Goal: Task Accomplishment & Management: Manage account settings

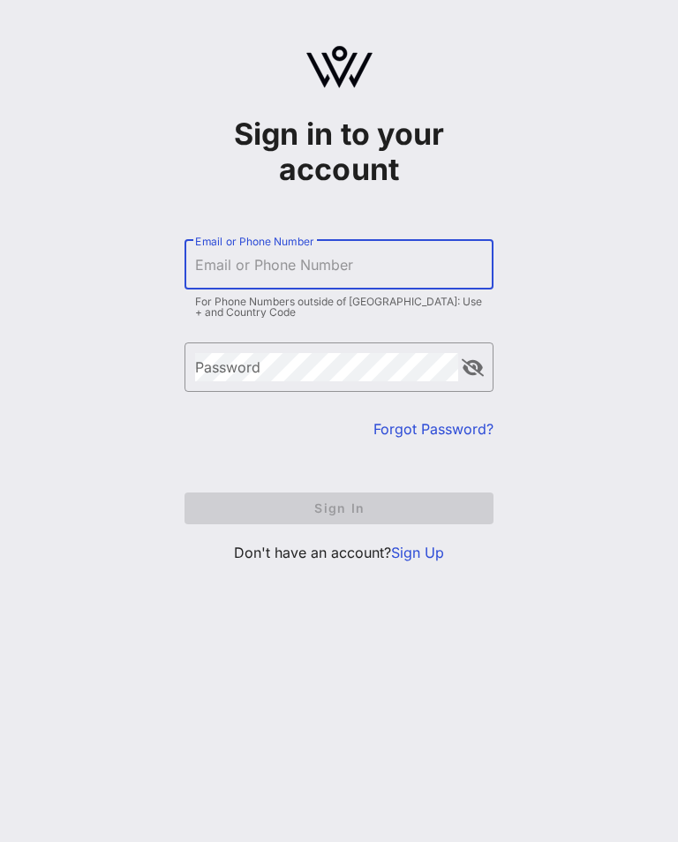
scroll to position [27, 0]
click at [381, 251] on input "Email or Phone Number" at bounding box center [339, 265] width 288 height 28
type input "[PERSON_NAME][EMAIL_ADDRESS][PERSON_NAME][DOMAIN_NAME]"
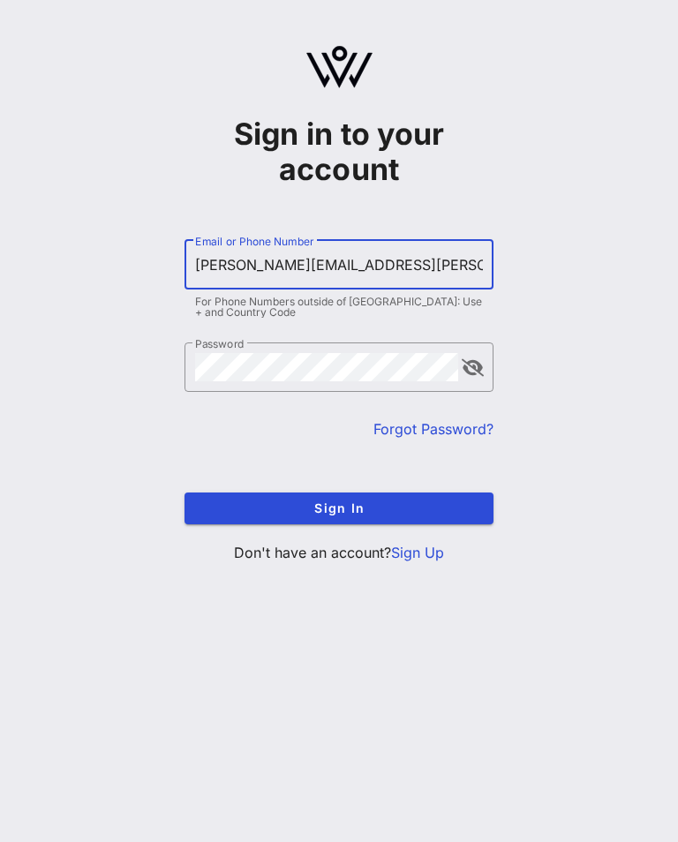
click at [339, 492] on button "Sign In" at bounding box center [338, 508] width 309 height 32
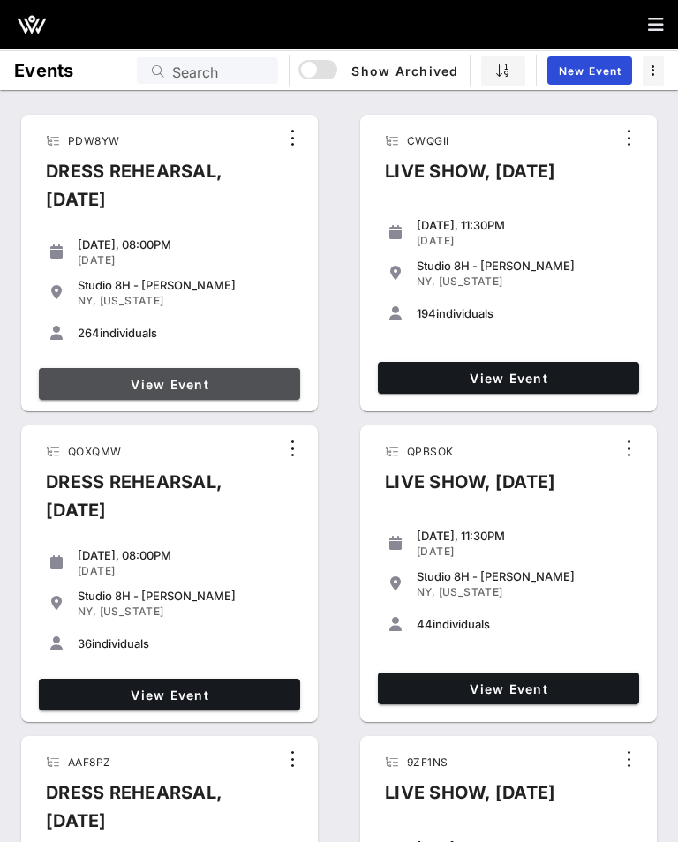
click at [190, 390] on span "View Event" at bounding box center [169, 384] width 247 height 15
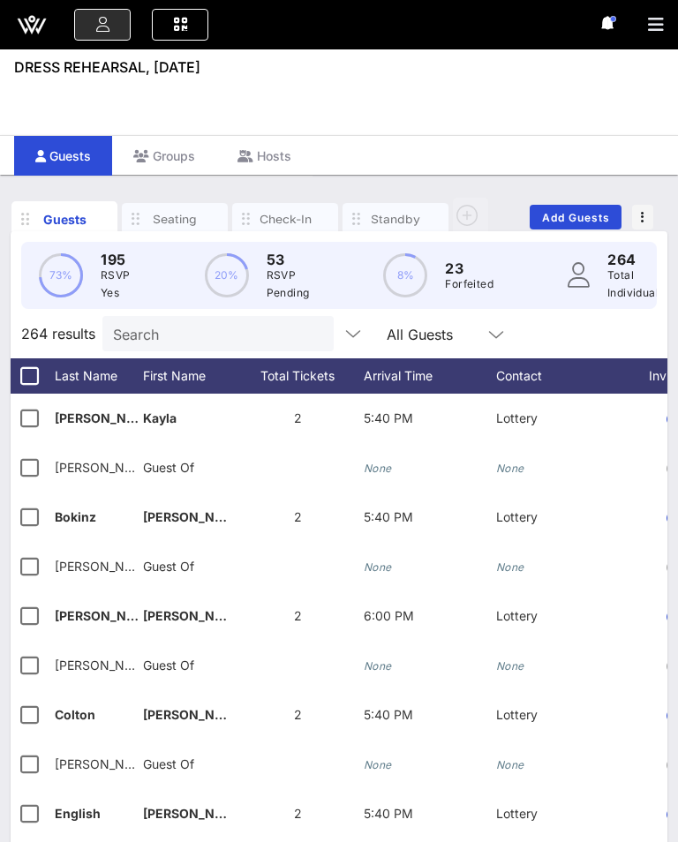
click at [272, 229] on div "Check-In" at bounding box center [285, 219] width 106 height 32
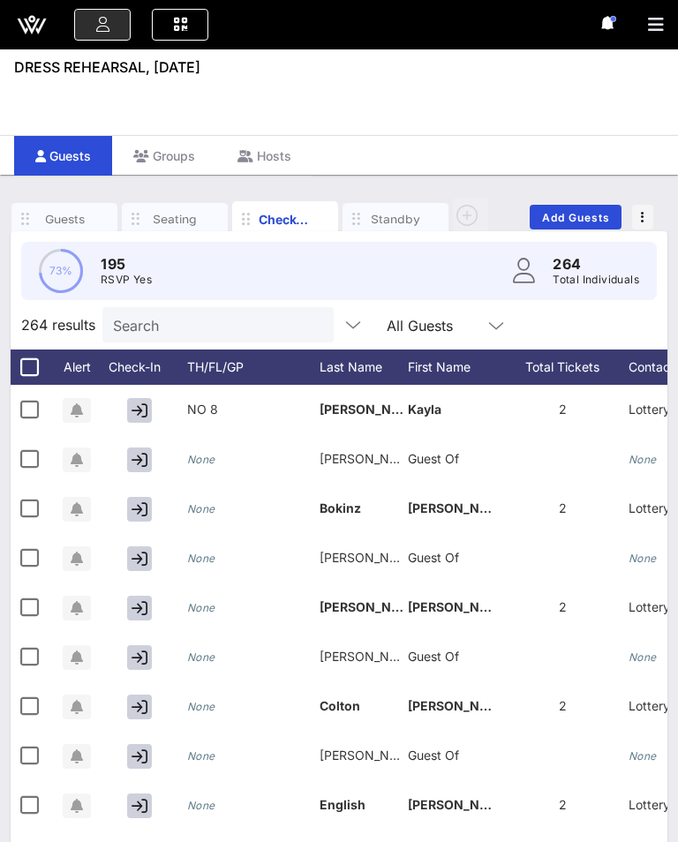
click at [280, 223] on div "Check-In" at bounding box center [285, 219] width 53 height 19
click at [49, 16] on icon at bounding box center [32, 25] width 42 height 42
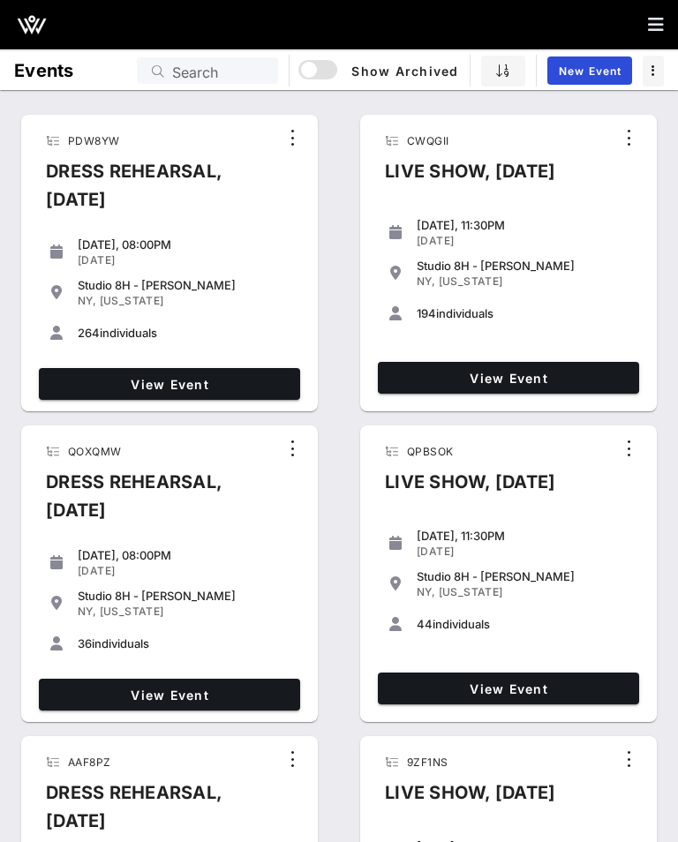
click at [201, 387] on span "View Event" at bounding box center [169, 384] width 247 height 15
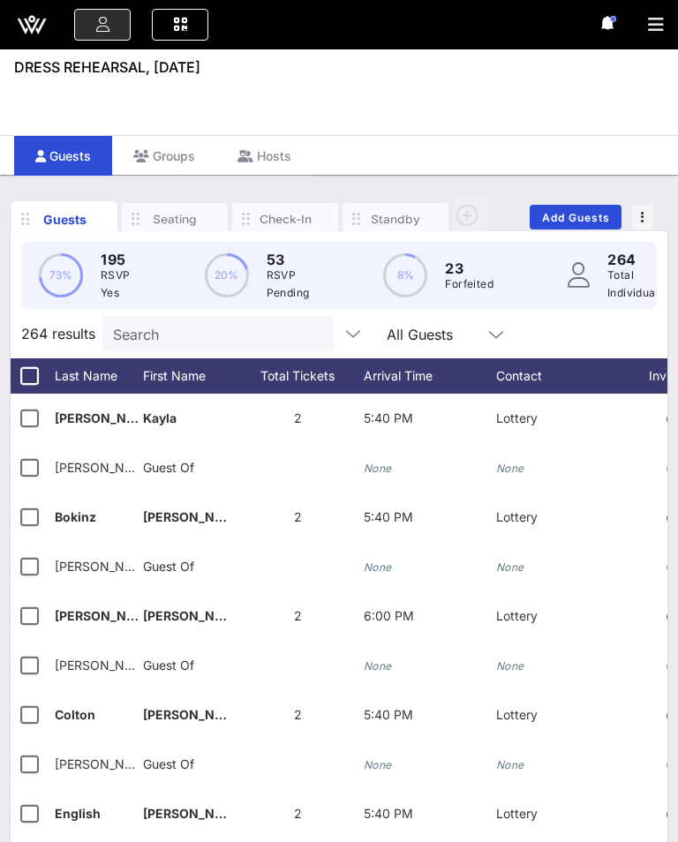
click at [280, 221] on div "Check-In" at bounding box center [285, 219] width 53 height 17
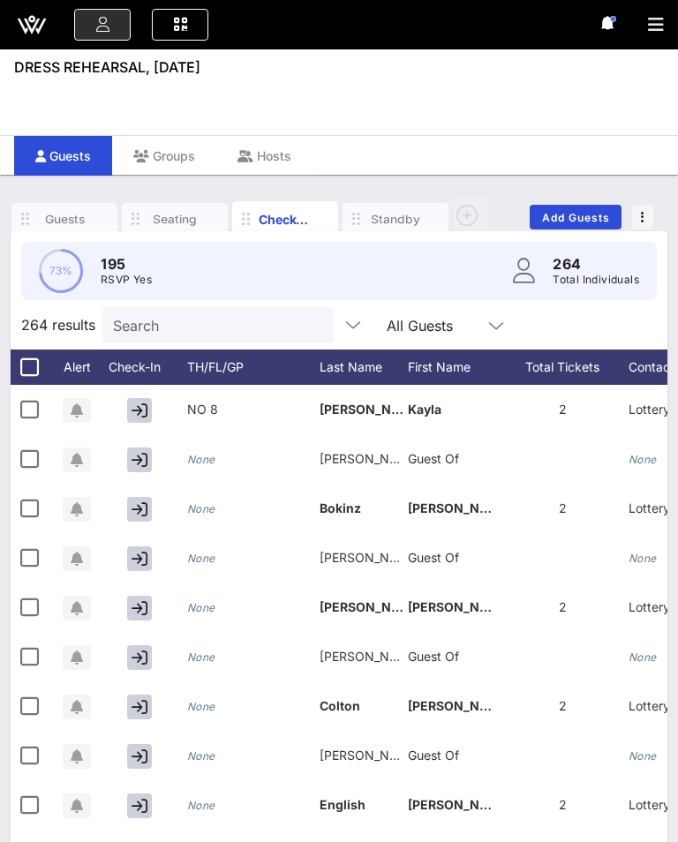
click at [281, 206] on div "Check-In" at bounding box center [285, 218] width 106 height 35
click at [488, 326] on icon at bounding box center [496, 325] width 16 height 21
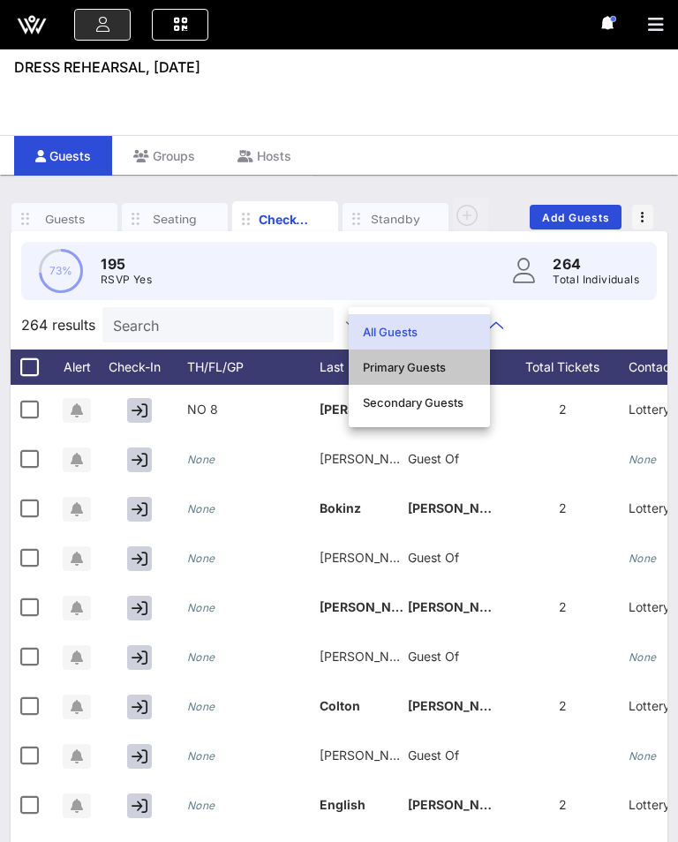
click at [439, 380] on div "Primary Guests" at bounding box center [419, 367] width 113 height 28
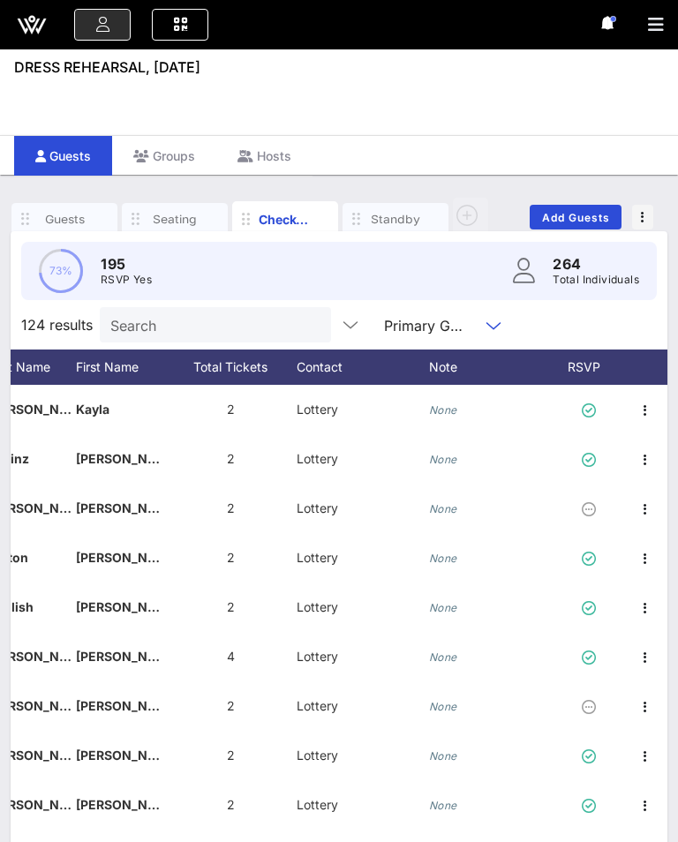
scroll to position [0, 332]
click at [598, 354] on div "RSVP" at bounding box center [592, 366] width 62 height 35
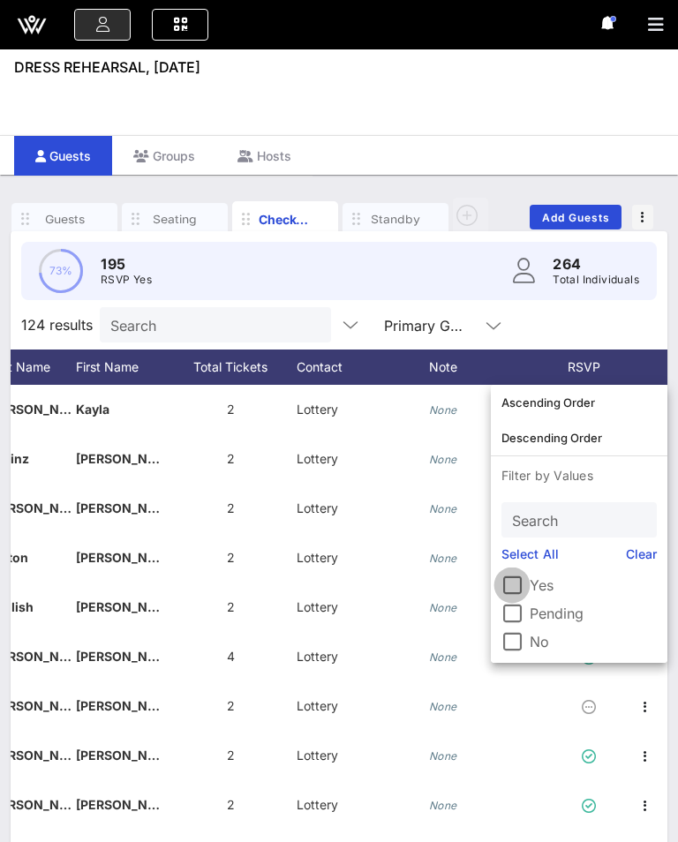
click at [507, 577] on div at bounding box center [512, 585] width 30 height 30
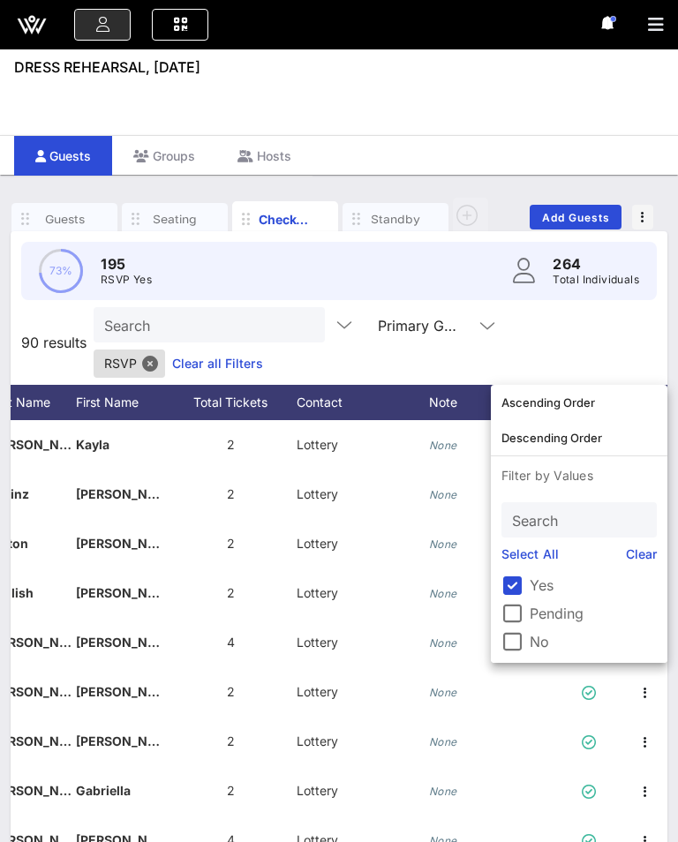
click at [605, 385] on div "RSVP" at bounding box center [592, 402] width 62 height 35
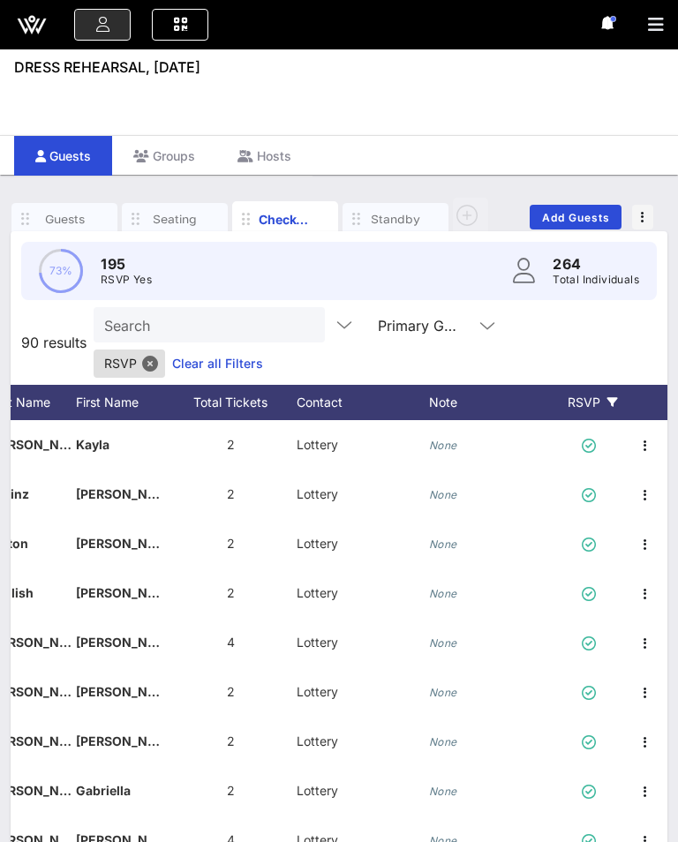
scroll to position [0, 0]
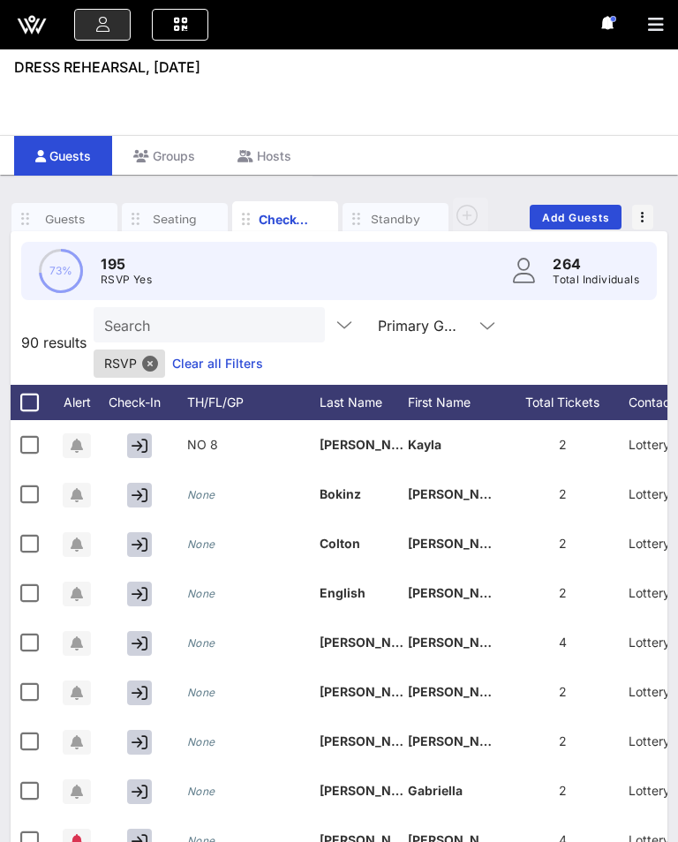
click at [349, 385] on div "Last Name" at bounding box center [363, 402] width 88 height 35
click at [371, 385] on div "Last Name" at bounding box center [363, 402] width 88 height 35
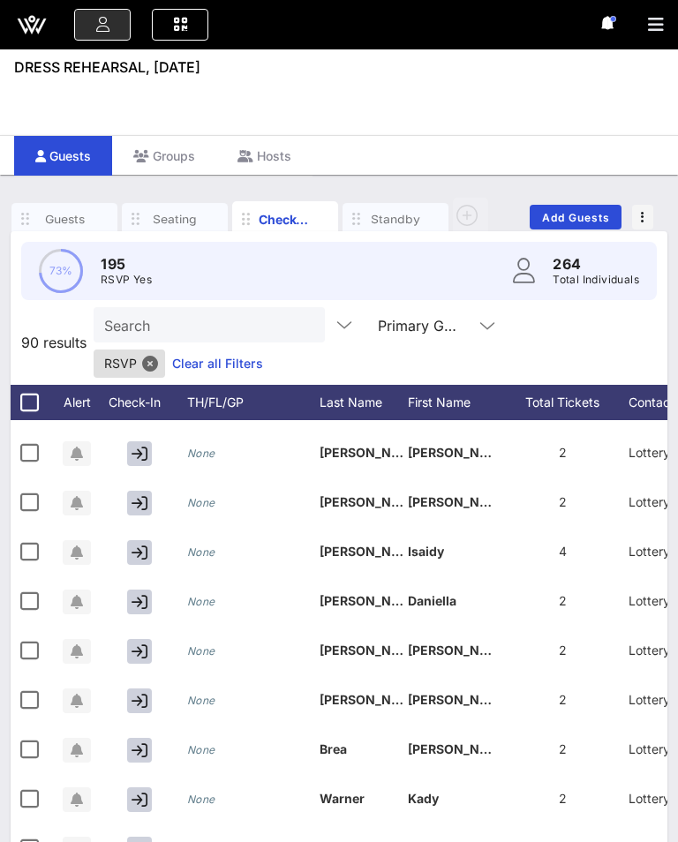
scroll to position [881, -3]
click at [359, 385] on div "Last Name" at bounding box center [363, 402] width 88 height 35
click at [377, 385] on div "Last Name" at bounding box center [363, 402] width 88 height 35
click at [388, 385] on div "Last Name" at bounding box center [363, 402] width 88 height 35
click at [363, 385] on div "Last Name" at bounding box center [363, 402] width 88 height 35
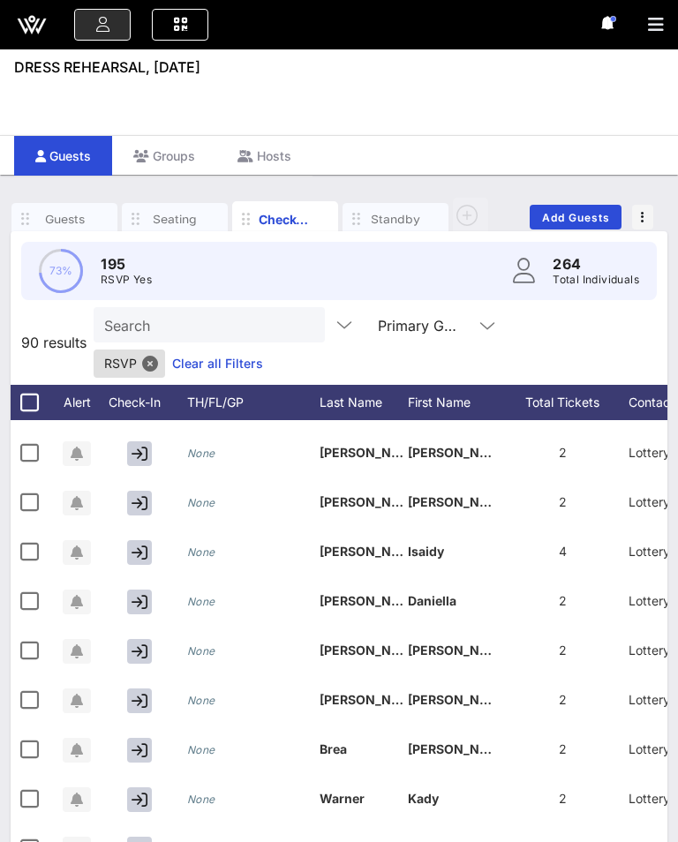
click at [312, 385] on div "TH/FL/GP" at bounding box center [253, 402] width 132 height 35
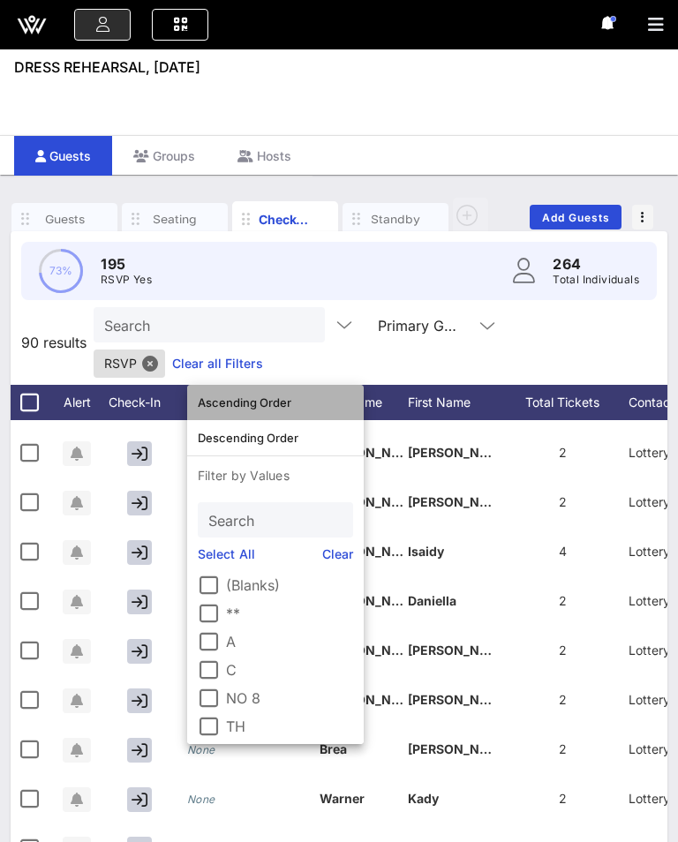
click at [284, 401] on div "Ascending Order" at bounding box center [275, 402] width 155 height 14
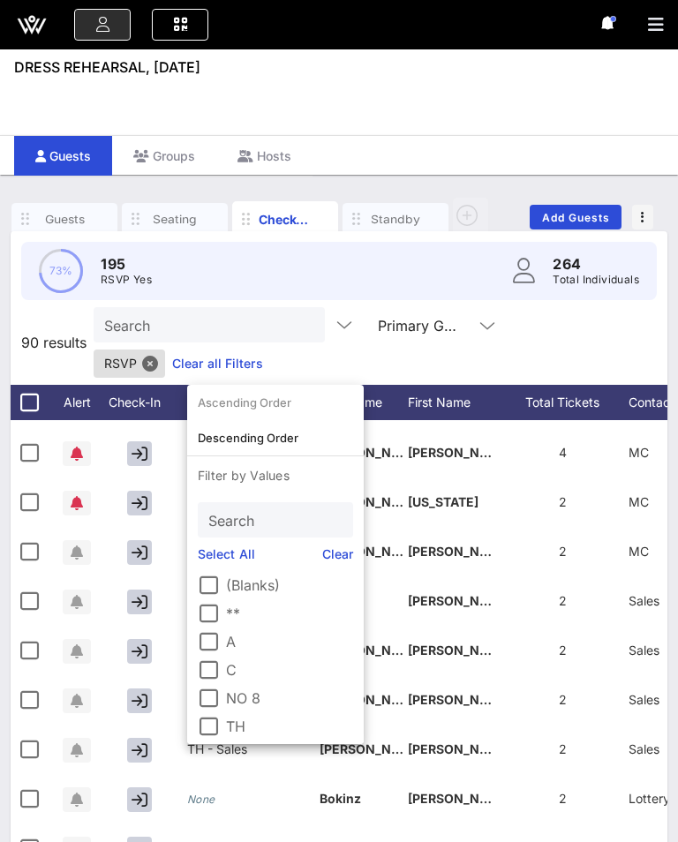
click at [378, 339] on div "Primary Guests" at bounding box center [438, 324] width 120 height 35
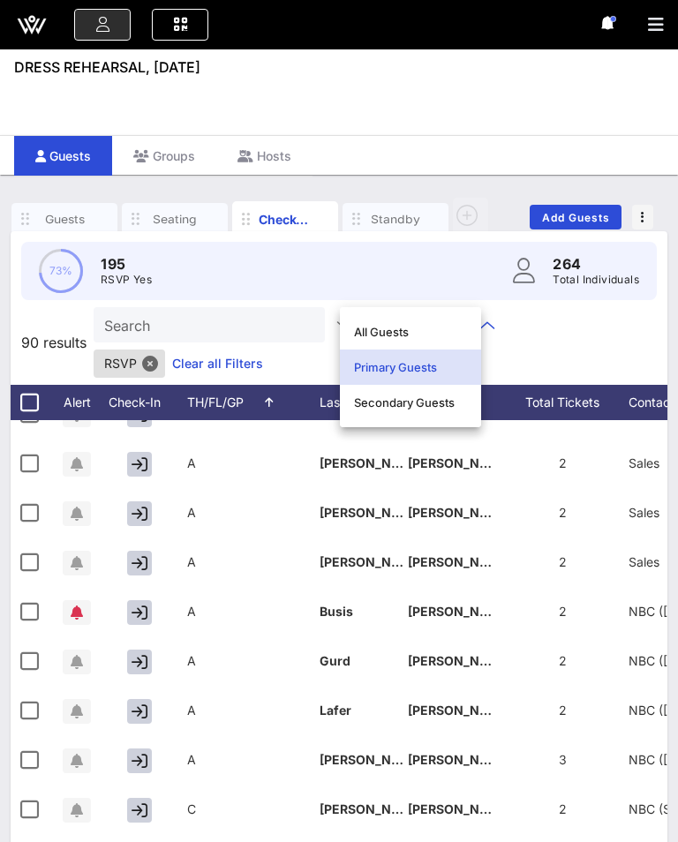
scroll to position [0, 0]
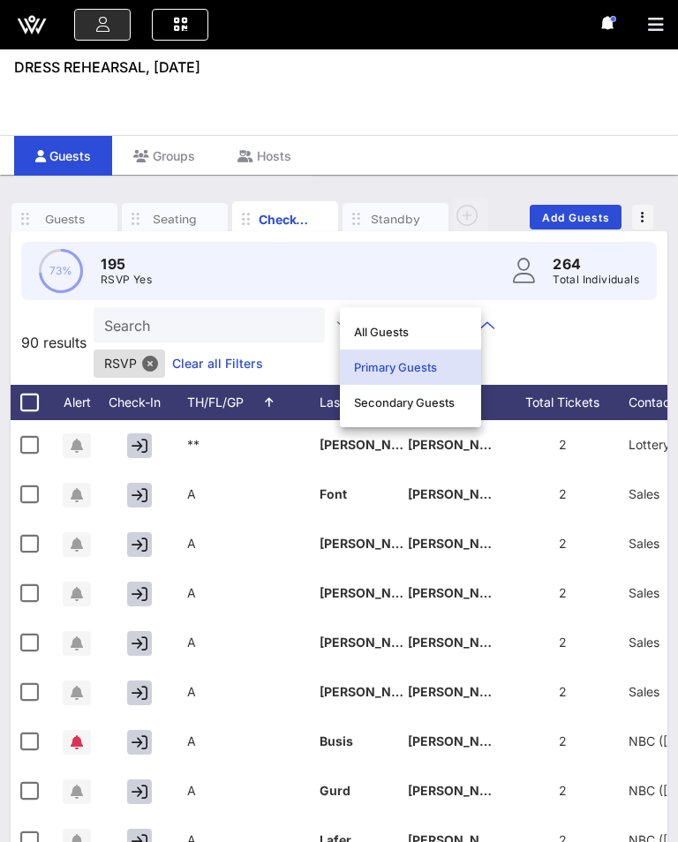
click at [272, 385] on div "TH/FL/GP" at bounding box center [253, 402] width 132 height 35
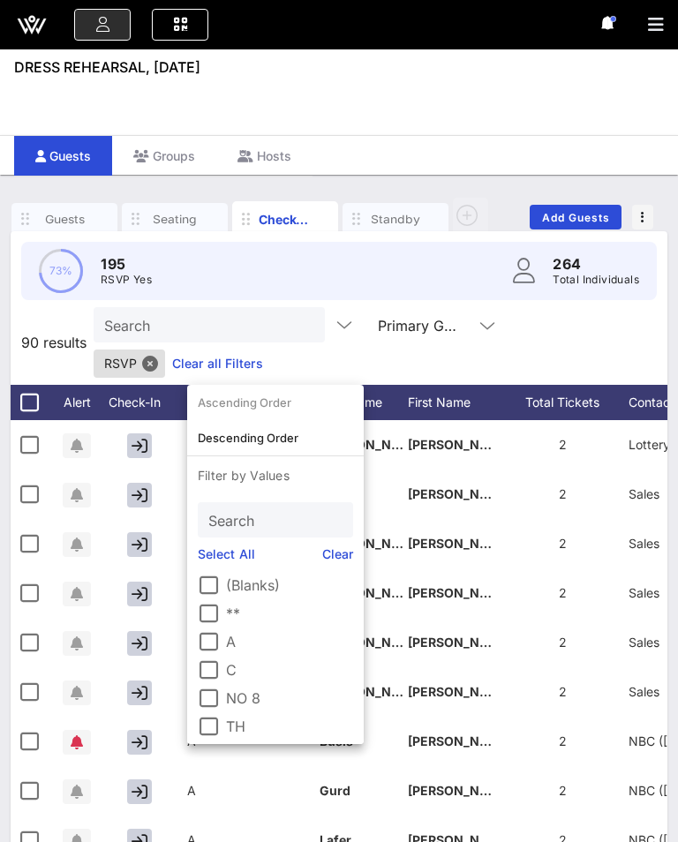
click at [351, 385] on div "Last Name" at bounding box center [363, 402] width 88 height 35
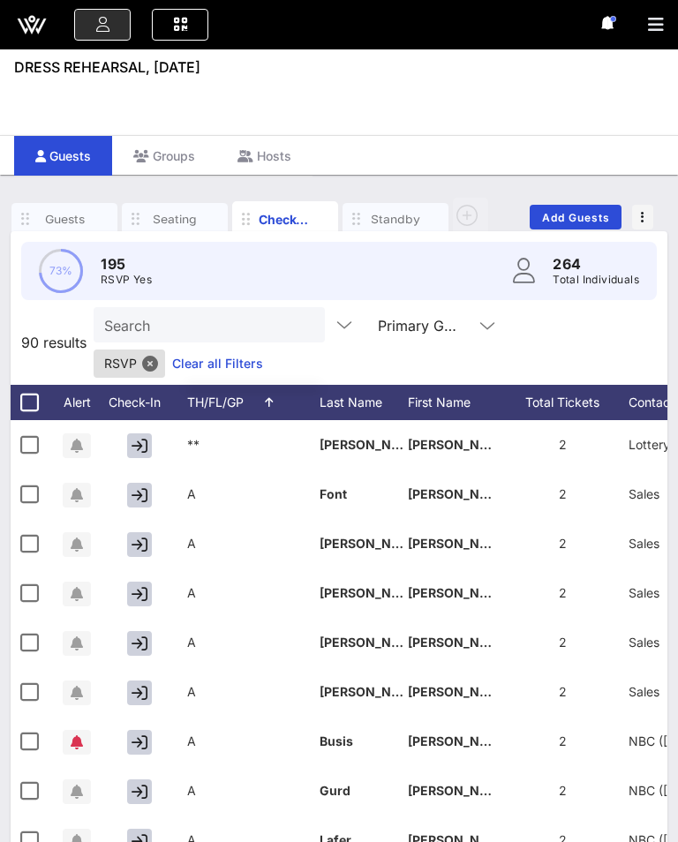
click at [361, 385] on div "Last Name" at bounding box center [363, 402] width 88 height 35
click at [373, 385] on div "Last Name" at bounding box center [363, 402] width 88 height 35
click at [391, 385] on div "Last Name" at bounding box center [363, 402] width 88 height 35
click at [437, 385] on div "First Name" at bounding box center [452, 402] width 88 height 35
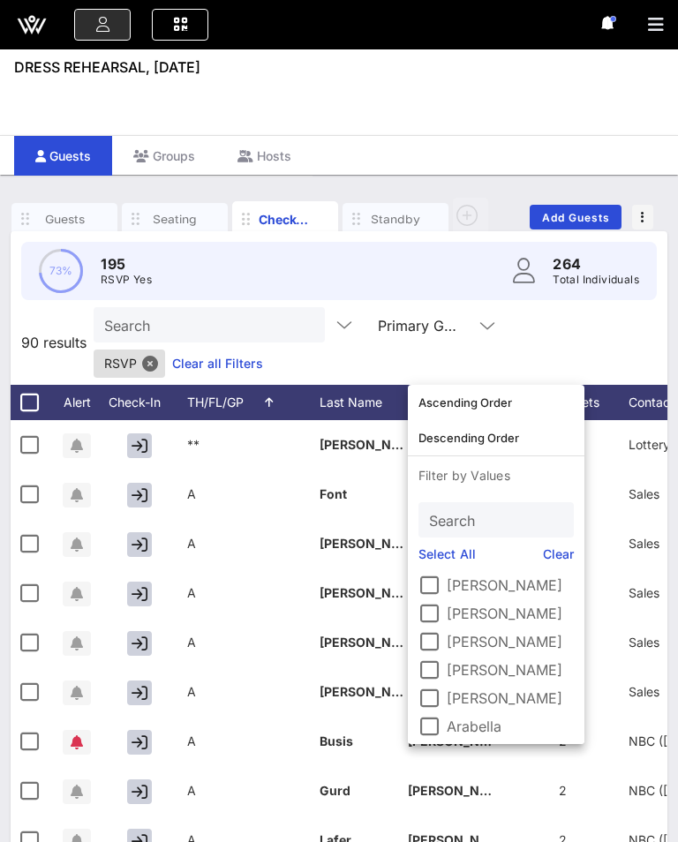
click at [473, 385] on div "First Name" at bounding box center [452, 402] width 88 height 35
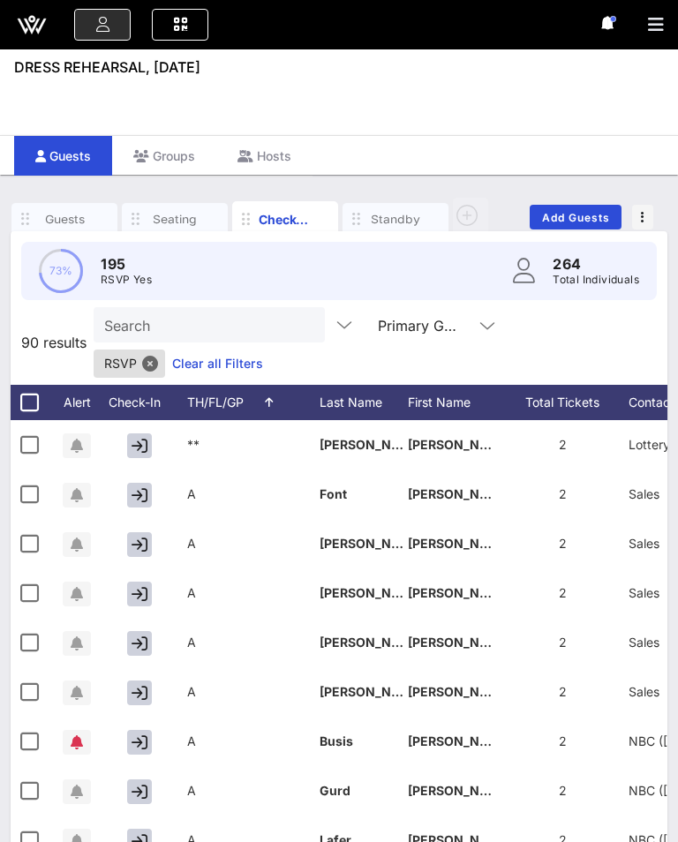
click at [358, 385] on div "Last Name" at bounding box center [363, 402] width 88 height 35
click at [386, 385] on div "Last Name" at bounding box center [363, 402] width 88 height 35
click at [379, 385] on div "Last Name" at bounding box center [363, 402] width 88 height 35
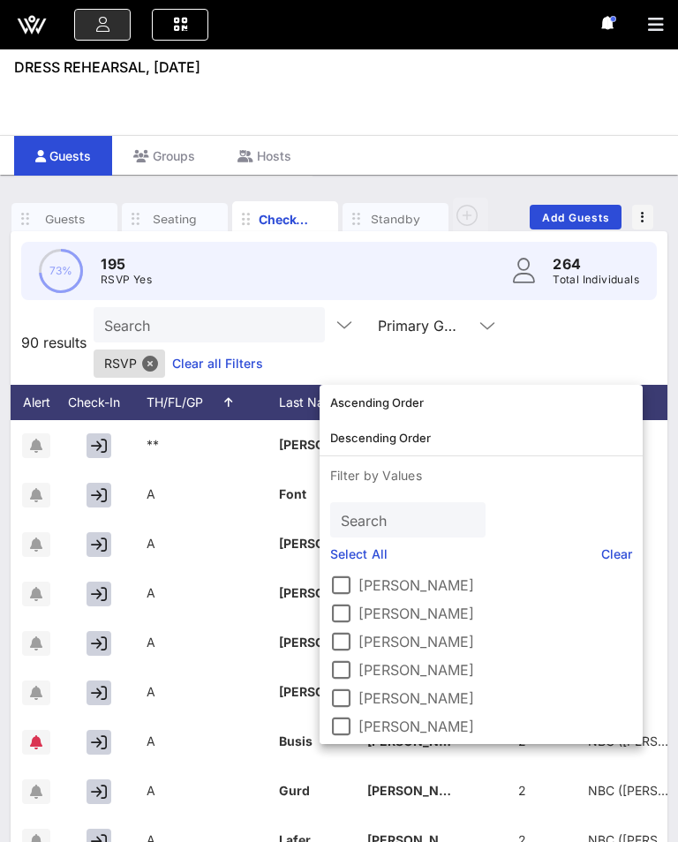
scroll to position [0, 41]
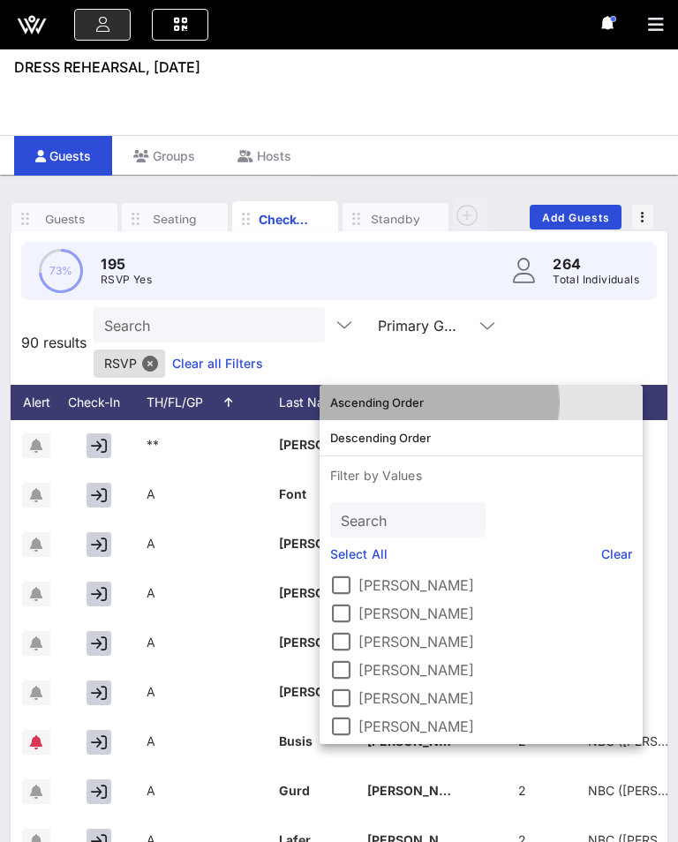
click at [442, 404] on div "Ascending Order" at bounding box center [481, 402] width 302 height 14
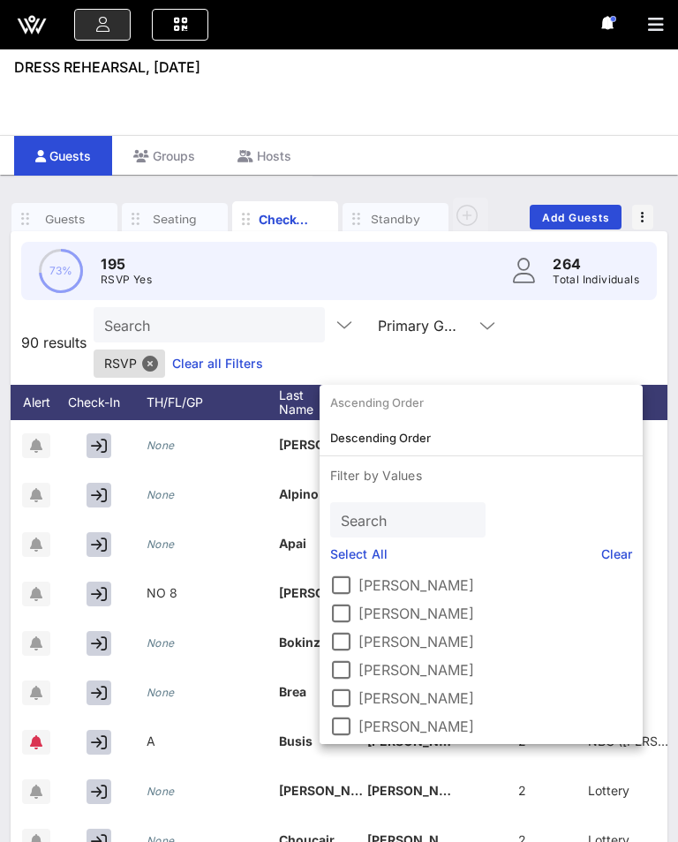
click at [492, 108] on div "Event Builder Guests Journeys Comms QR Scanner Team Settings DRESS REHEARSAL, […" at bounding box center [339, 483] width 678 height 967
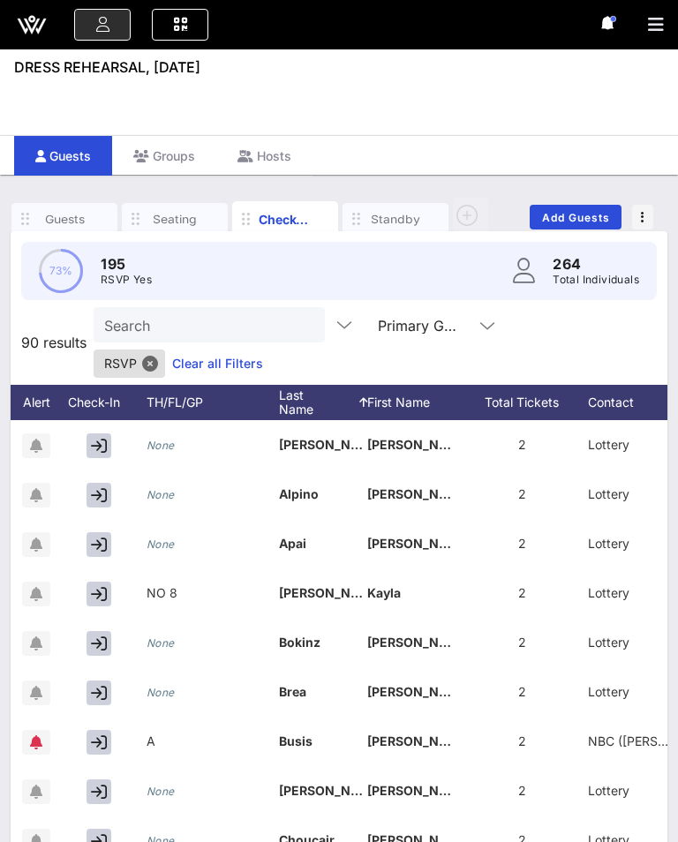
click at [103, 438] on icon "button" at bounding box center [99, 446] width 16 height 16
click at [78, 420] on div at bounding box center [102, 444] width 88 height 49
click at [98, 438] on icon "button" at bounding box center [99, 446] width 14 height 16
click at [100, 385] on div "Check-In" at bounding box center [102, 402] width 88 height 35
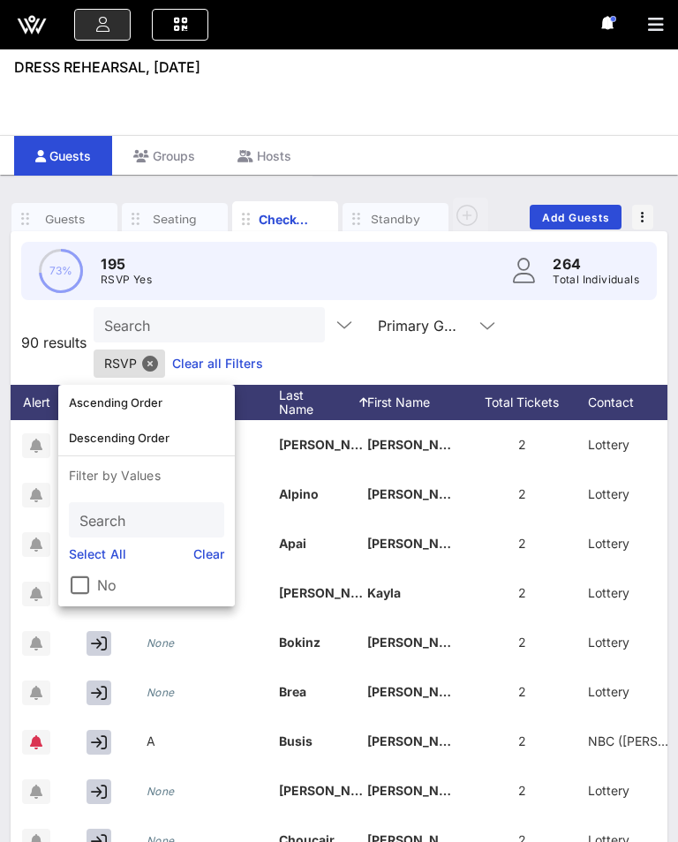
click at [404, 148] on div "Guests Groups Hosts" at bounding box center [339, 155] width 678 height 40
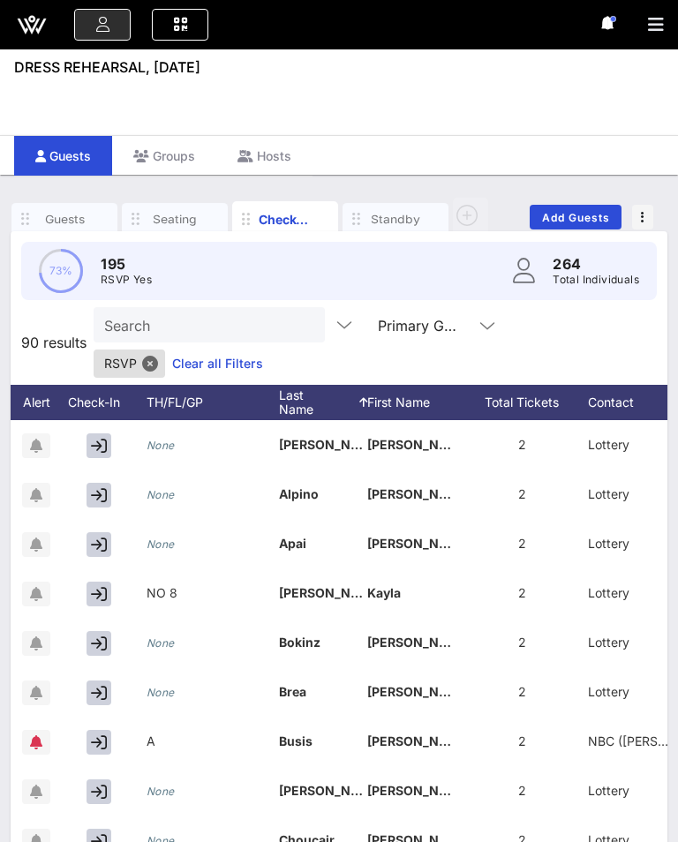
click at [219, 317] on input "Search" at bounding box center [207, 324] width 206 height 23
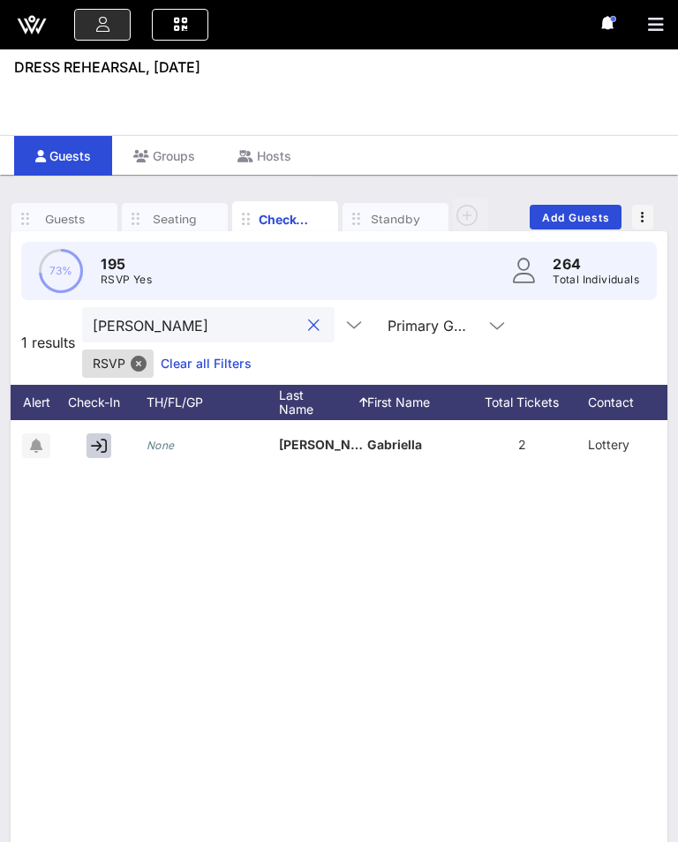
type input "[PERSON_NAME]"
click at [94, 448] on icon "button" at bounding box center [99, 446] width 16 height 16
click at [308, 322] on button "clear icon" at bounding box center [313, 326] width 11 height 18
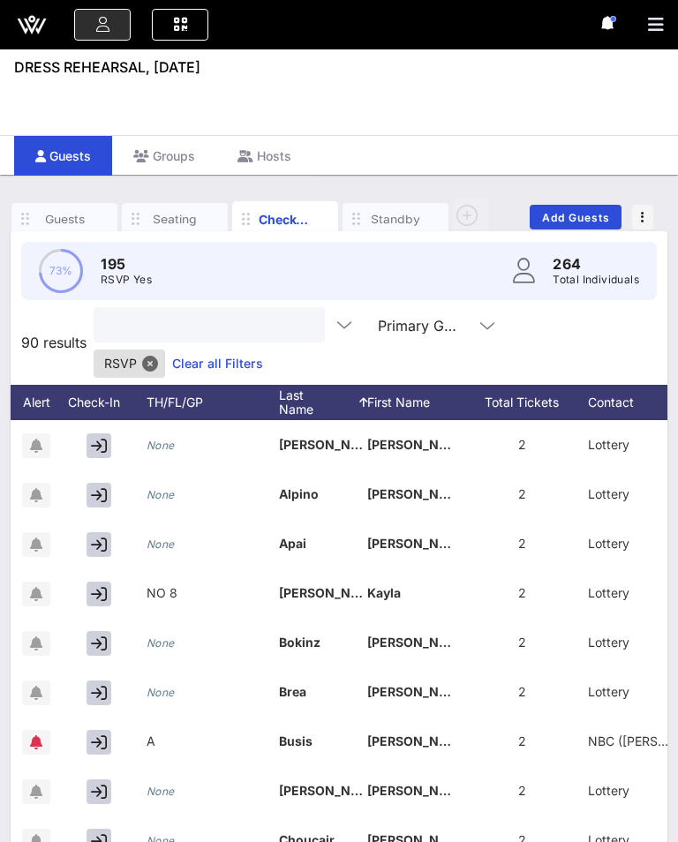
click at [155, 320] on input "text" at bounding box center [207, 324] width 206 height 23
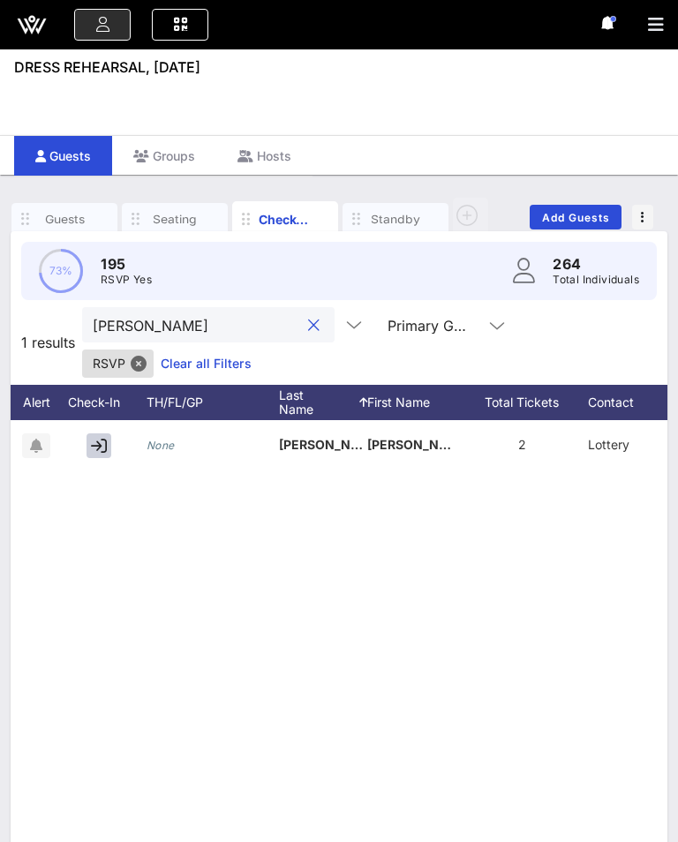
type input "[PERSON_NAME]"
click at [101, 446] on icon "button" at bounding box center [99, 446] width 16 height 16
click at [308, 324] on button "clear icon" at bounding box center [313, 326] width 11 height 18
type input "Pire"
click at [102, 447] on icon "button" at bounding box center [99, 446] width 16 height 16
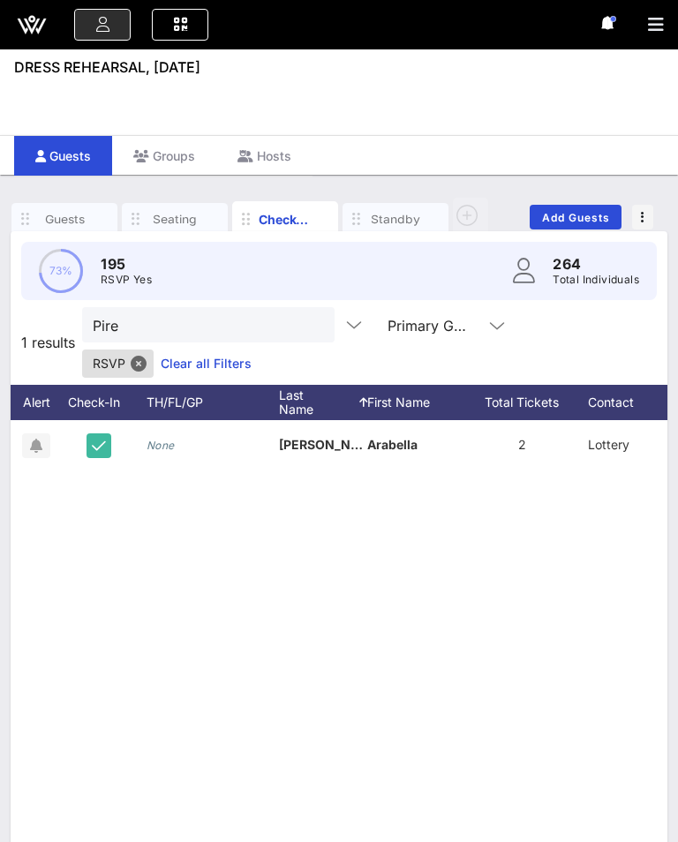
click at [308, 319] on button "clear icon" at bounding box center [313, 326] width 11 height 18
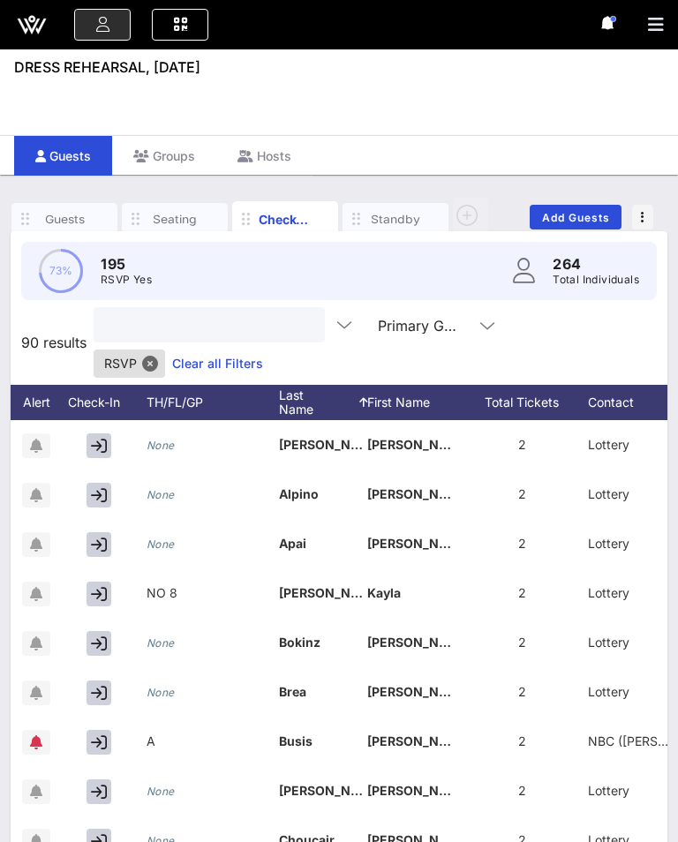
scroll to position [0, 36]
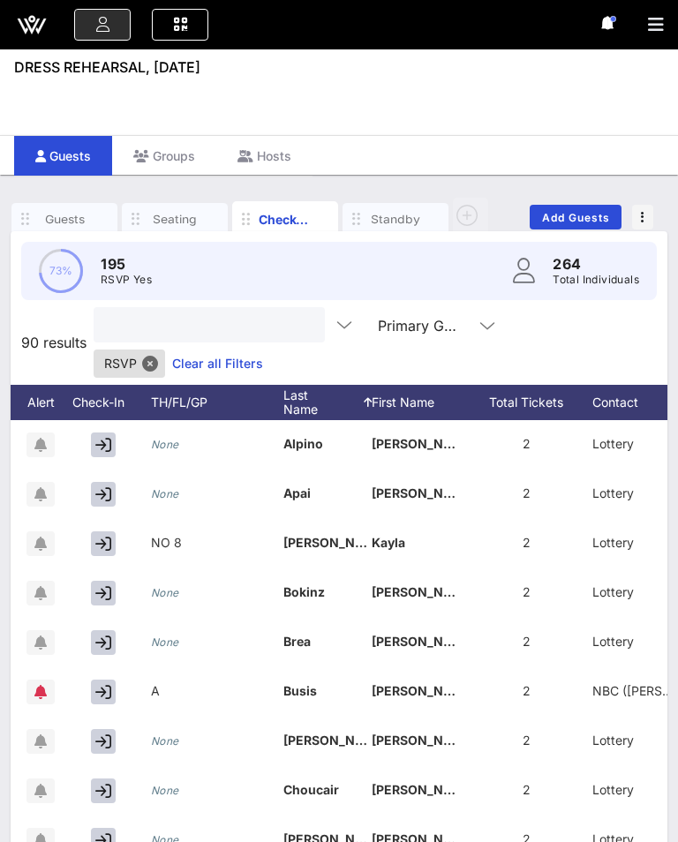
click at [94, 531] on button "button" at bounding box center [103, 543] width 25 height 25
click at [245, 333] on input "Search" at bounding box center [207, 324] width 206 height 23
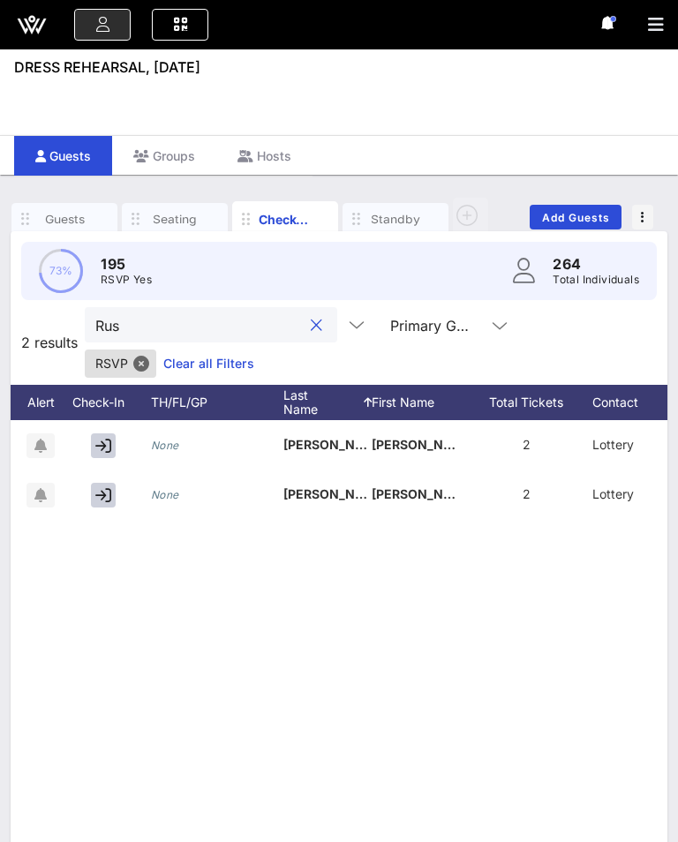
type input "Rus"
click at [87, 504] on div at bounding box center [107, 493] width 88 height 49
click at [109, 496] on icon "button" at bounding box center [103, 495] width 16 height 16
click at [311, 320] on button "clear icon" at bounding box center [316, 326] width 11 height 18
type input "Rich"
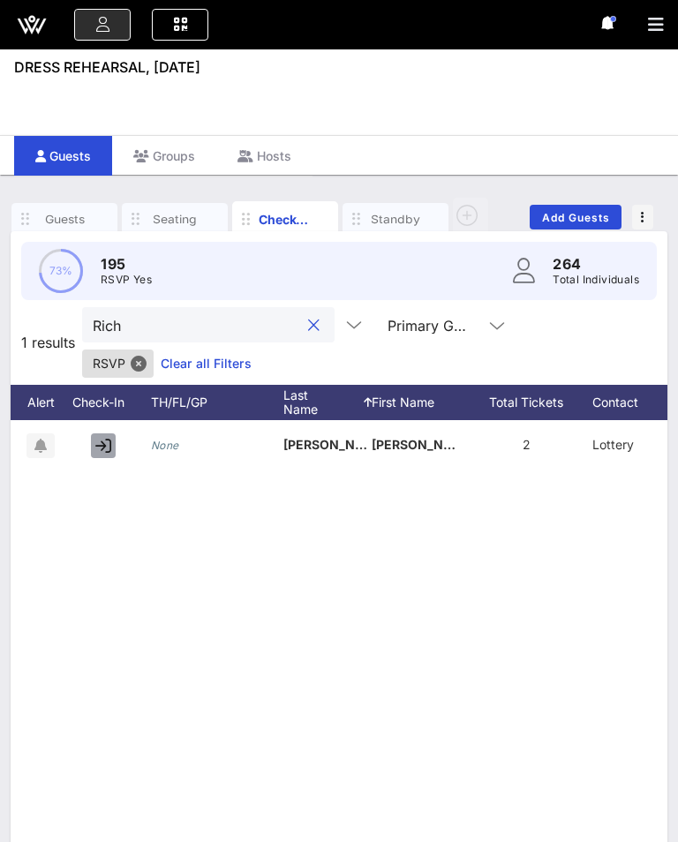
click at [94, 449] on button "button" at bounding box center [103, 445] width 25 height 25
click at [308, 322] on button "clear icon" at bounding box center [313, 326] width 11 height 18
type input "Meo"
click at [104, 439] on icon "button" at bounding box center [103, 446] width 16 height 16
click at [308, 328] on button "clear icon" at bounding box center [313, 326] width 11 height 18
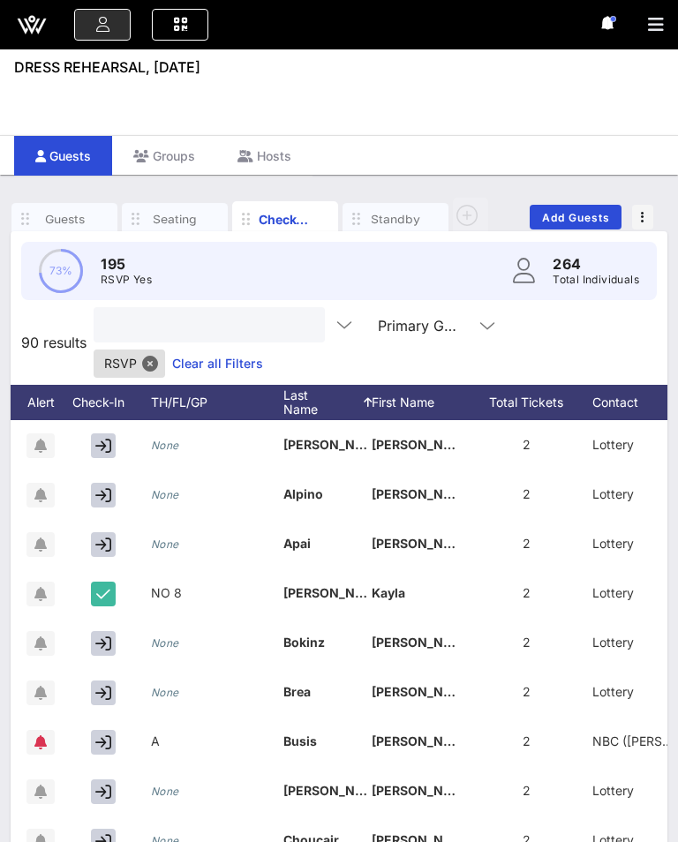
type input "B"
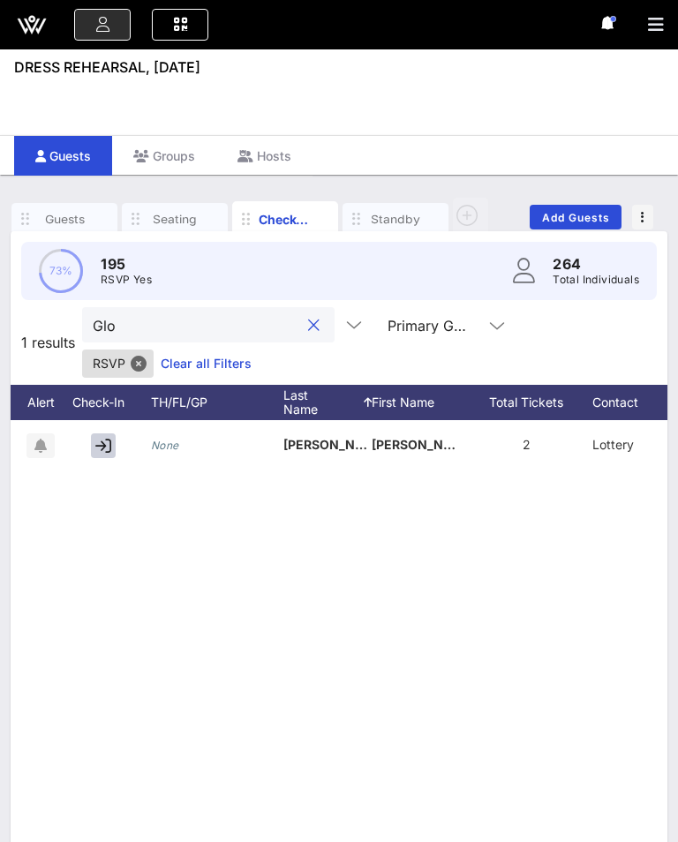
type input "Glo"
click at [92, 455] on button "button" at bounding box center [103, 445] width 25 height 25
click at [254, 326] on input "Glo" at bounding box center [196, 324] width 206 height 23
click at [297, 324] on div "Glo" at bounding box center [208, 324] width 252 height 35
click at [270, 329] on input "Glo" at bounding box center [196, 324] width 206 height 23
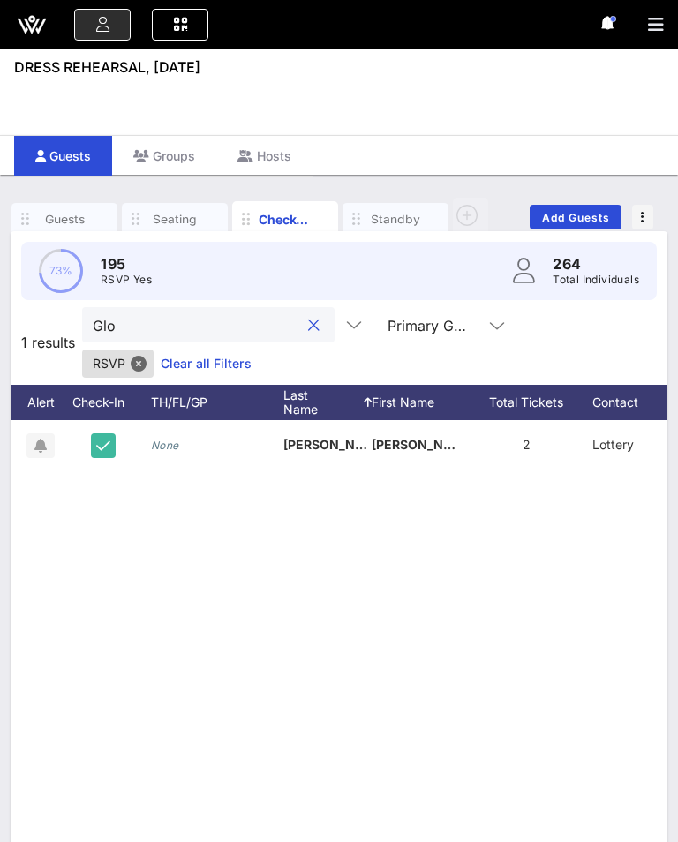
click at [299, 316] on div at bounding box center [311, 325] width 25 height 21
click at [284, 340] on div "Glo" at bounding box center [208, 324] width 252 height 35
click at [308, 318] on button "clear icon" at bounding box center [313, 326] width 11 height 18
type input "mill"
click at [93, 442] on button "button" at bounding box center [103, 445] width 25 height 25
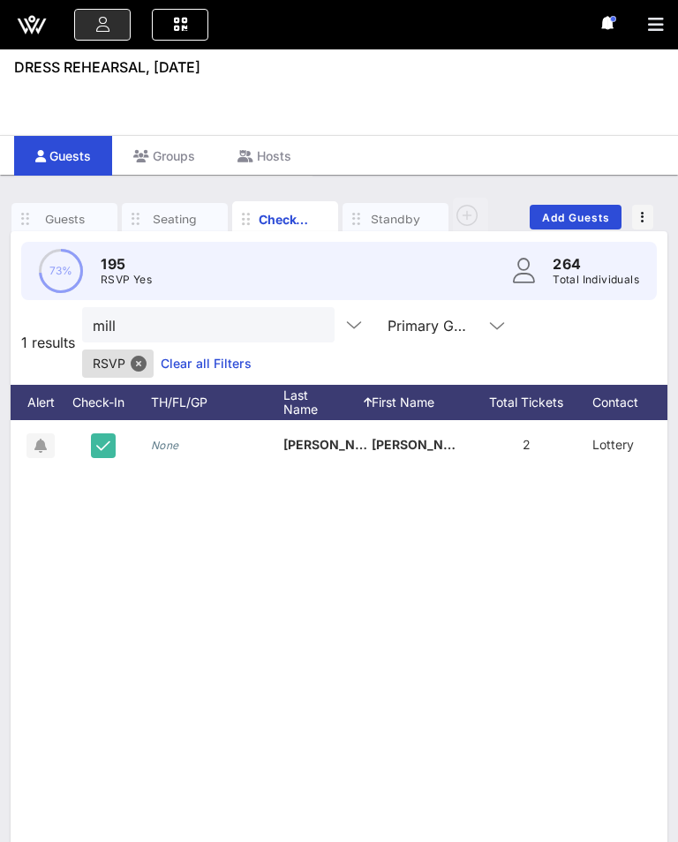
click at [296, 316] on div "mill" at bounding box center [208, 324] width 252 height 35
click at [296, 313] on div "mill" at bounding box center [208, 324] width 252 height 35
click at [268, 315] on input "mill" at bounding box center [196, 324] width 206 height 23
click at [308, 326] on button "clear icon" at bounding box center [313, 326] width 11 height 18
type input "Fern"
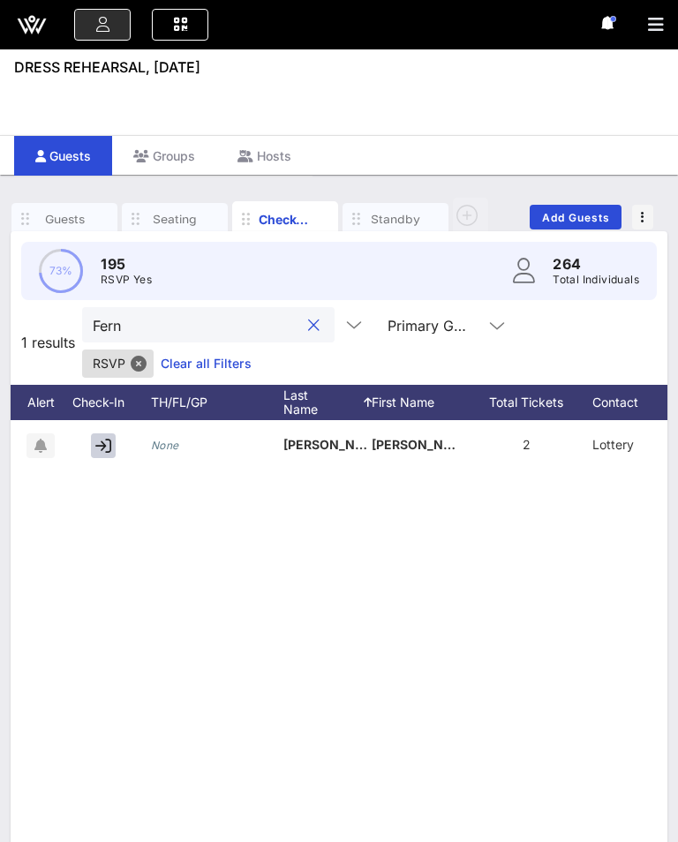
click at [100, 454] on button "button" at bounding box center [103, 445] width 25 height 25
click at [308, 323] on button "clear icon" at bounding box center [313, 326] width 11 height 18
type input "Van"
click at [101, 445] on icon "button" at bounding box center [103, 446] width 16 height 16
click at [107, 445] on icon "button" at bounding box center [103, 446] width 14 height 16
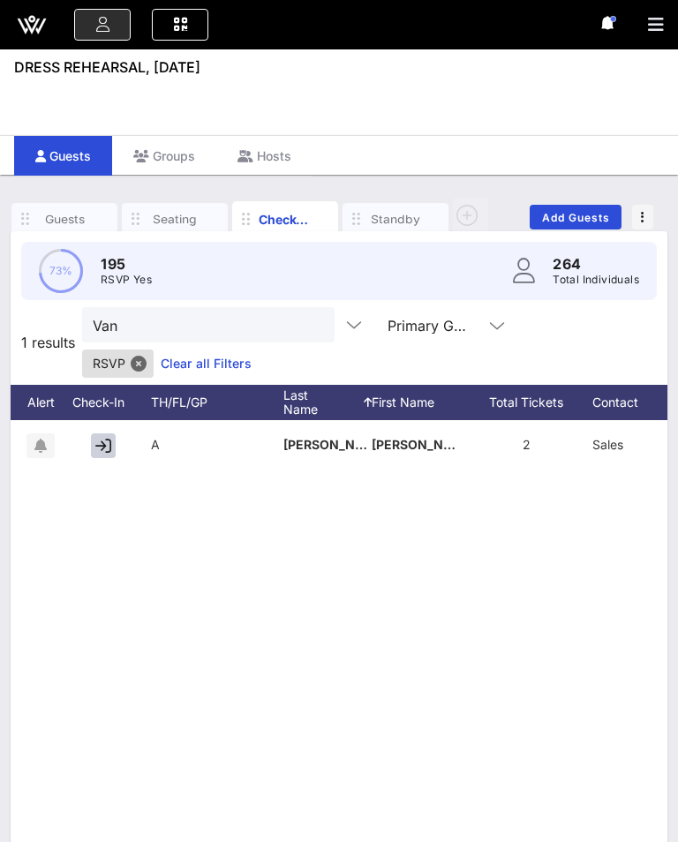
click at [270, 321] on input "Van" at bounding box center [196, 324] width 206 height 23
click at [308, 317] on button "clear icon" at bounding box center [313, 326] width 11 height 18
type input "victo"
click at [105, 435] on button "button" at bounding box center [103, 445] width 25 height 25
click at [308, 319] on button "clear icon" at bounding box center [313, 326] width 11 height 18
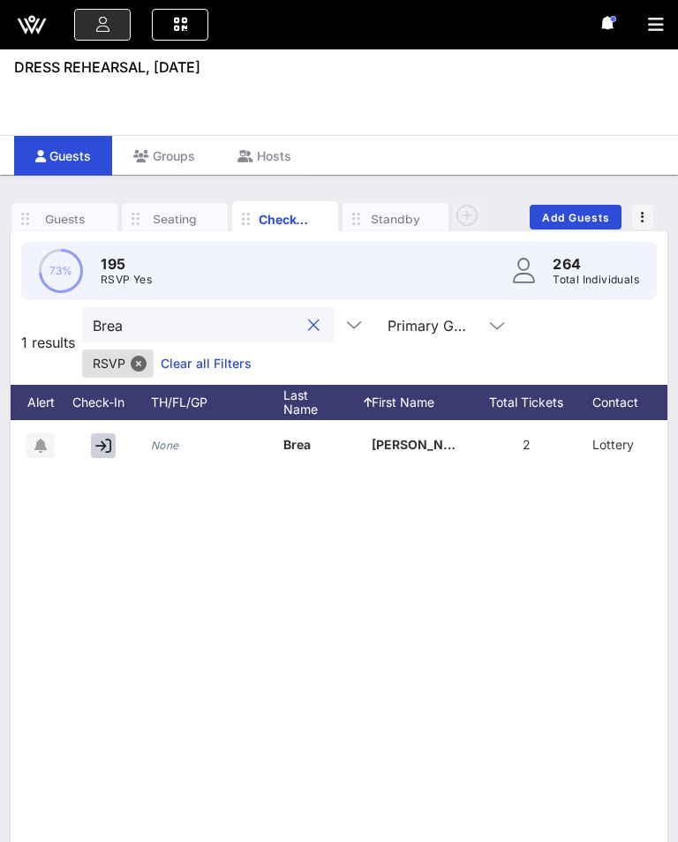
type input "Brea"
click at [101, 449] on icon "button" at bounding box center [103, 446] width 16 height 16
click at [308, 319] on button "clear icon" at bounding box center [313, 326] width 11 height 18
type input "Wall"
click at [109, 433] on button "button" at bounding box center [103, 445] width 25 height 25
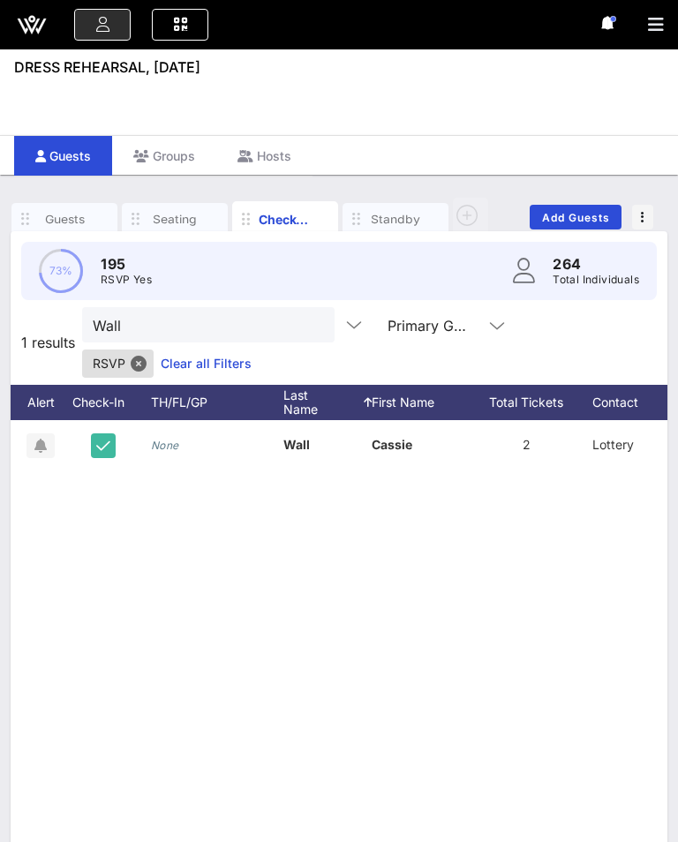
click at [268, 334] on input "Wall" at bounding box center [196, 324] width 206 height 23
click at [308, 319] on button "clear icon" at bounding box center [313, 326] width 11 height 18
type input "colt"
click at [100, 451] on icon "button" at bounding box center [103, 446] width 16 height 16
click at [308, 318] on button "clear icon" at bounding box center [313, 326] width 11 height 18
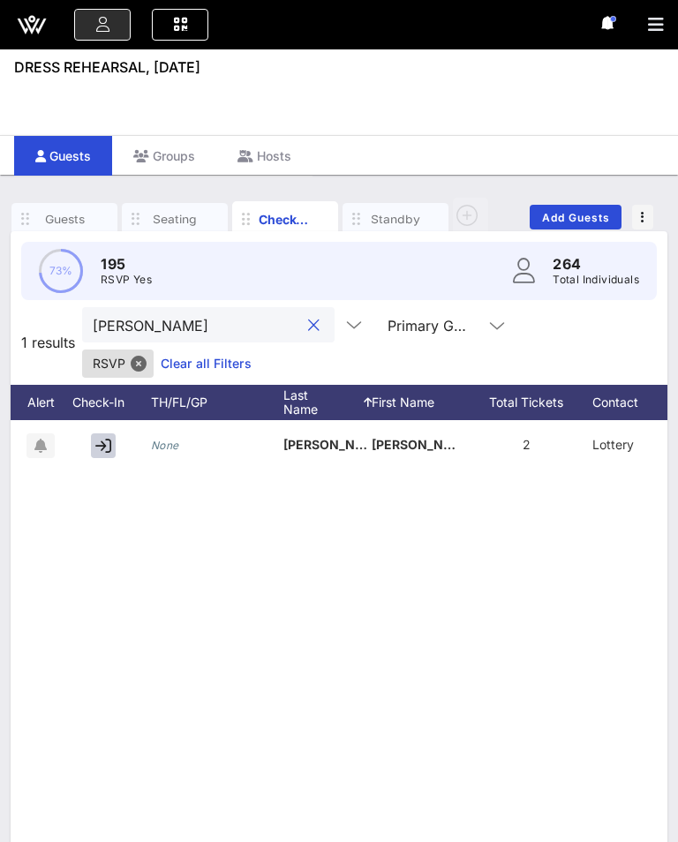
type input "[PERSON_NAME]"
click at [106, 451] on icon "button" at bounding box center [103, 446] width 16 height 16
click at [308, 322] on button "clear icon" at bounding box center [313, 326] width 11 height 18
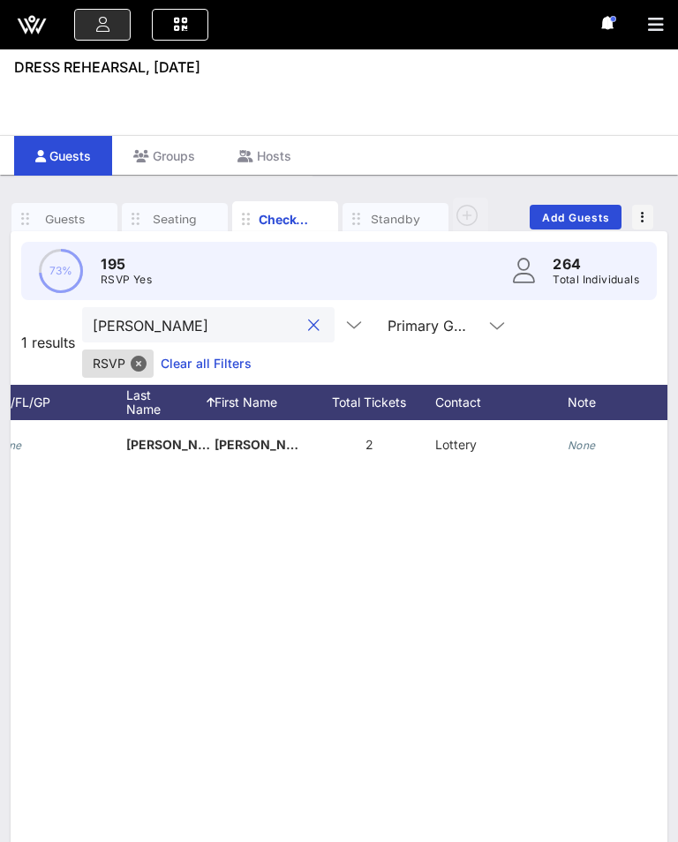
scroll to position [0, 215]
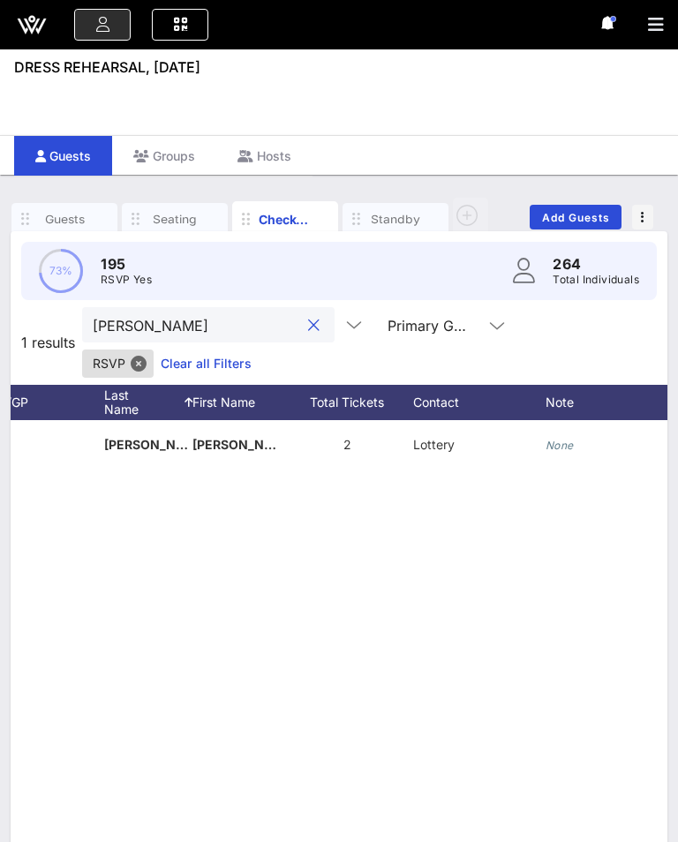
type input "[PERSON_NAME]"
click at [559, 454] on div "None" at bounding box center [559, 444] width 28 height 49
click at [599, 447] on input "text" at bounding box center [601, 448] width 104 height 23
type input "8"
click at [550, 597] on div "None [PERSON_NAME] 2 Lottery None" at bounding box center [339, 684] width 656 height 529
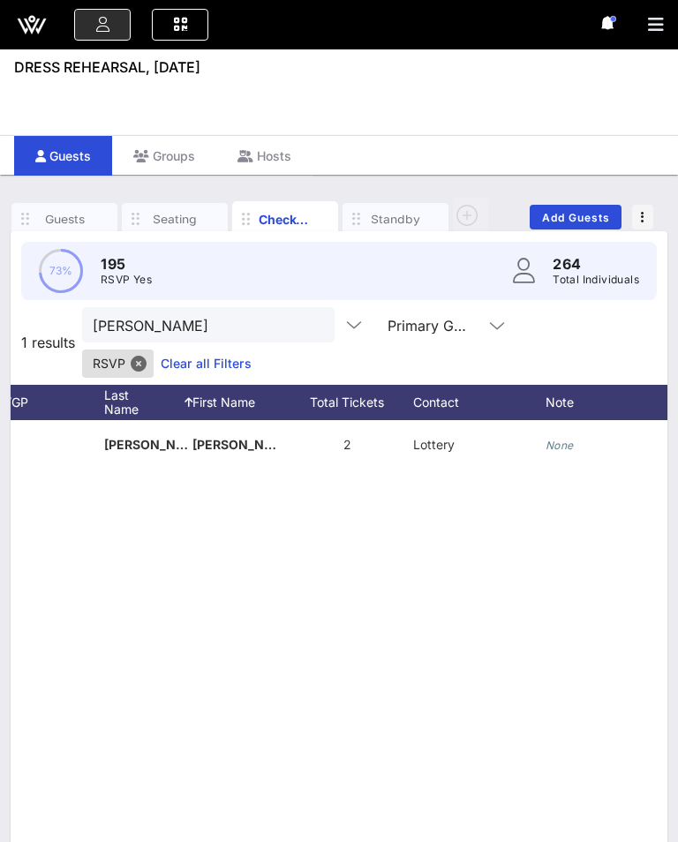
click at [576, 449] on div "None" at bounding box center [611, 455] width 132 height 70
click at [563, 456] on input "text" at bounding box center [595, 448] width 115 height 23
type input "8"
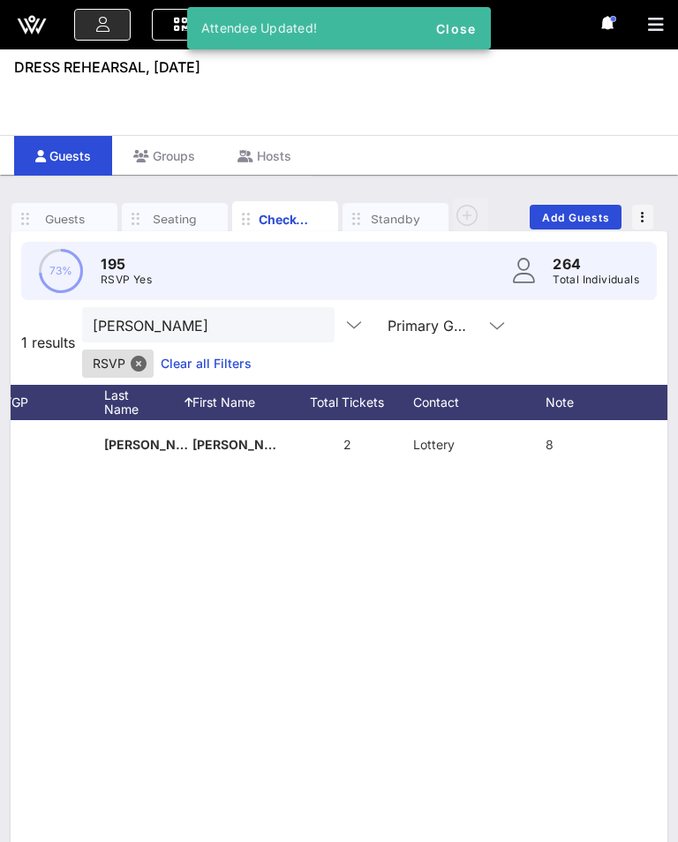
click at [513, 513] on div "None [PERSON_NAME] 2 Lottery 8" at bounding box center [339, 684] width 656 height 529
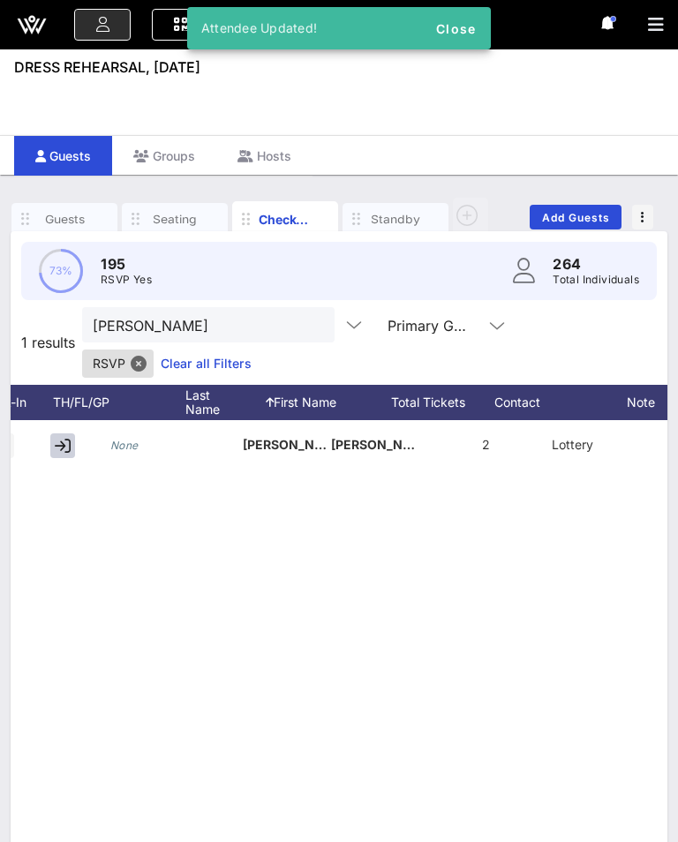
scroll to position [0, 77]
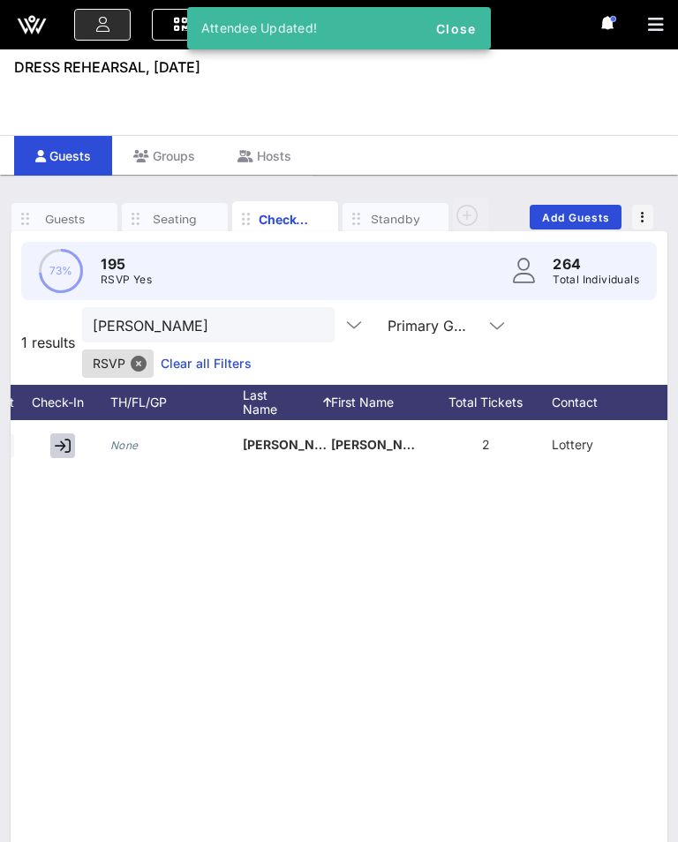
click at [63, 452] on icon "button" at bounding box center [63, 446] width 16 height 16
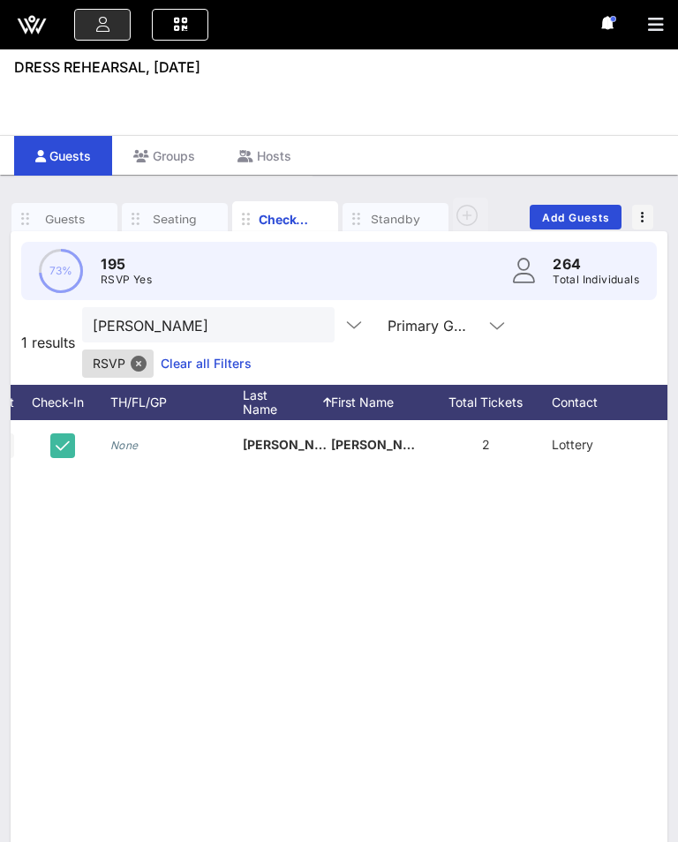
click at [308, 332] on button "clear icon" at bounding box center [313, 326] width 11 height 18
type input "Mcl"
click at [54, 438] on button "button" at bounding box center [62, 445] width 25 height 25
click at [308, 328] on button "clear icon" at bounding box center [313, 326] width 11 height 18
type input "[PERSON_NAME]"
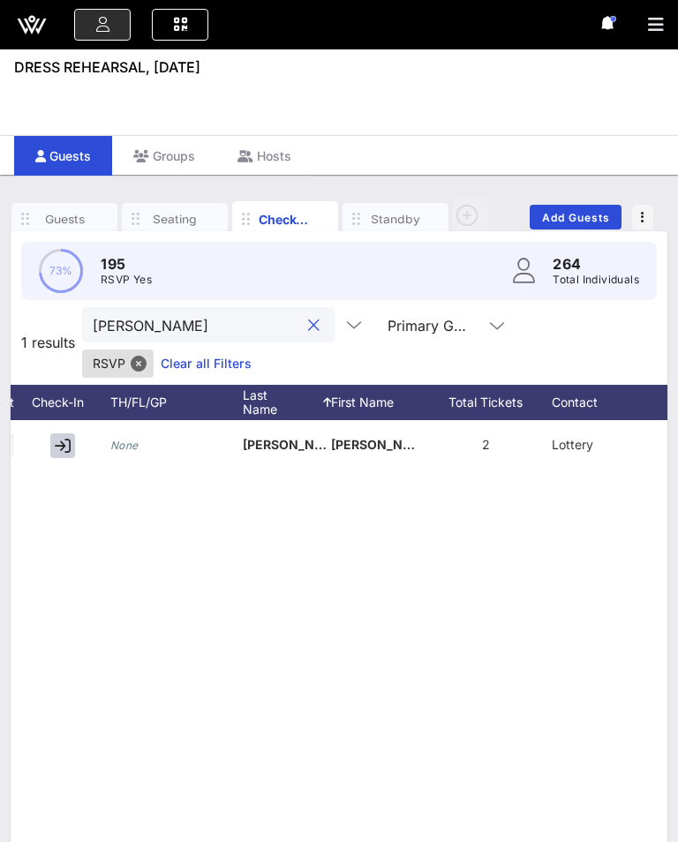
click at [47, 446] on div at bounding box center [66, 444] width 88 height 49
click at [64, 444] on icon "button" at bounding box center [63, 446] width 16 height 16
click at [299, 317] on div at bounding box center [311, 325] width 25 height 21
click at [296, 308] on div "[PERSON_NAME]" at bounding box center [208, 324] width 252 height 35
click at [289, 313] on div "[PERSON_NAME]" at bounding box center [208, 324] width 252 height 35
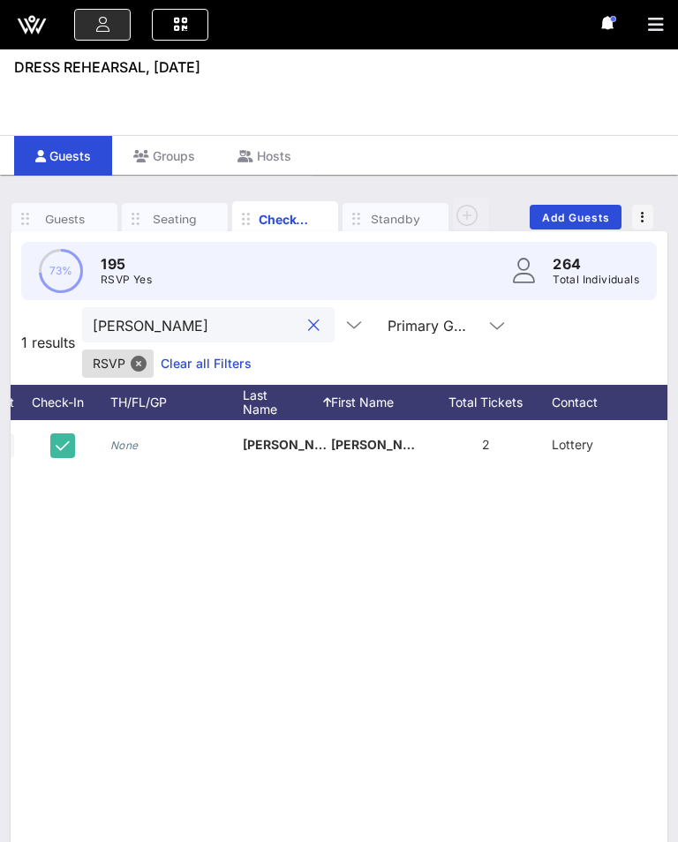
click at [308, 331] on button "clear icon" at bounding box center [313, 326] width 11 height 18
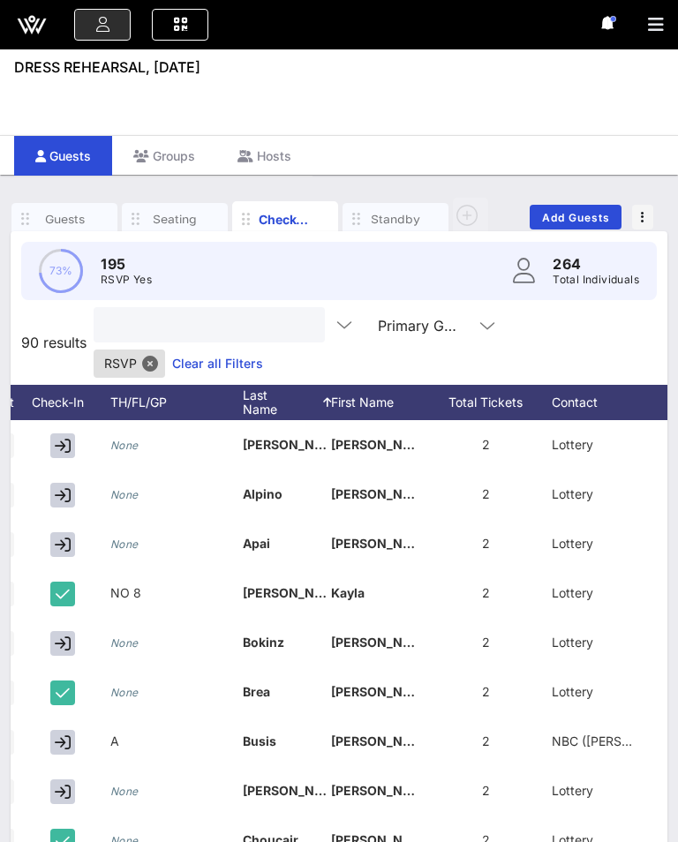
click at [281, 316] on input "text" at bounding box center [207, 324] width 206 height 23
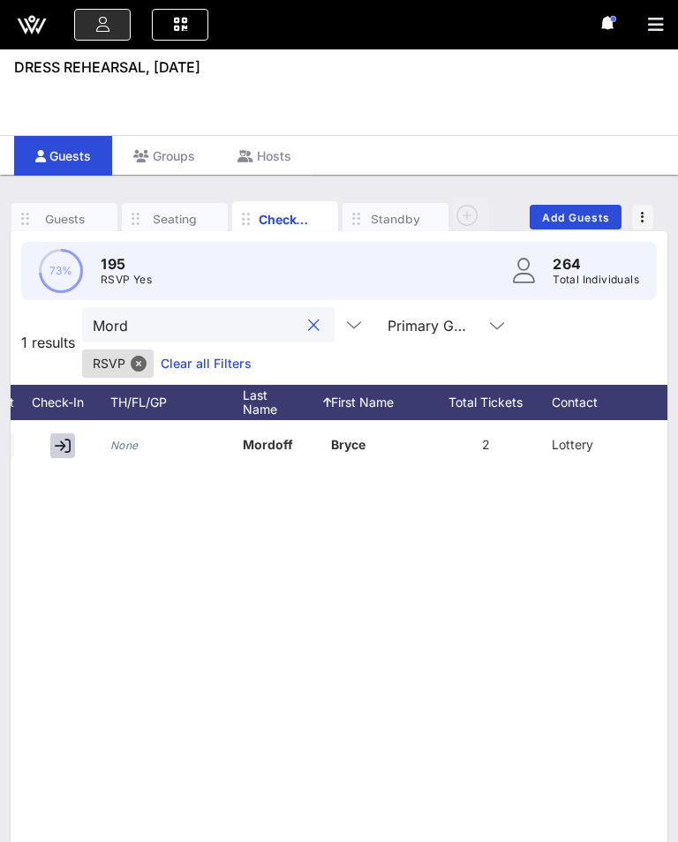
type input "Mord"
click at [59, 457] on button "button" at bounding box center [62, 445] width 25 height 25
click at [308, 320] on button "clear icon" at bounding box center [313, 326] width 11 height 18
type input "Elhe"
click at [62, 457] on button "button" at bounding box center [62, 445] width 25 height 25
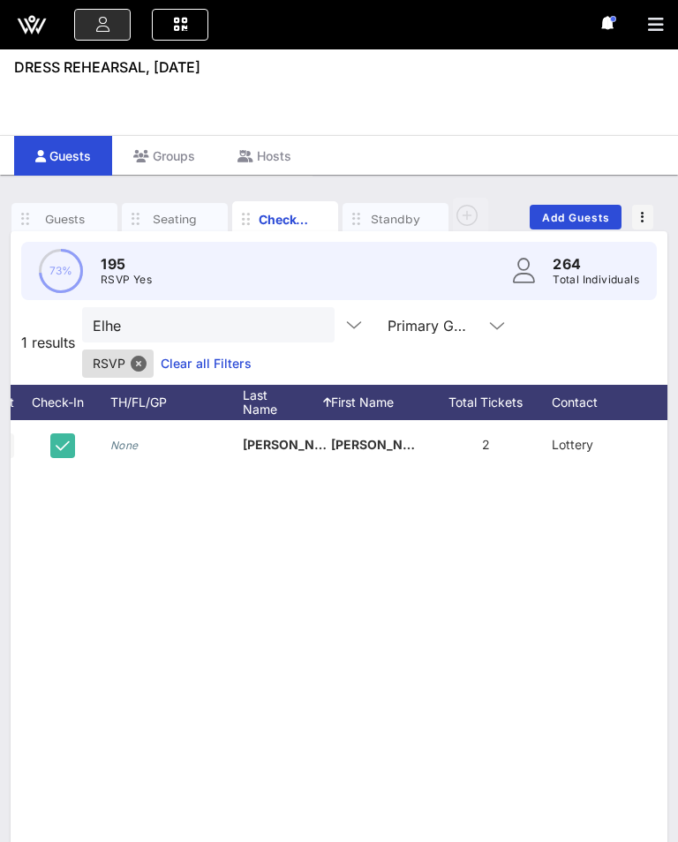
click at [308, 326] on button "clear icon" at bounding box center [313, 326] width 11 height 18
type input "Penf"
click at [53, 441] on button "button" at bounding box center [62, 445] width 25 height 25
click at [308, 317] on button "clear icon" at bounding box center [313, 326] width 11 height 18
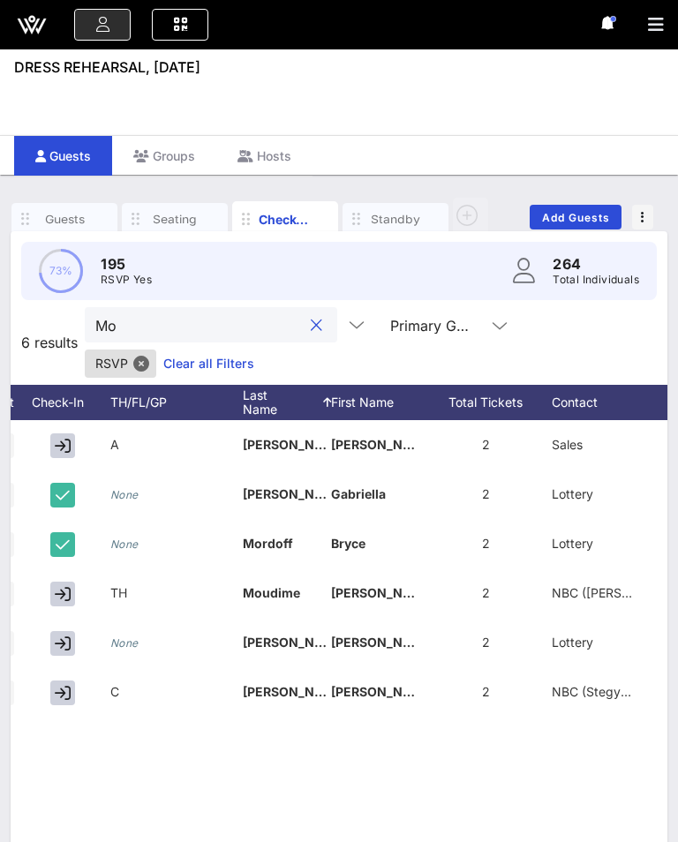
type input "M"
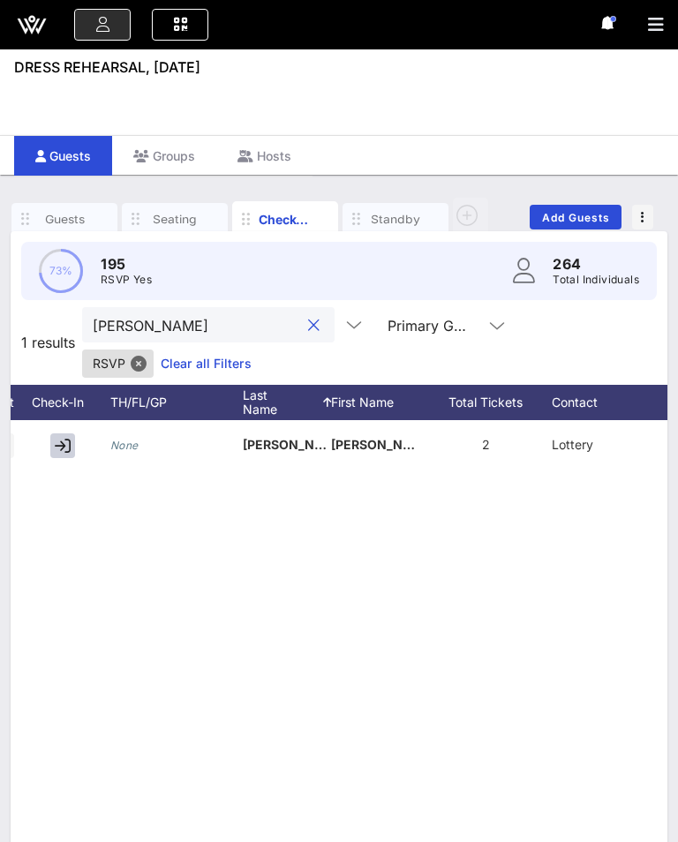
type input "[PERSON_NAME]"
click at [57, 451] on icon "button" at bounding box center [63, 446] width 16 height 16
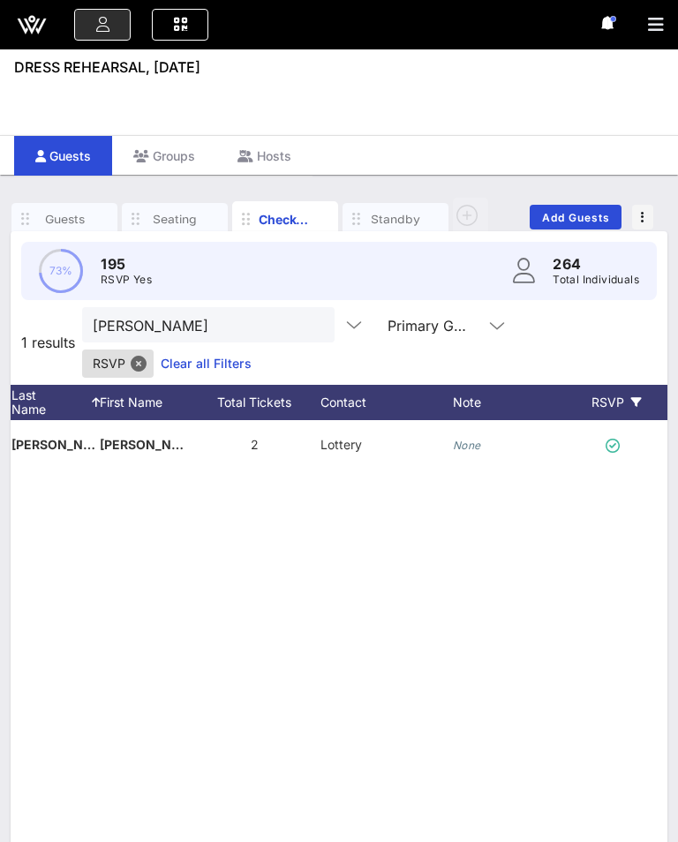
click at [480, 439] on icon "None" at bounding box center [467, 445] width 28 height 13
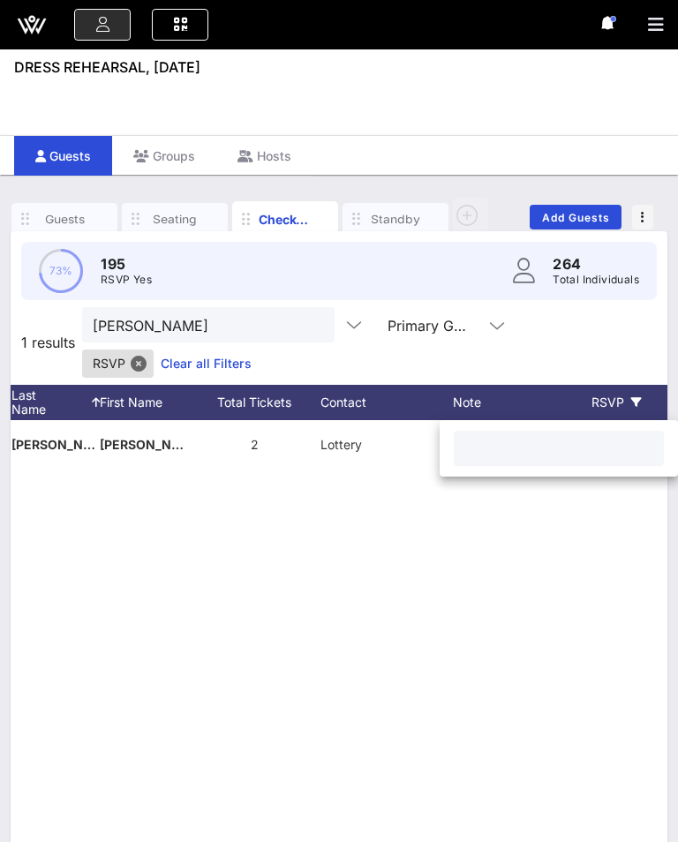
click at [524, 440] on input "text" at bounding box center [558, 448] width 189 height 23
type input "8"
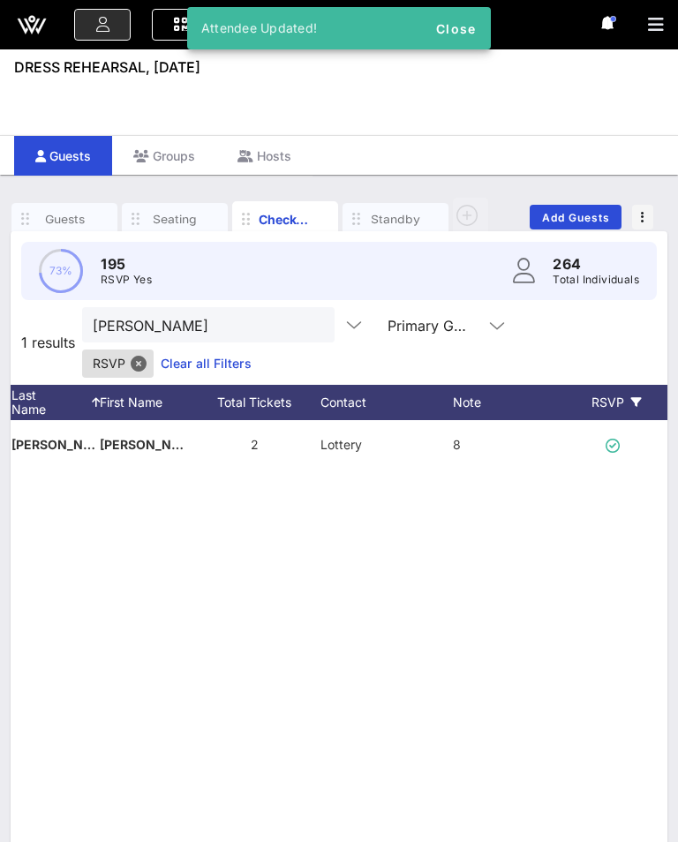
click at [497, 490] on div "None [PERSON_NAME] 2 Lottery 8" at bounding box center [339, 684] width 656 height 529
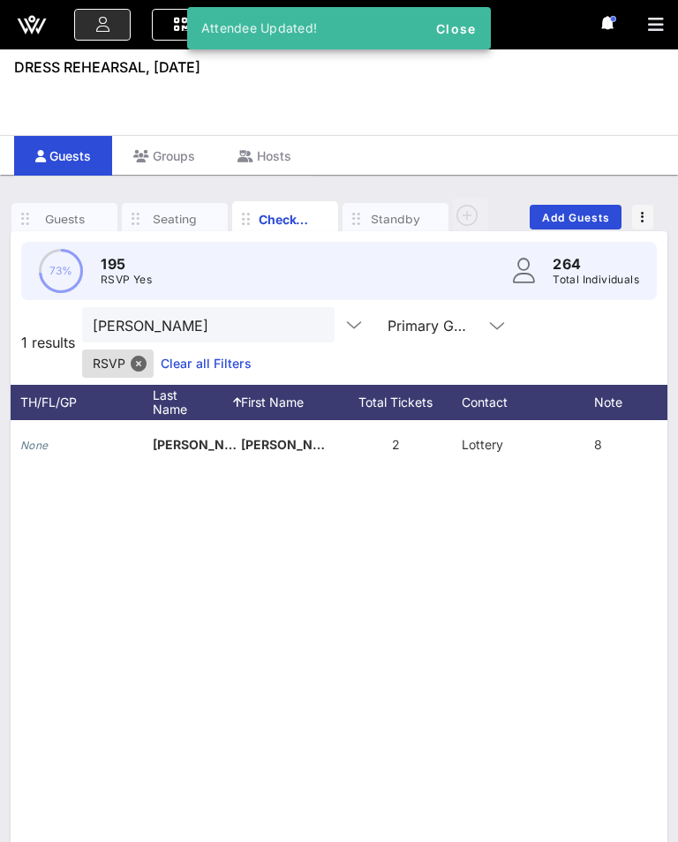
scroll to position [0, 13]
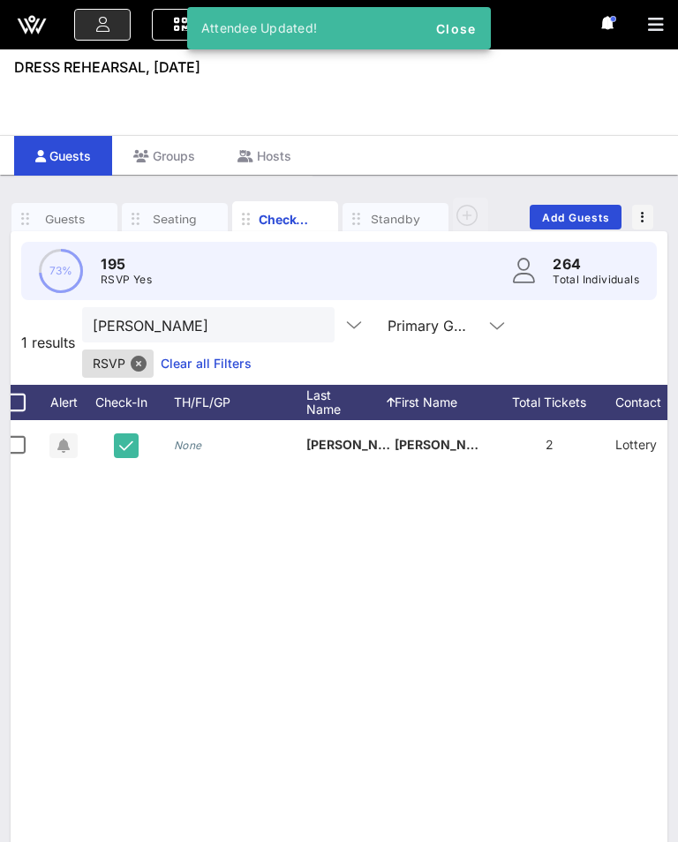
click at [308, 332] on button "clear icon" at bounding box center [313, 326] width 11 height 18
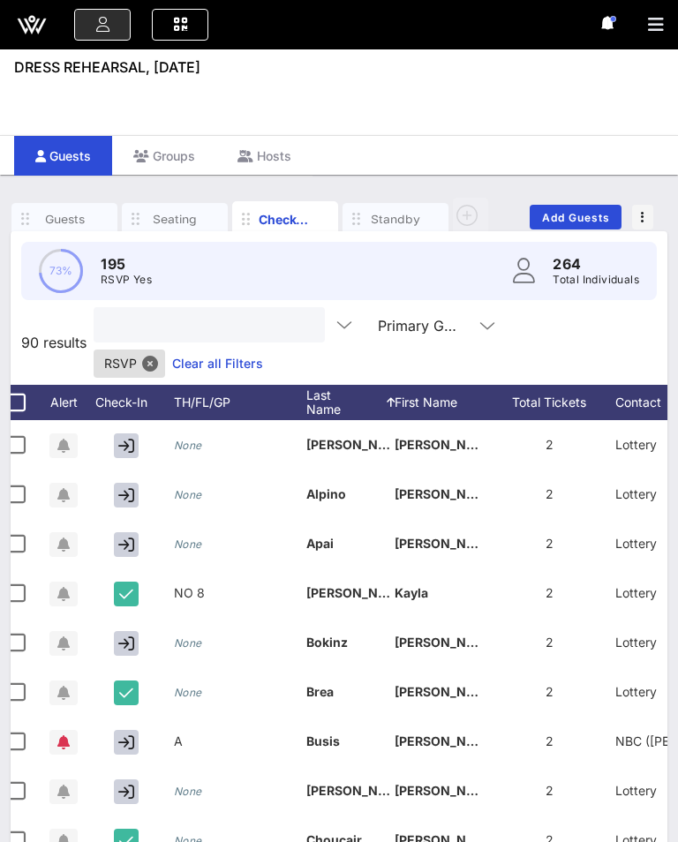
click at [237, 315] on input "text" at bounding box center [207, 324] width 206 height 23
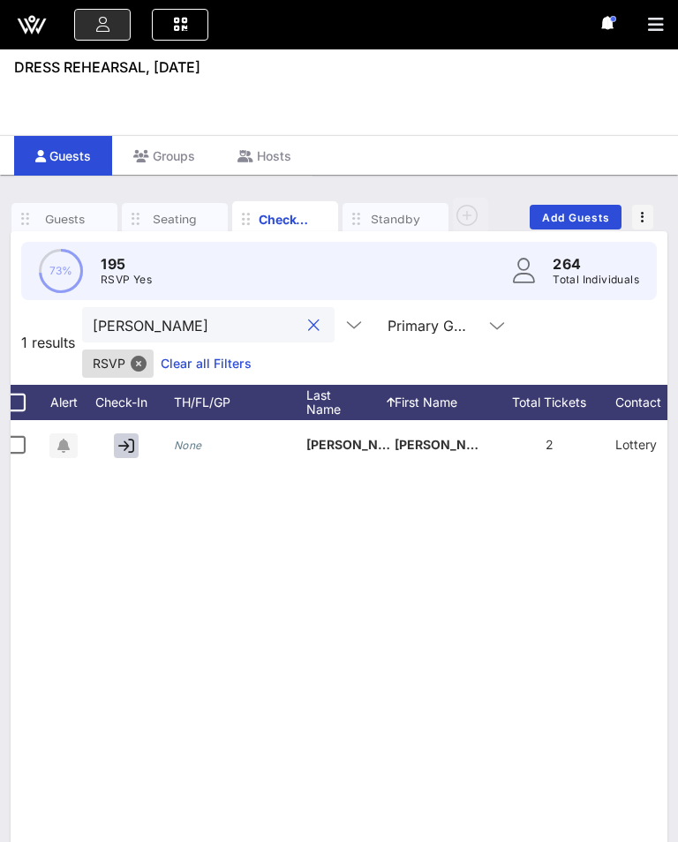
type input "[PERSON_NAME]"
click at [122, 446] on icon "button" at bounding box center [126, 446] width 16 height 16
click at [308, 322] on button "clear icon" at bounding box center [313, 326] width 11 height 18
type input "Medi"
click at [136, 454] on button "button" at bounding box center [126, 445] width 25 height 25
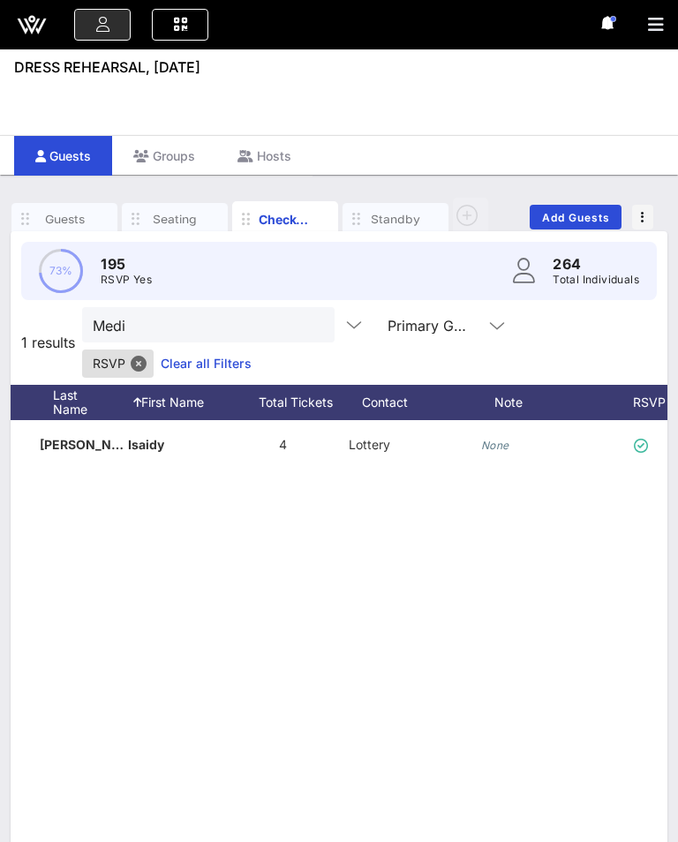
scroll to position [0, 280]
click at [509, 440] on div "None" at bounding box center [547, 455] width 132 height 70
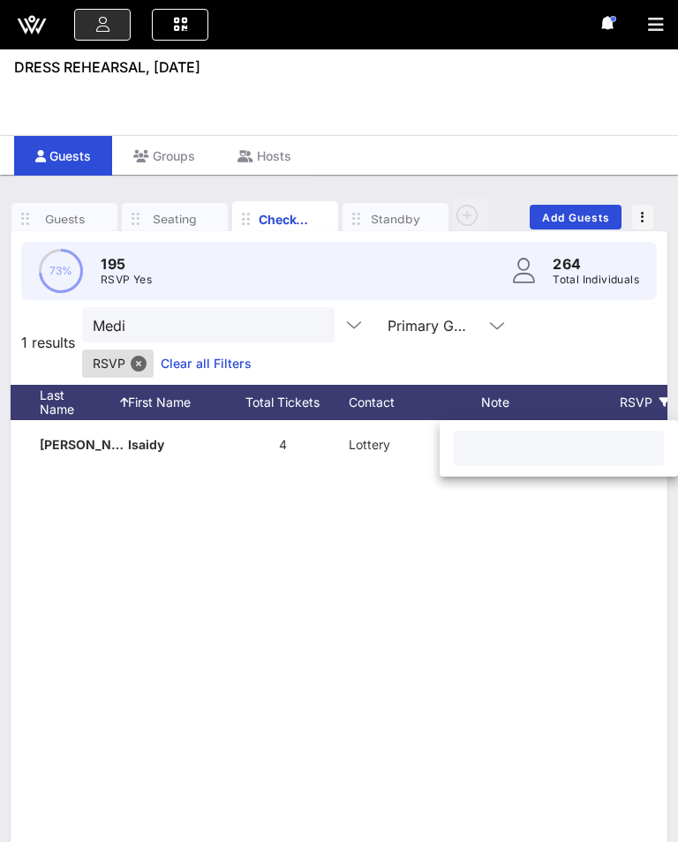
click at [534, 455] on input "text" at bounding box center [558, 448] width 189 height 23
type input "8"
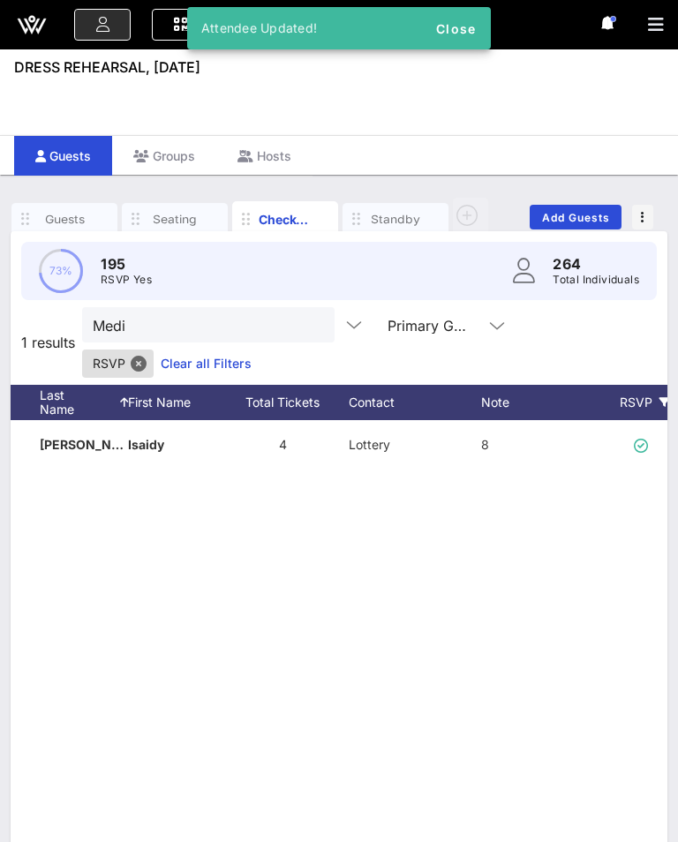
scroll to position [0, 86]
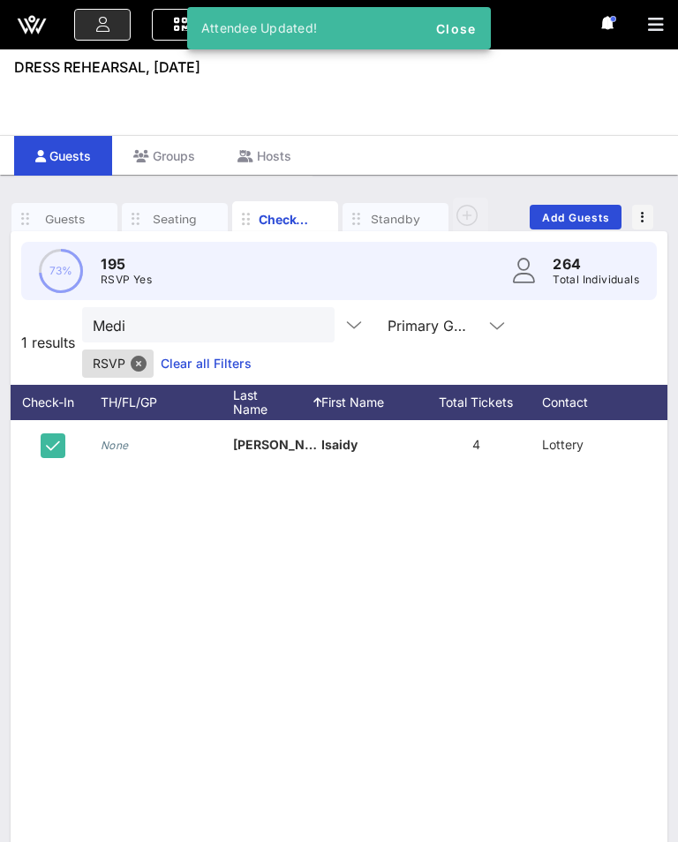
click at [271, 322] on input "Medi" at bounding box center [196, 324] width 206 height 23
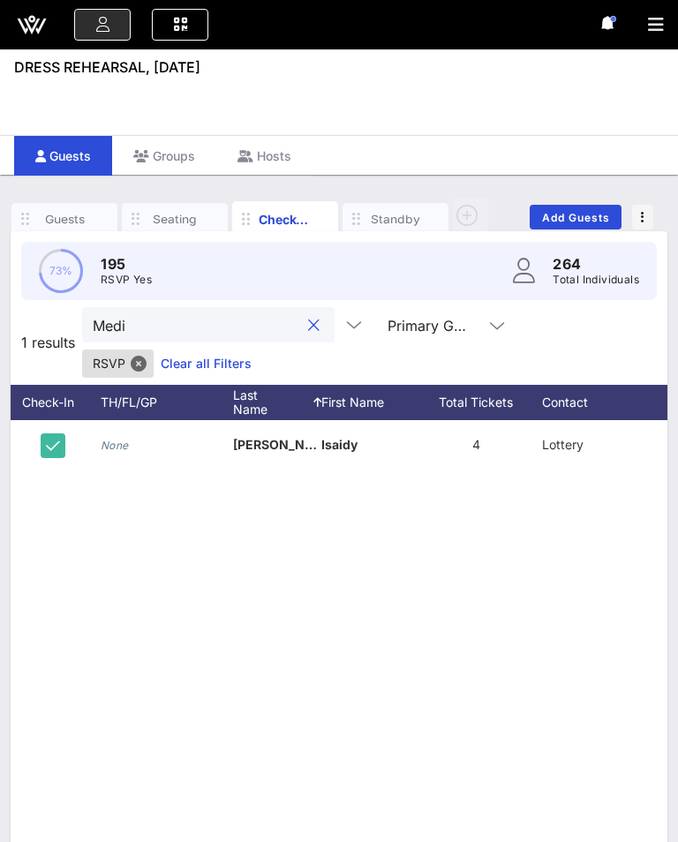
click at [308, 325] on button "clear icon" at bounding box center [313, 326] width 11 height 18
type input "hota"
click at [44, 451] on button "button" at bounding box center [53, 445] width 25 height 25
click at [308, 331] on button "clear icon" at bounding box center [313, 326] width 11 height 18
type input "River"
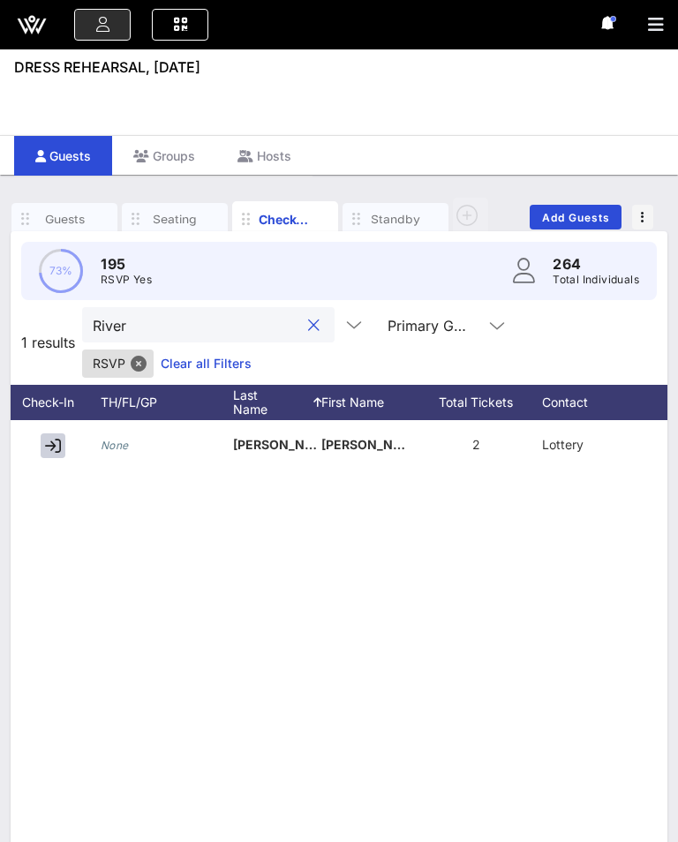
click at [49, 442] on icon "button" at bounding box center [53, 446] width 16 height 16
click at [308, 319] on button "clear icon" at bounding box center [313, 326] width 11 height 18
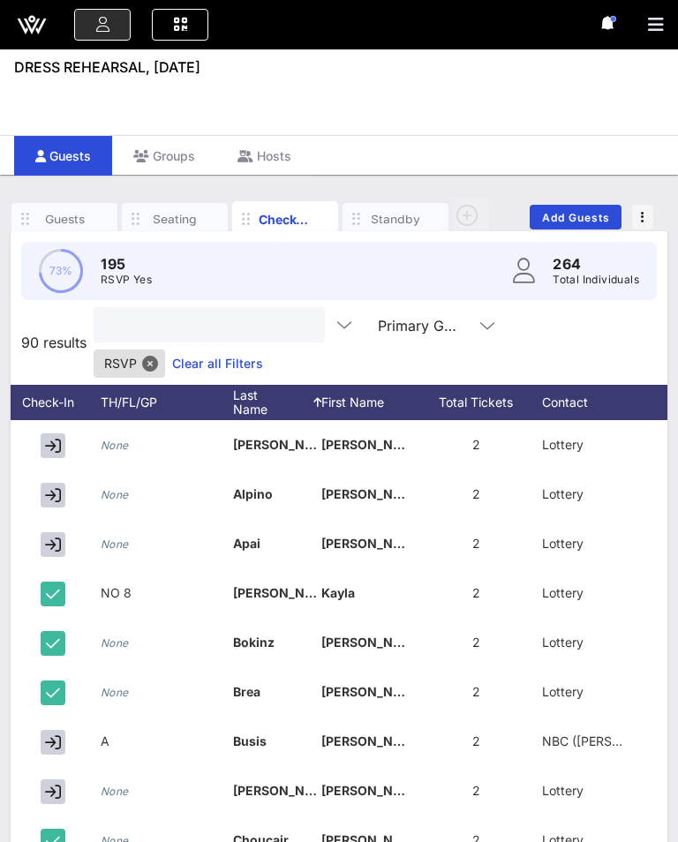
click at [215, 334] on input "text" at bounding box center [207, 324] width 206 height 23
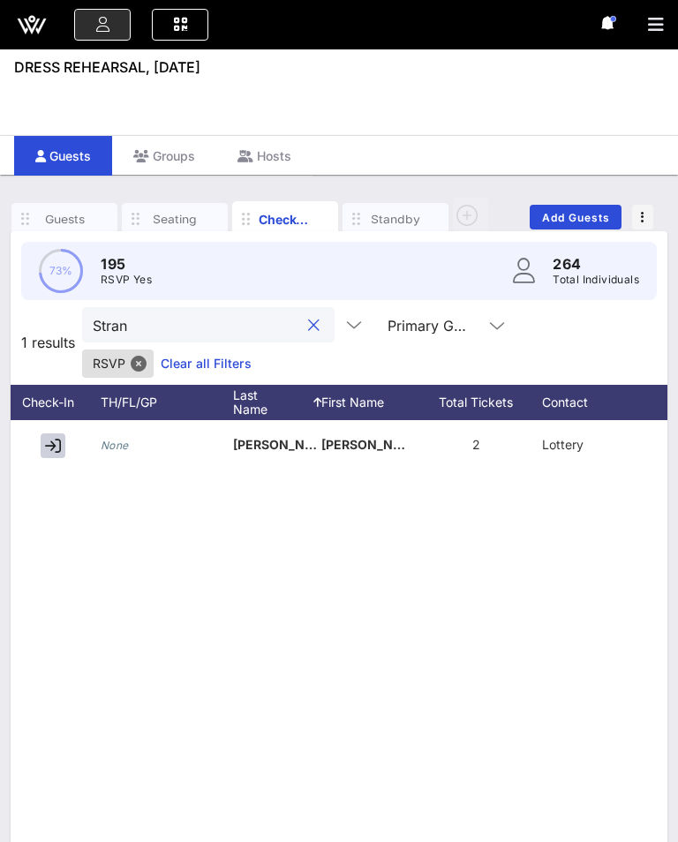
type input "Stran"
click at [49, 454] on button "button" at bounding box center [53, 445] width 25 height 25
click at [308, 321] on button "clear icon" at bounding box center [313, 326] width 11 height 18
type input "Resc"
click at [37, 442] on div at bounding box center [56, 444] width 88 height 49
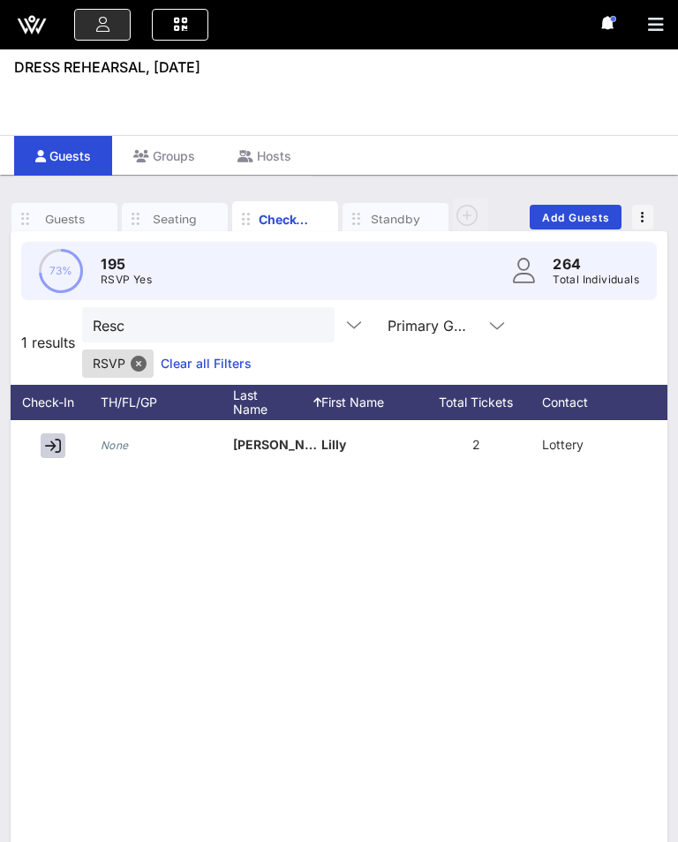
click at [59, 449] on icon "button" at bounding box center [53, 446] width 16 height 16
click at [308, 323] on button "clear icon" at bounding box center [313, 326] width 11 height 18
type input "Davi"
click at [49, 448] on icon "button" at bounding box center [53, 446] width 16 height 16
click at [308, 326] on button "clear icon" at bounding box center [313, 326] width 11 height 18
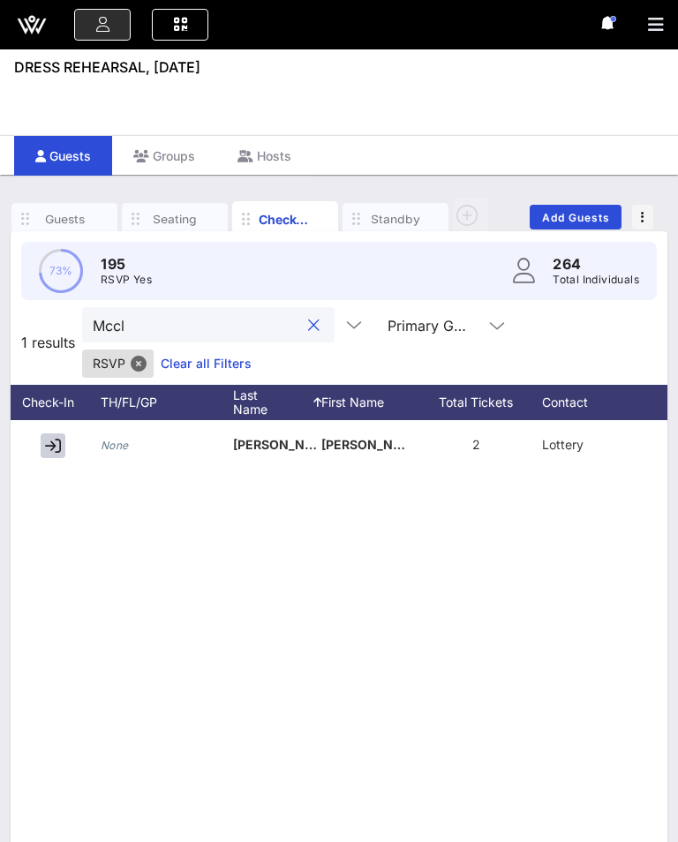
type input "Mccl"
click at [49, 454] on button "button" at bounding box center [53, 445] width 25 height 25
click at [308, 322] on button "clear icon" at bounding box center [313, 326] width 11 height 18
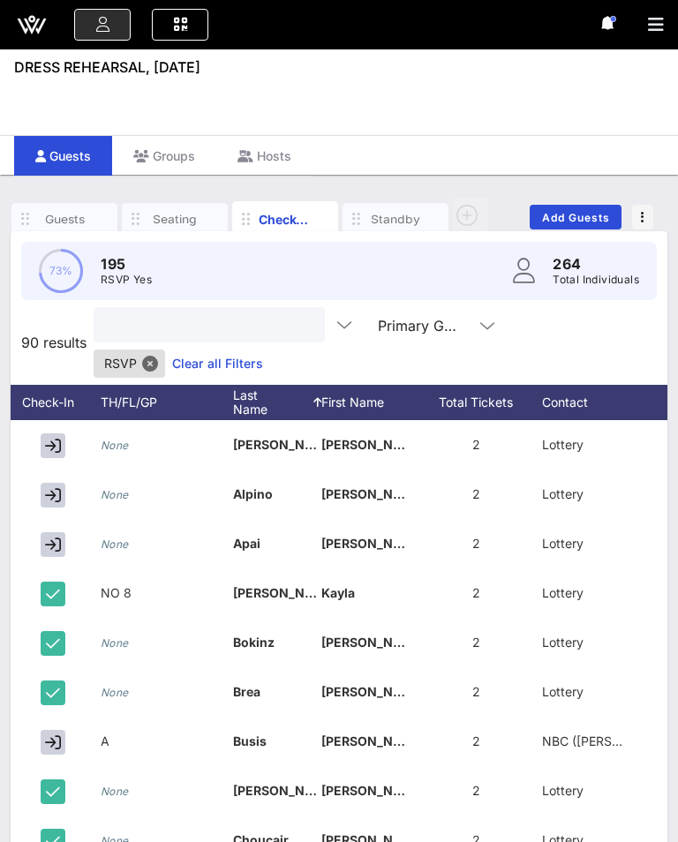
click at [42, 483] on button "button" at bounding box center [53, 495] width 25 height 25
click at [46, 438] on icon "button" at bounding box center [53, 446] width 16 height 16
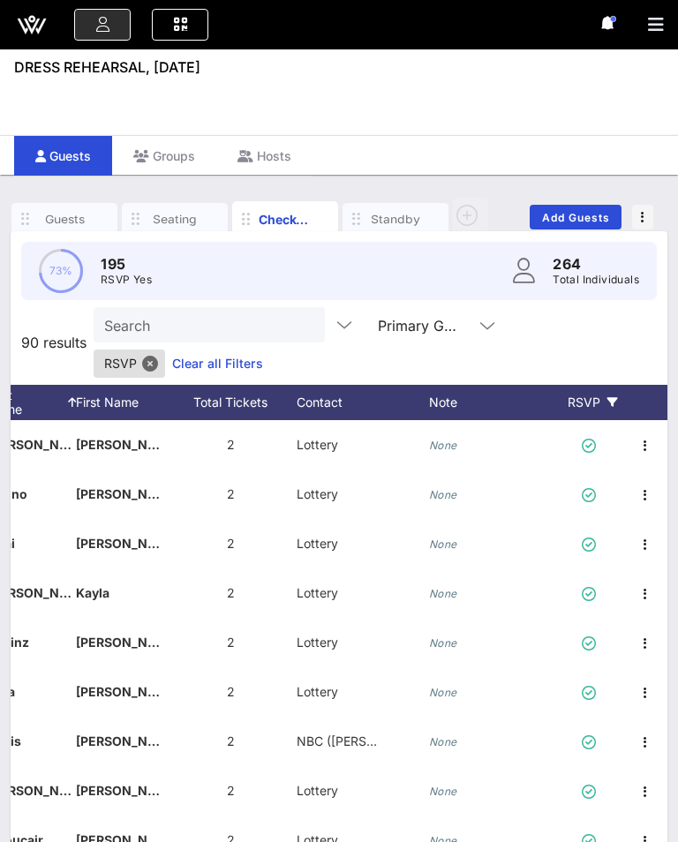
scroll to position [0, 332]
click at [454, 439] on icon "None" at bounding box center [443, 445] width 28 height 13
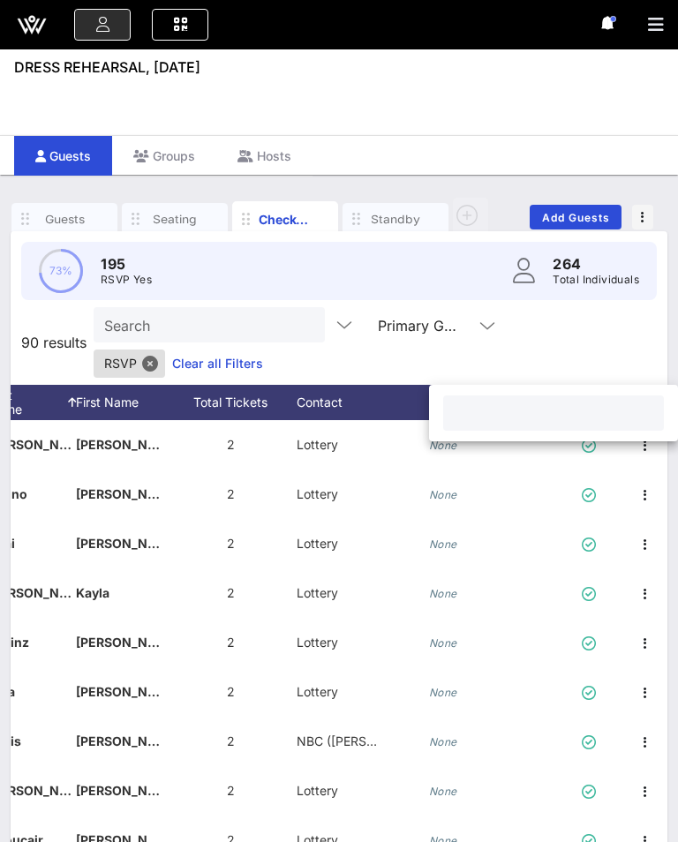
click at [490, 408] on input "text" at bounding box center [553, 412] width 199 height 23
type input "8"
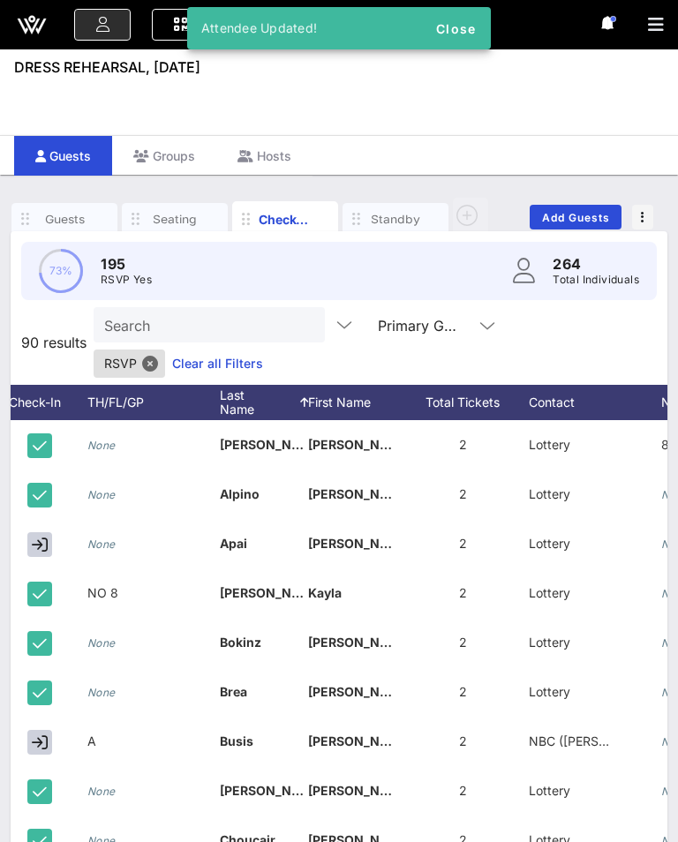
scroll to position [0, 100]
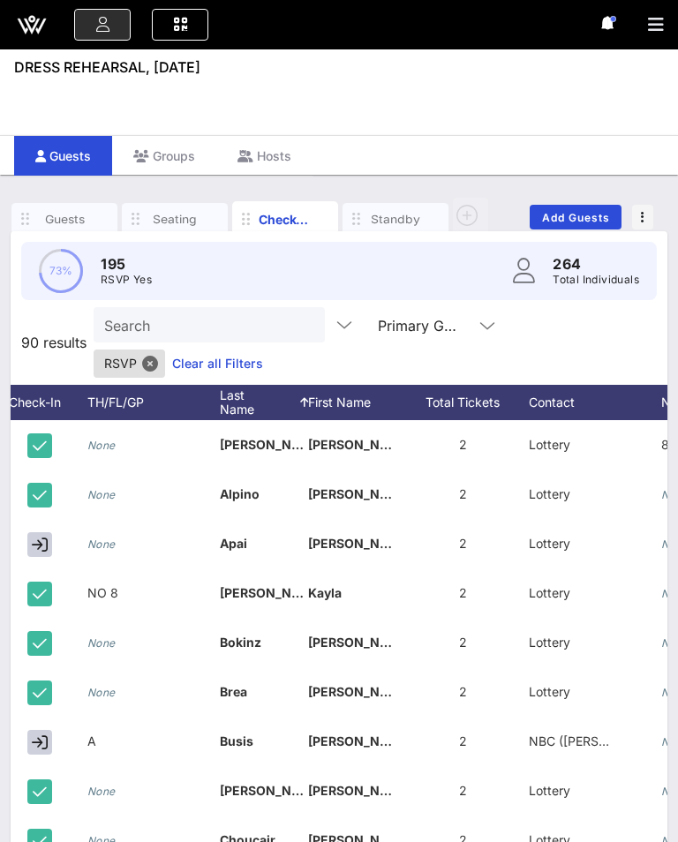
click at [254, 333] on input "Search" at bounding box center [207, 324] width 206 height 23
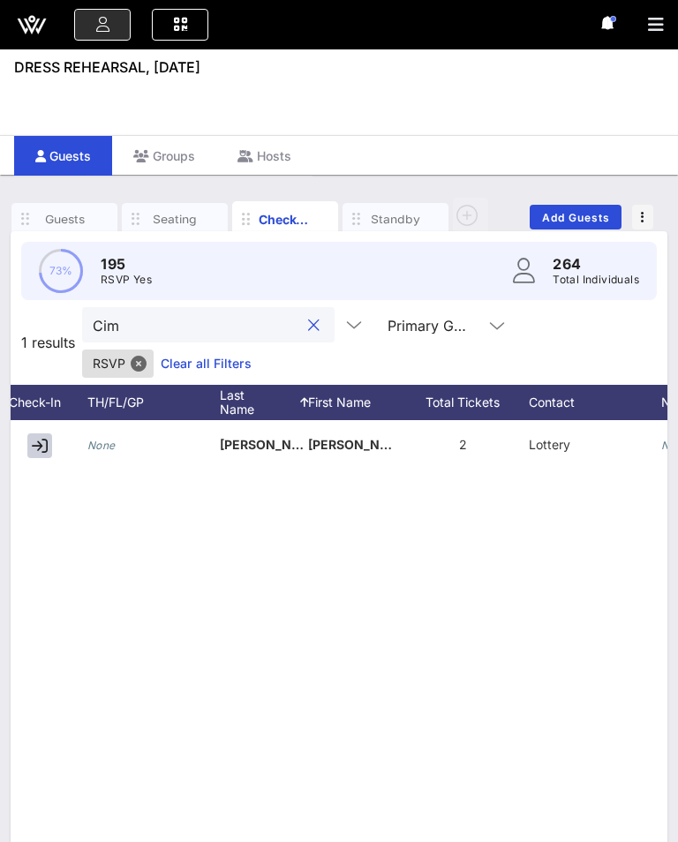
type input "Cim"
click at [45, 442] on icon "button" at bounding box center [40, 446] width 16 height 16
click at [308, 334] on button "clear icon" at bounding box center [313, 326] width 11 height 18
type input "Cook"
click at [40, 446] on icon "button" at bounding box center [40, 446] width 16 height 16
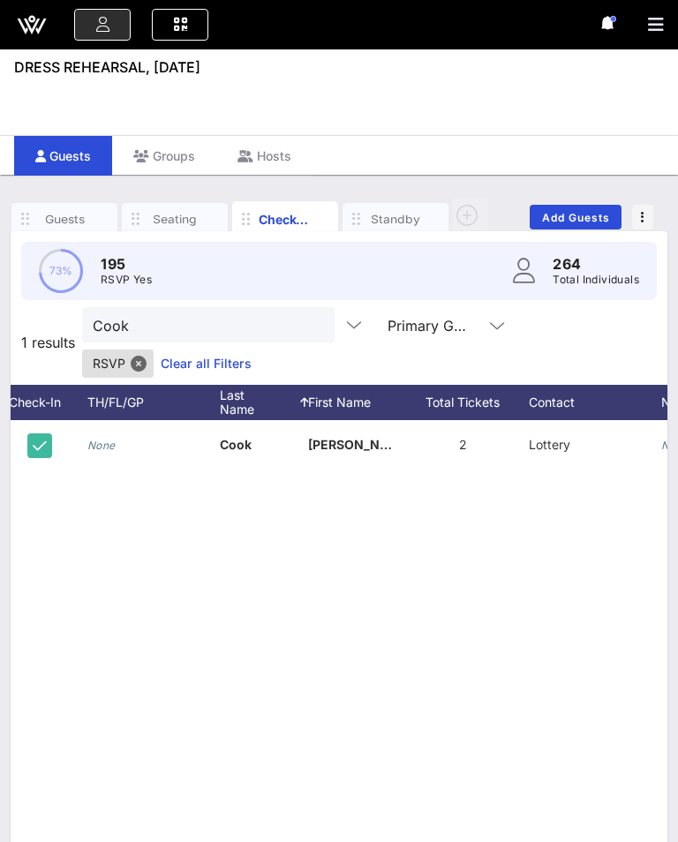
click at [308, 317] on button "clear icon" at bounding box center [313, 326] width 11 height 18
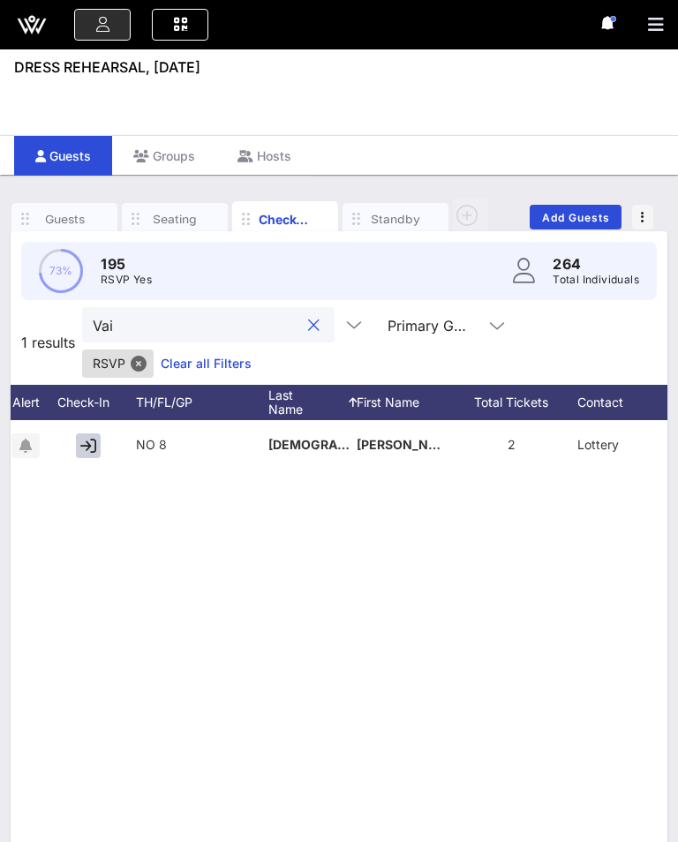
type input "Vai"
click at [98, 449] on button "button" at bounding box center [88, 445] width 25 height 25
click at [308, 328] on button "clear icon" at bounding box center [313, 326] width 11 height 18
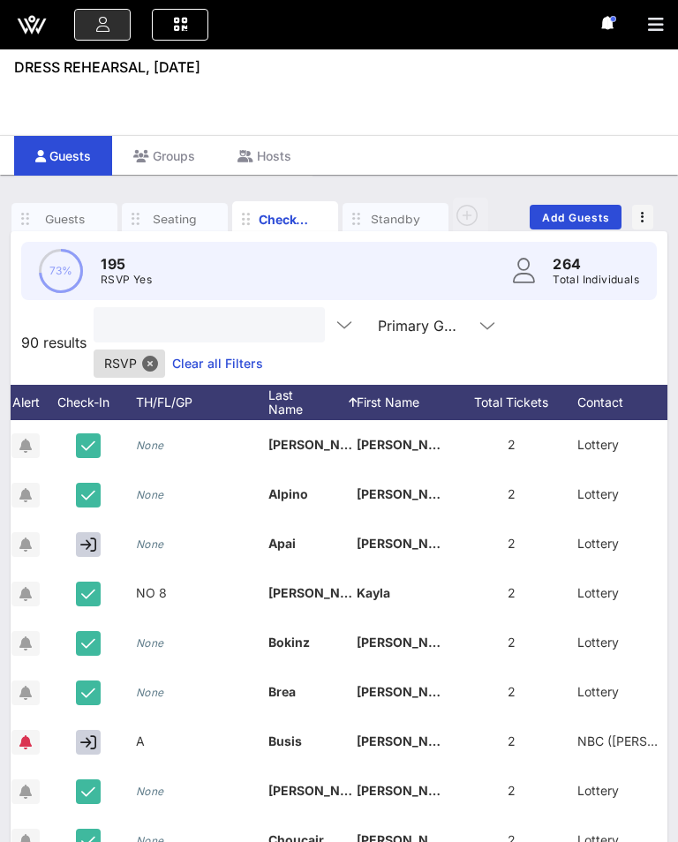
click at [76, 532] on button "button" at bounding box center [88, 544] width 25 height 25
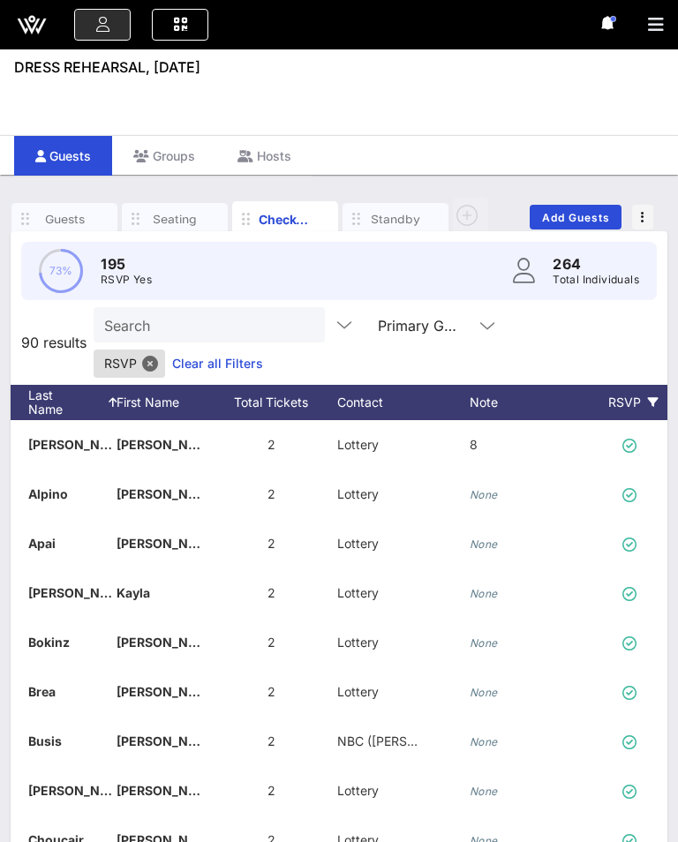
scroll to position [0, 291]
click at [500, 519] on div "None" at bounding box center [535, 554] width 132 height 70
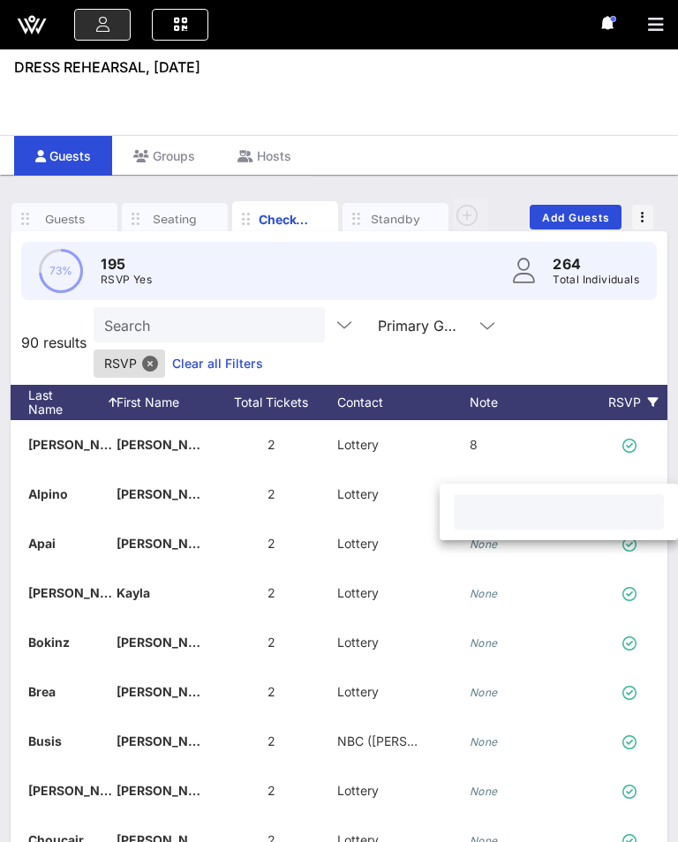
click at [521, 505] on input "text" at bounding box center [558, 511] width 189 height 23
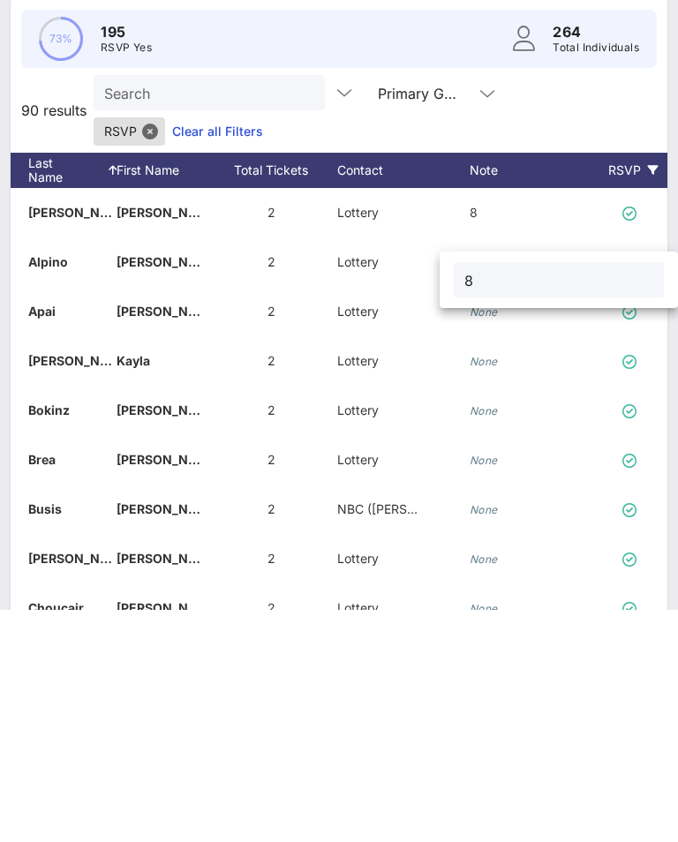
type input "8"
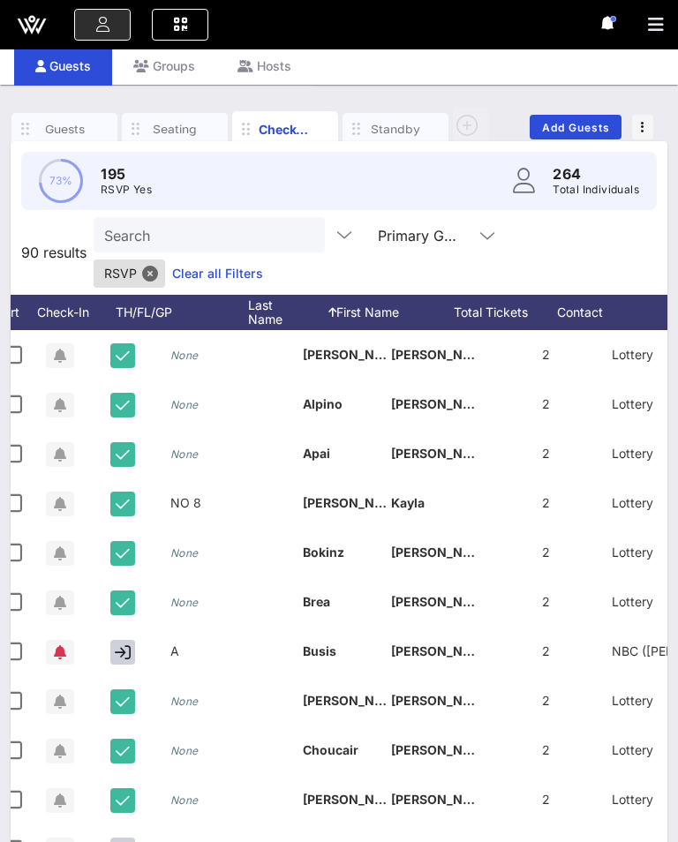
scroll to position [0, 17]
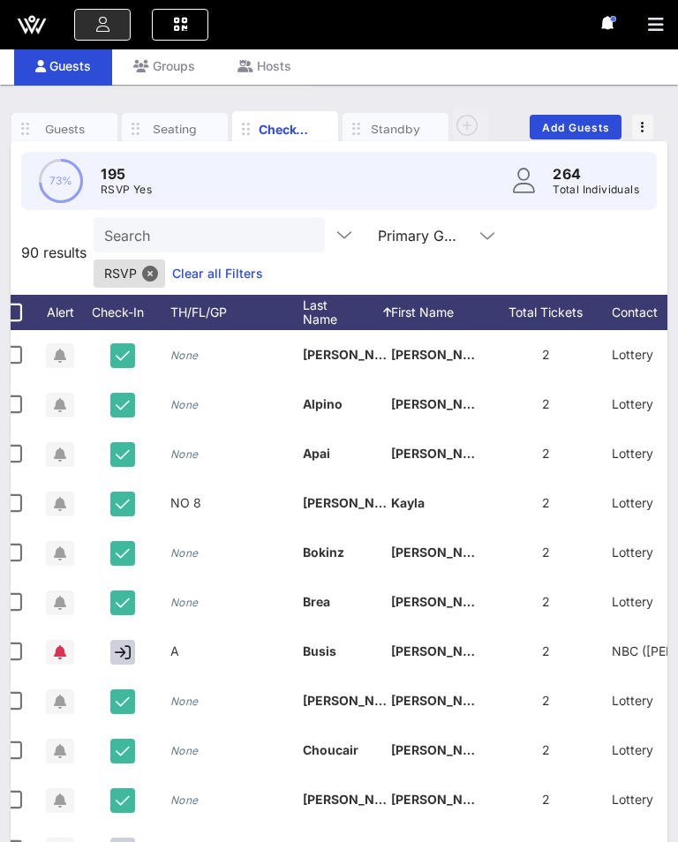
click at [184, 232] on input "Search" at bounding box center [207, 234] width 206 height 23
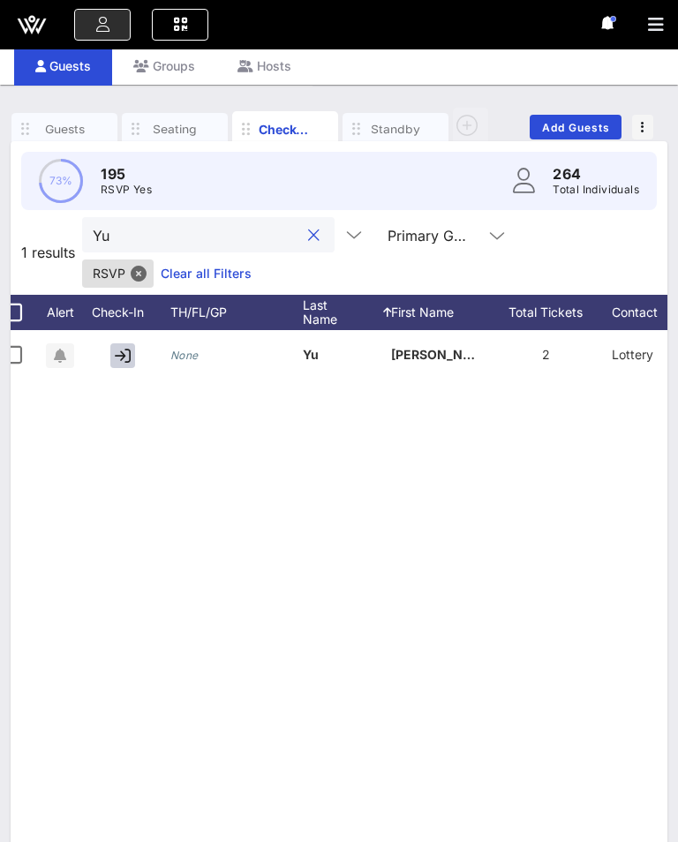
type input "Yu"
click at [119, 359] on icon "button" at bounding box center [123, 356] width 16 height 16
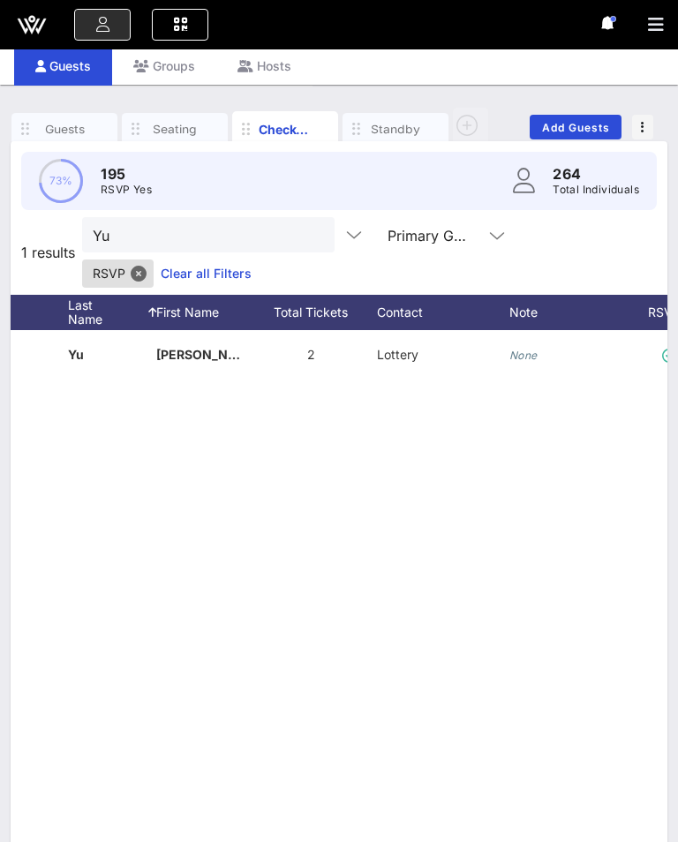
scroll to position [0, 256]
click at [539, 343] on div "None" at bounding box center [571, 365] width 132 height 70
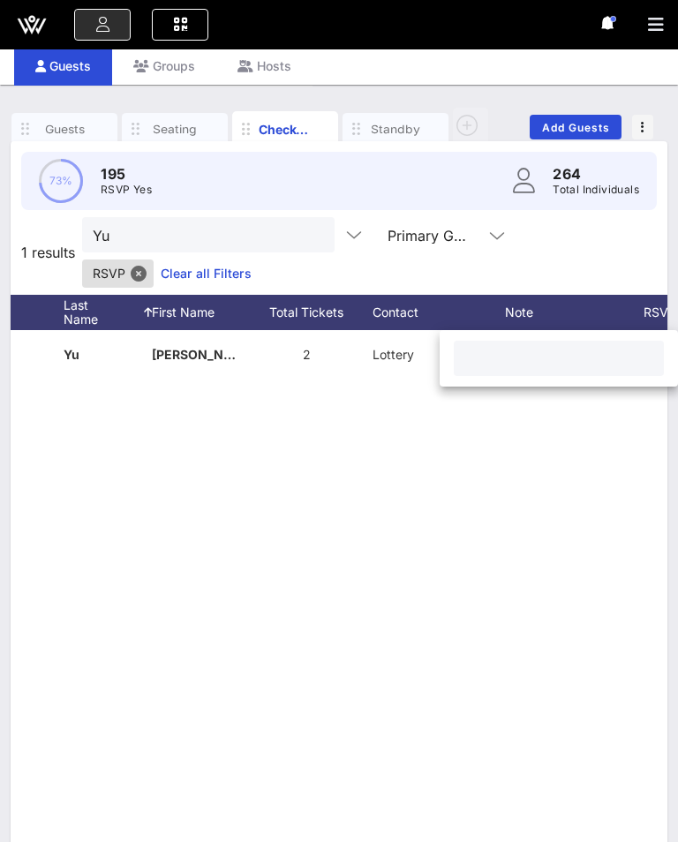
click at [529, 364] on input "text" at bounding box center [558, 358] width 189 height 23
type input "8"
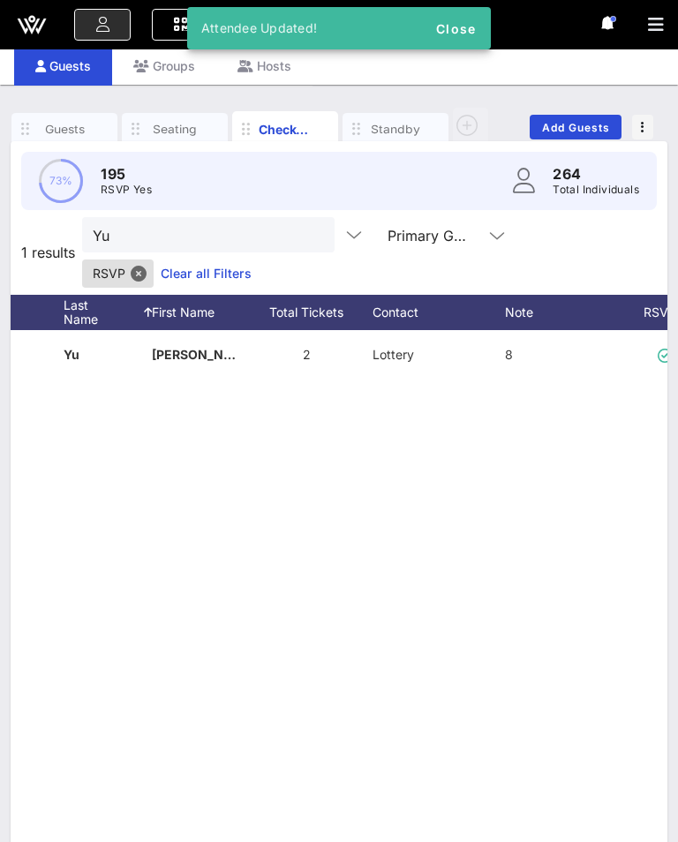
click at [308, 228] on button "clear icon" at bounding box center [313, 236] width 11 height 18
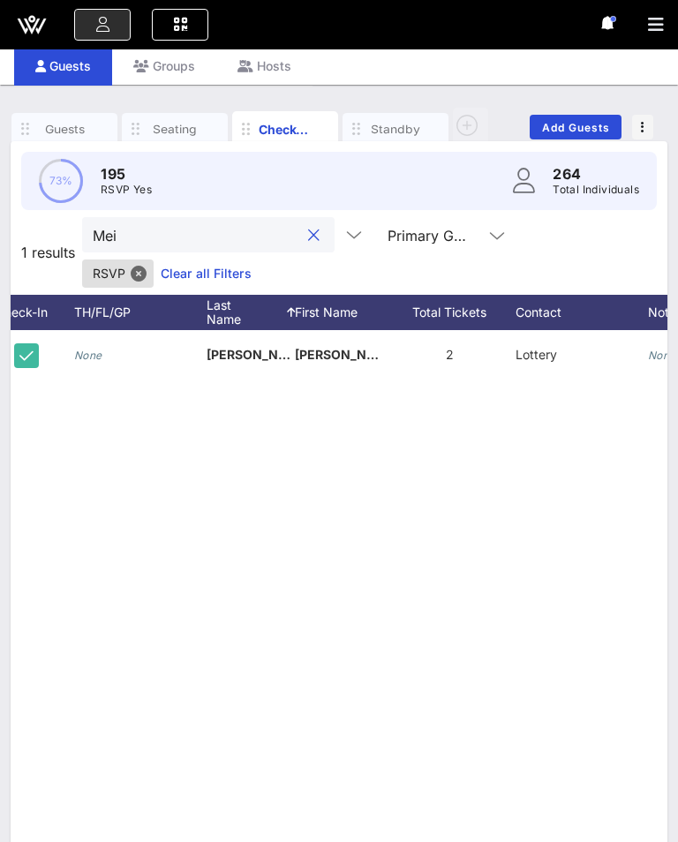
scroll to position [0, 94]
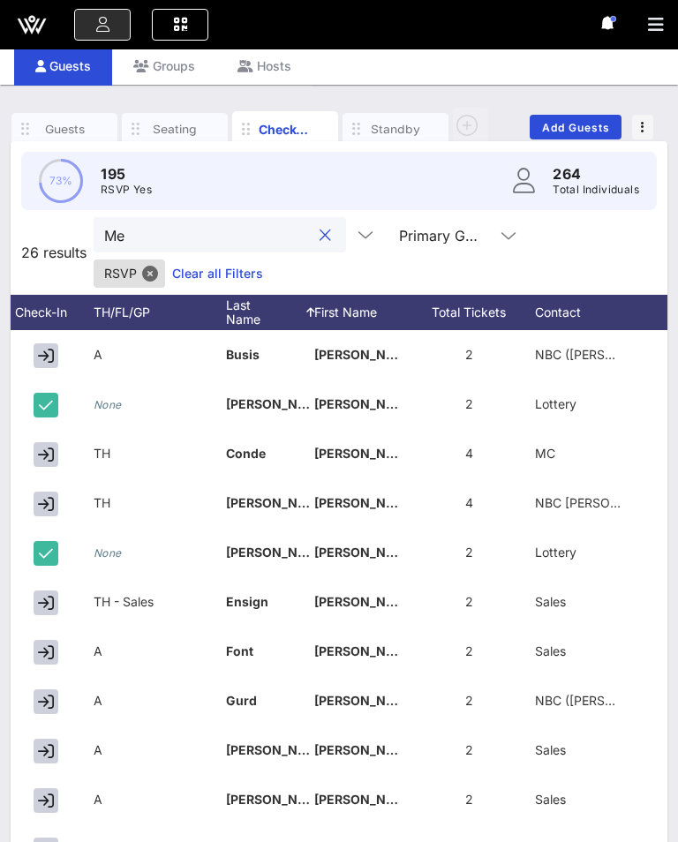
type input "M"
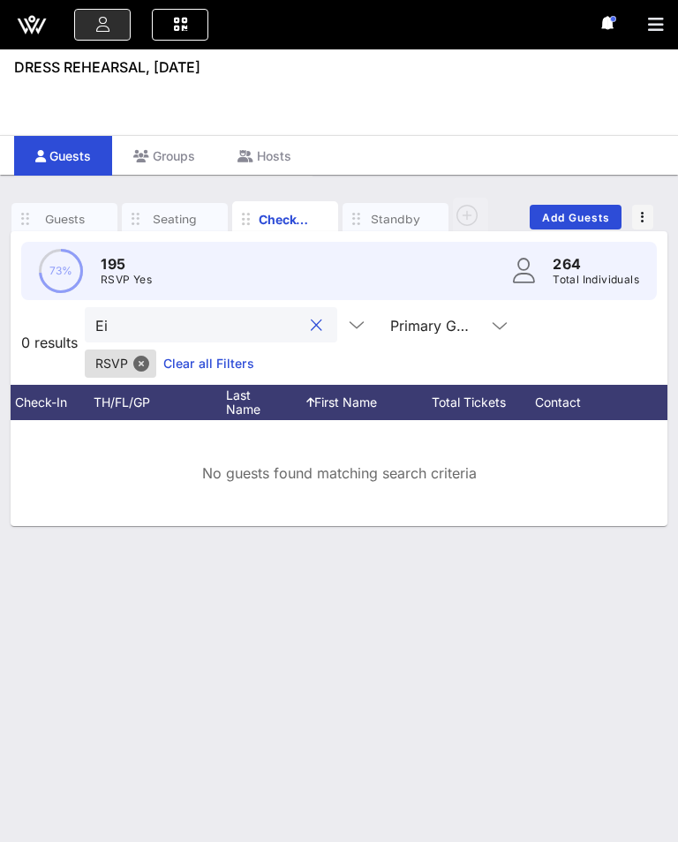
scroll to position [27, 0]
type input "E"
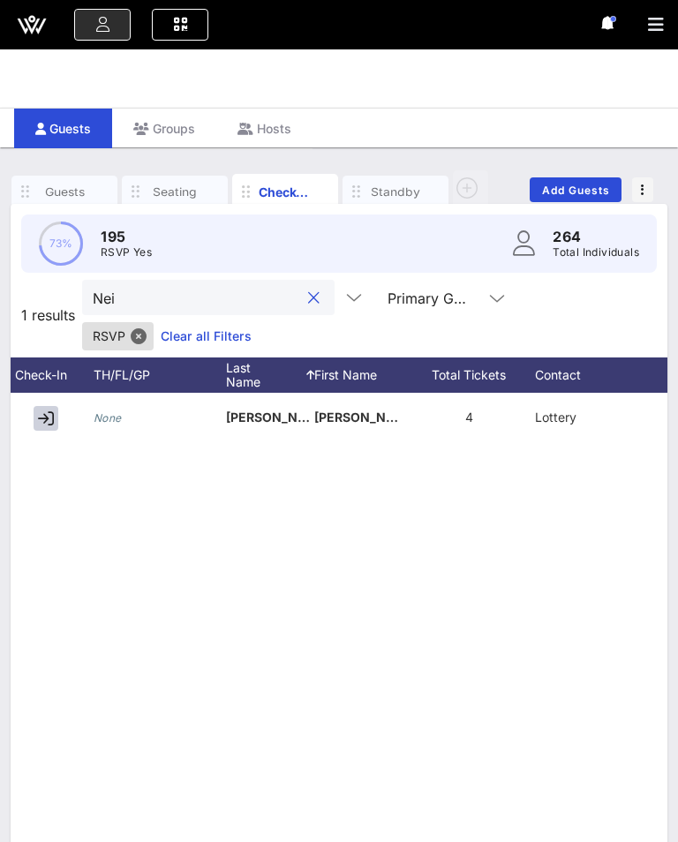
type input "Nei"
click at [36, 432] on div at bounding box center [49, 417] width 88 height 49
click at [48, 419] on icon "button" at bounding box center [46, 418] width 16 height 16
click at [308, 296] on button "clear icon" at bounding box center [313, 298] width 11 height 18
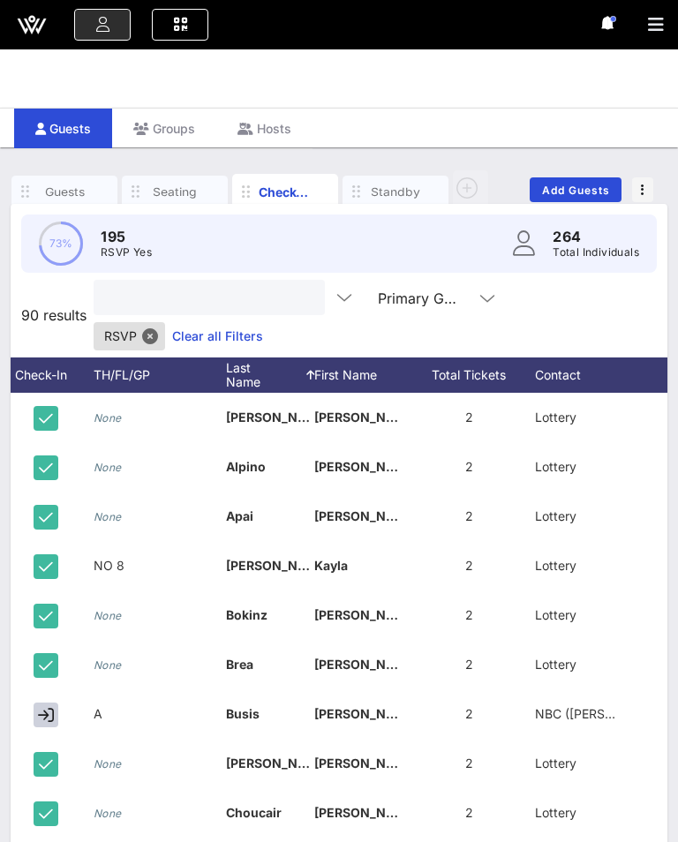
click at [161, 294] on input "text" at bounding box center [207, 297] width 206 height 23
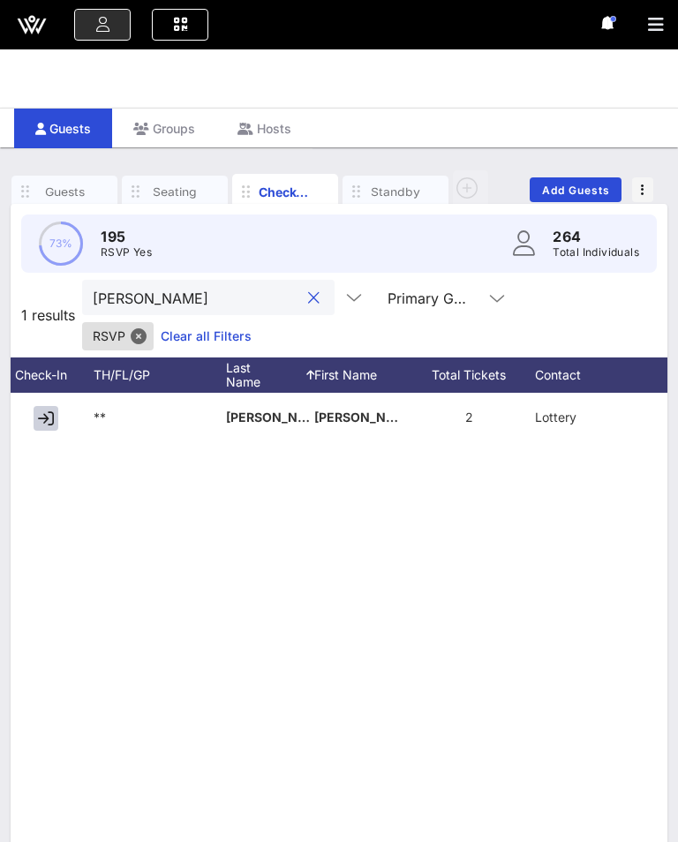
scroll to position [0, 28]
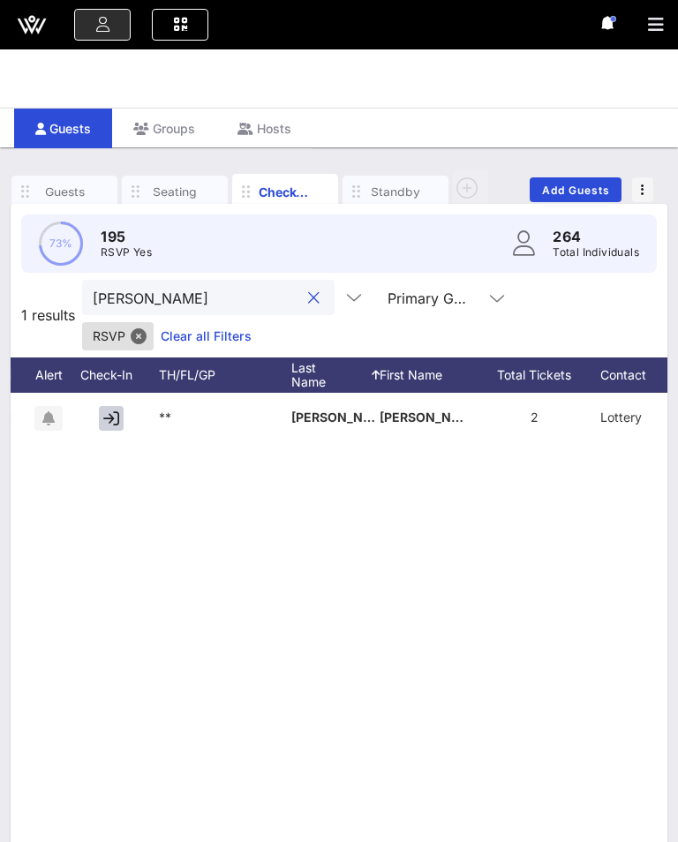
type input "[PERSON_NAME]"
click at [100, 425] on button "button" at bounding box center [111, 418] width 25 height 25
click at [308, 290] on button "clear icon" at bounding box center [313, 298] width 11 height 18
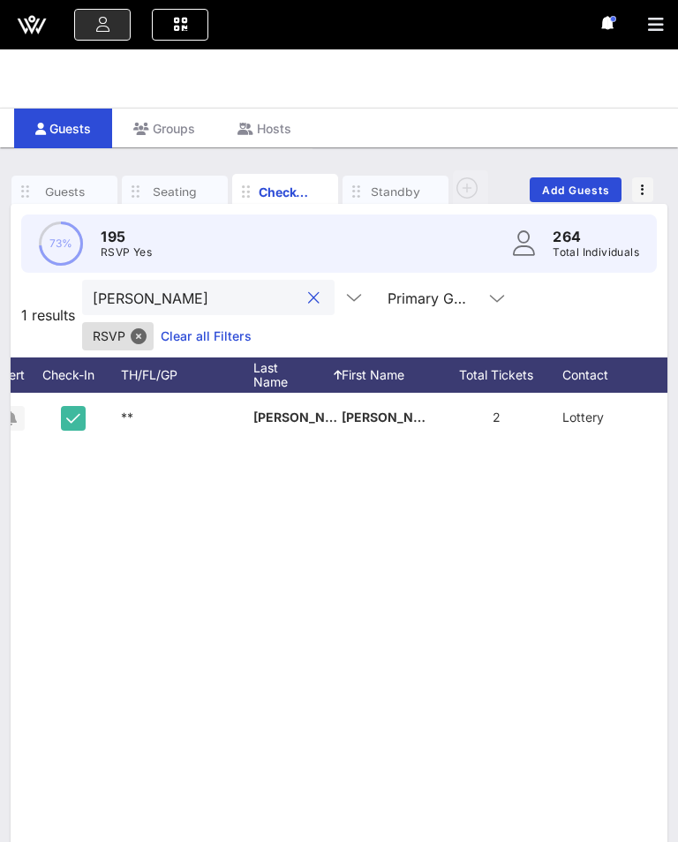
type input "[PERSON_NAME]"
click at [501, 424] on div "2" at bounding box center [496, 417] width 132 height 49
click at [562, 410] on span "Lottery" at bounding box center [582, 416] width 41 height 15
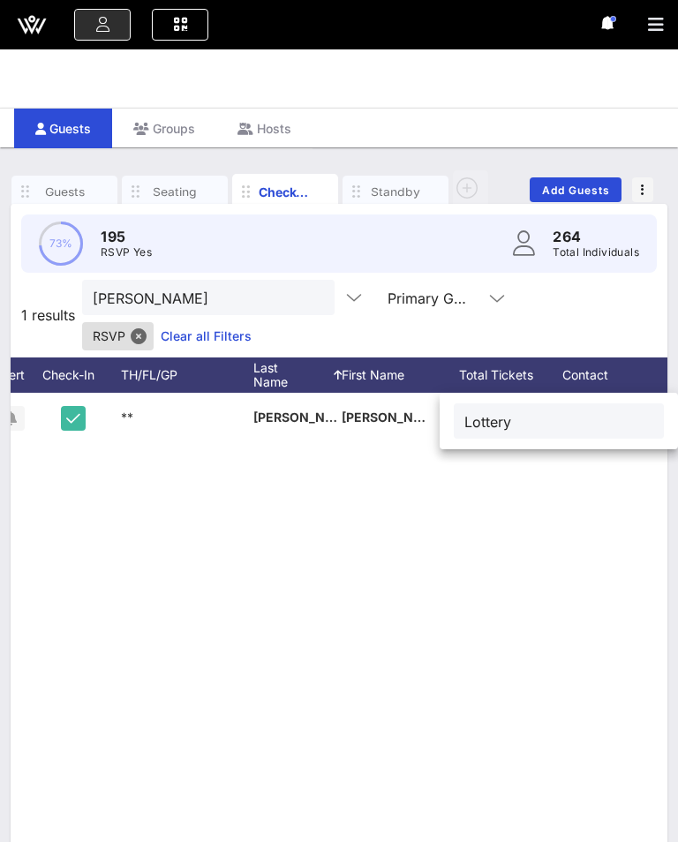
click at [493, 578] on div "** [PERSON_NAME] 2 Lottery None" at bounding box center [339, 657] width 656 height 529
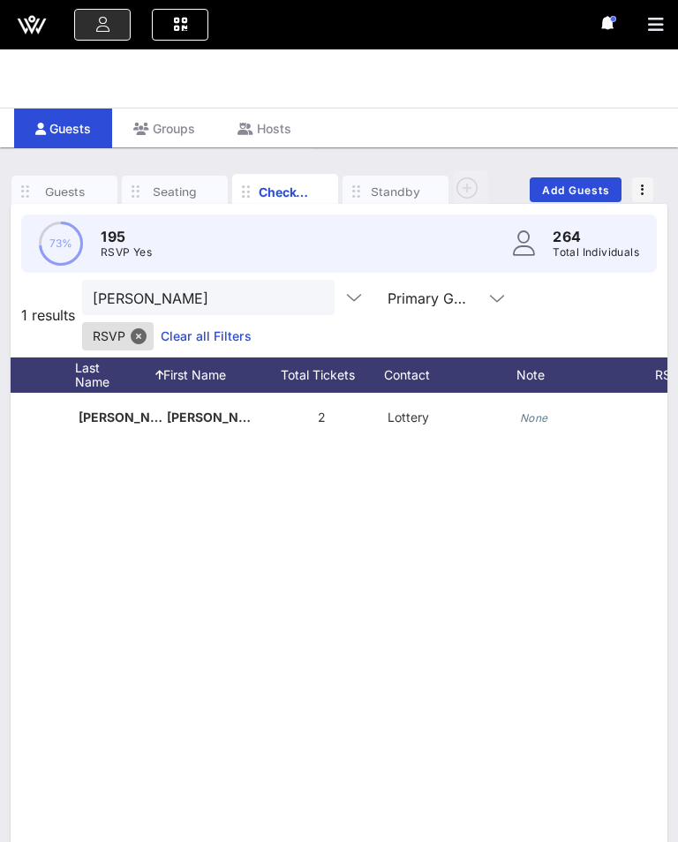
scroll to position [0, 244]
click at [558, 409] on div "None" at bounding box center [582, 428] width 132 height 70
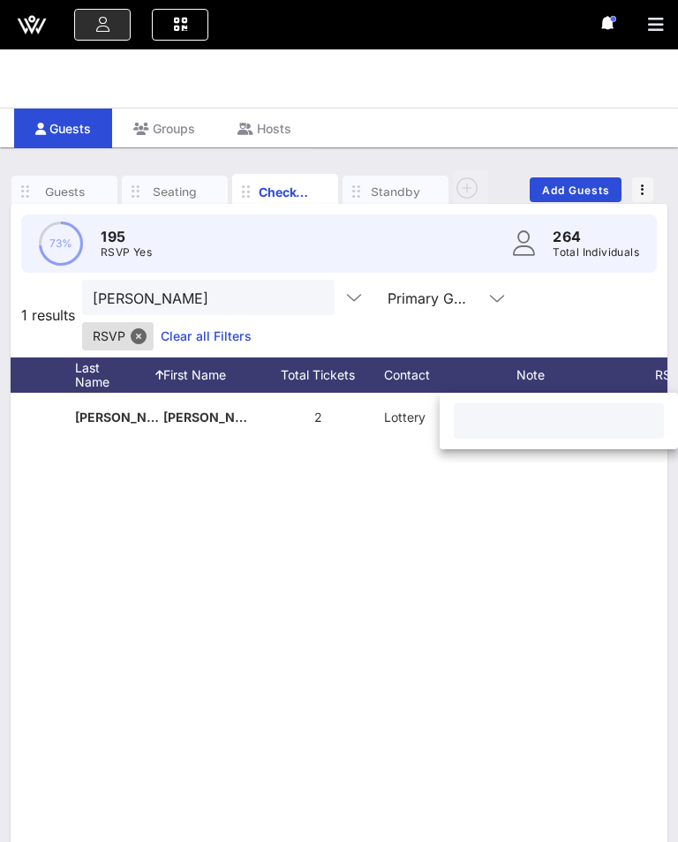
click at [560, 424] on input "text" at bounding box center [558, 420] width 189 height 23
type input "Only 1 person"
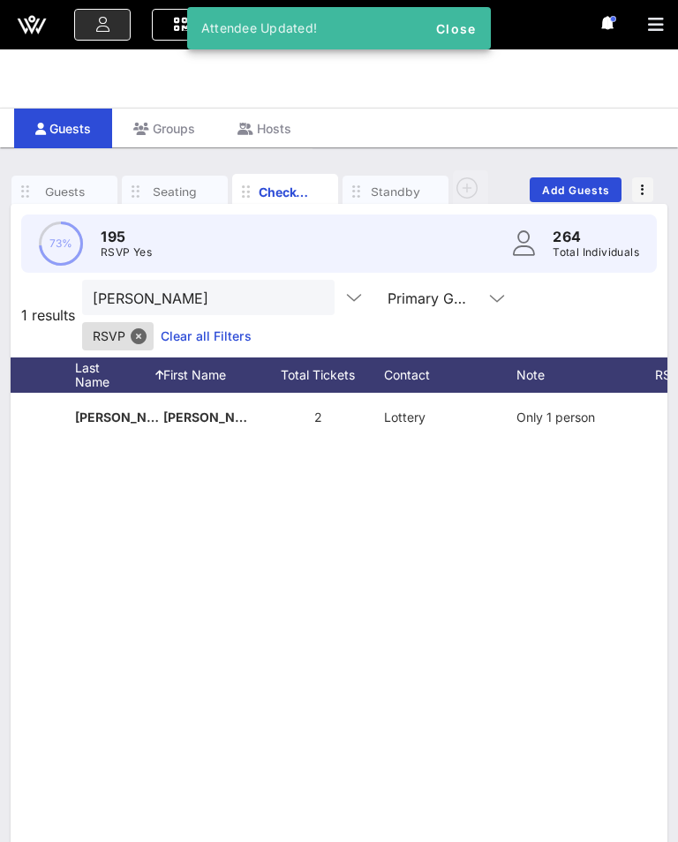
click at [308, 299] on button "clear icon" at bounding box center [313, 298] width 11 height 18
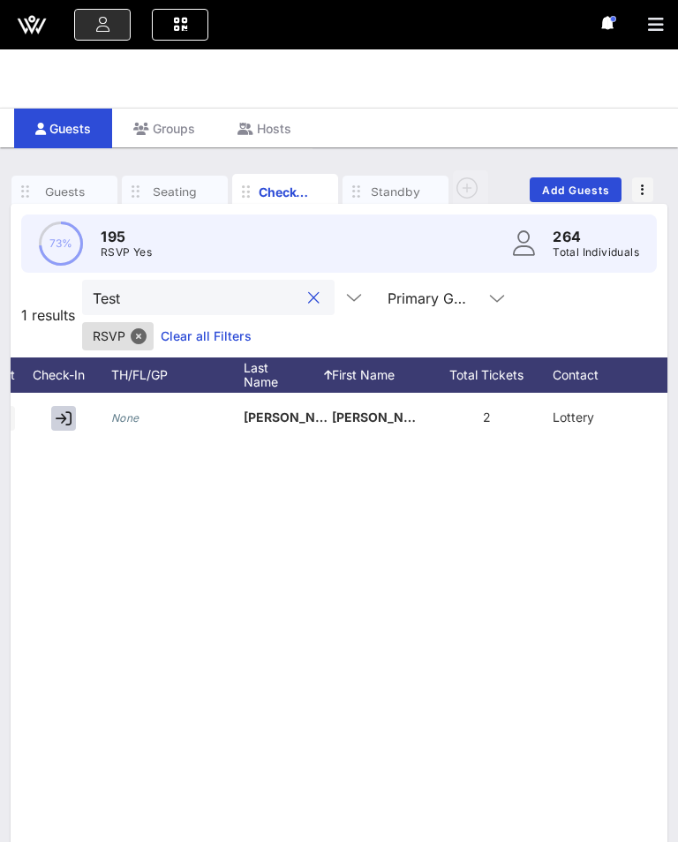
scroll to position [0, 76]
type input "Test"
click at [54, 416] on button "button" at bounding box center [63, 418] width 25 height 25
click at [303, 290] on div at bounding box center [313, 298] width 21 height 21
click at [308, 306] on button "clear icon" at bounding box center [313, 298] width 11 height 18
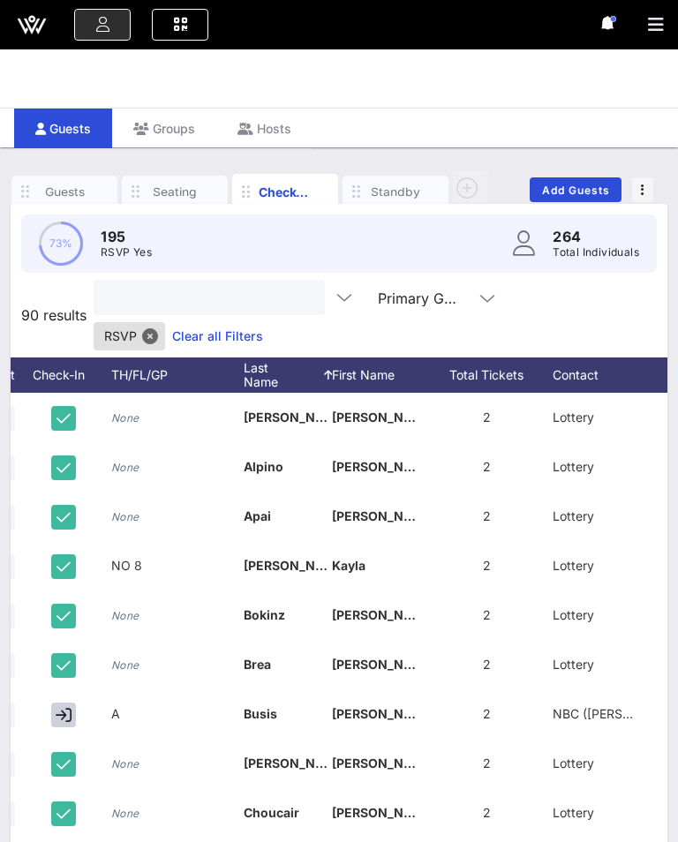
click at [289, 286] on div at bounding box center [209, 297] width 231 height 35
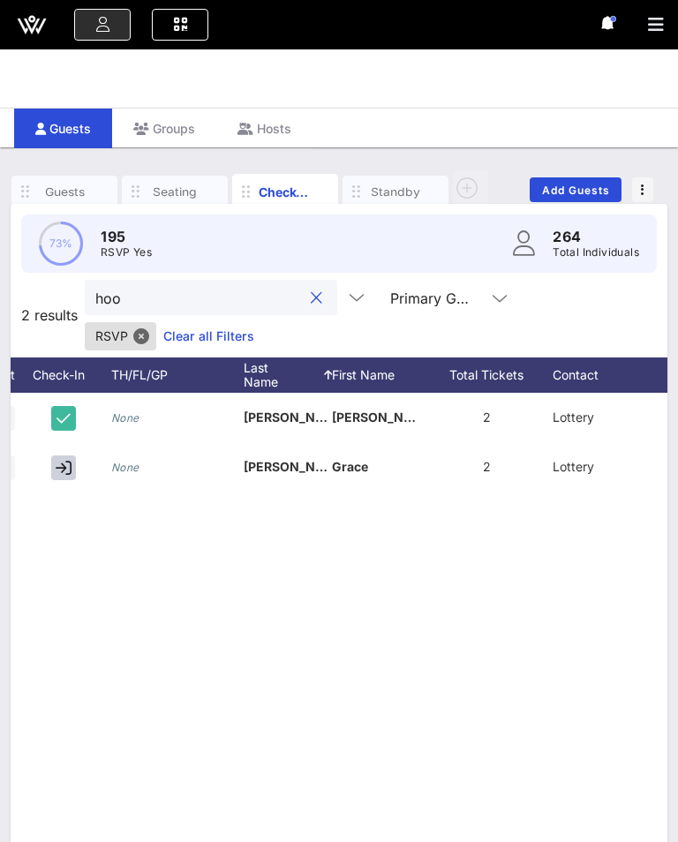
type input "hoo"
click at [74, 469] on button "button" at bounding box center [63, 467] width 25 height 25
click at [294, 282] on div "hoo" at bounding box center [211, 297] width 252 height 35
click at [311, 293] on button "clear icon" at bounding box center [316, 298] width 11 height 18
type input "sant"
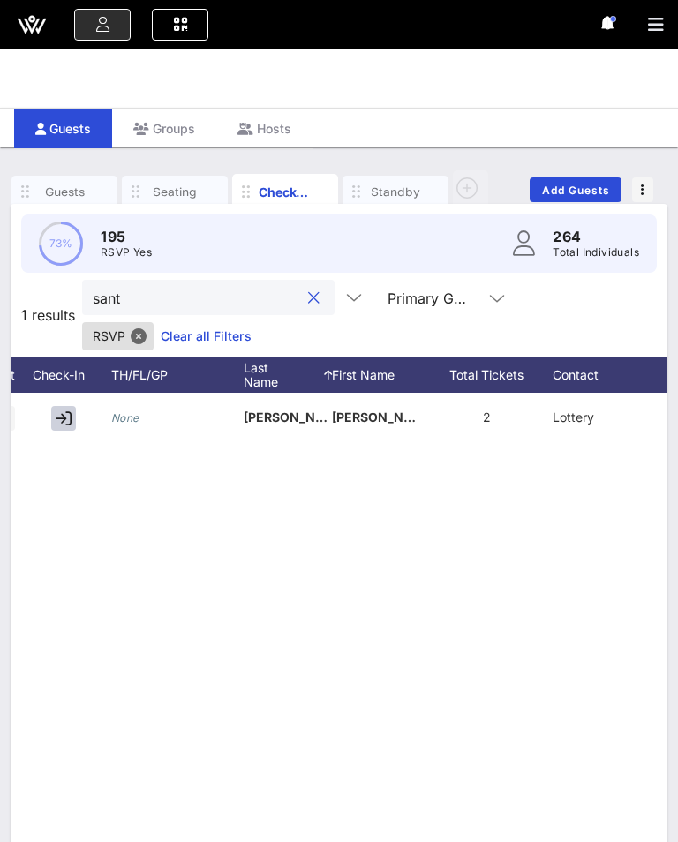
click at [53, 428] on button "button" at bounding box center [63, 418] width 25 height 25
click at [259, 301] on input "sant" at bounding box center [196, 297] width 206 height 23
click at [308, 294] on button "clear icon" at bounding box center [313, 298] width 11 height 18
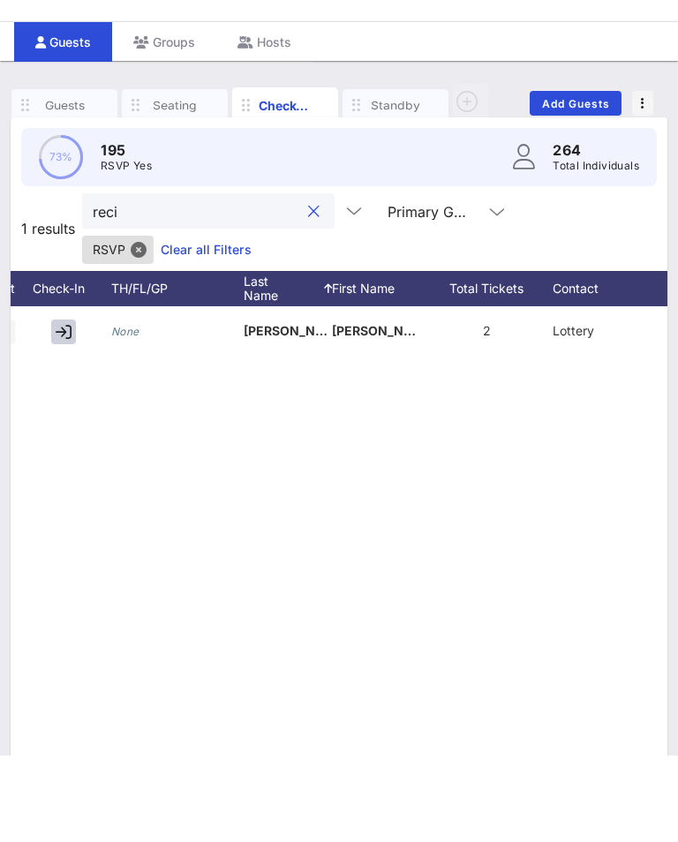
type input "reci"
click at [70, 410] on icon "button" at bounding box center [64, 418] width 16 height 16
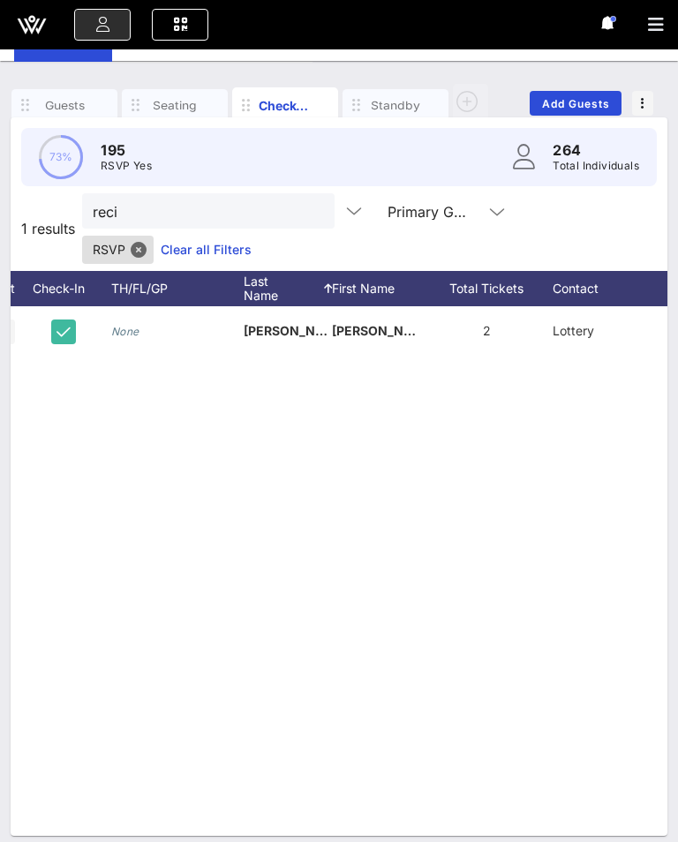
scroll to position [0, 169]
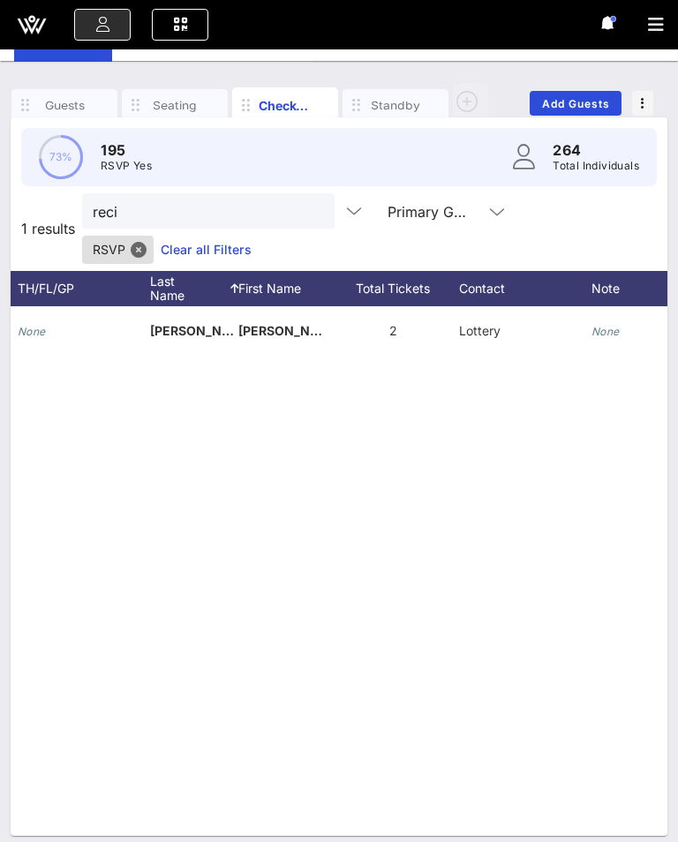
click at [592, 326] on icon "None" at bounding box center [605, 331] width 28 height 13
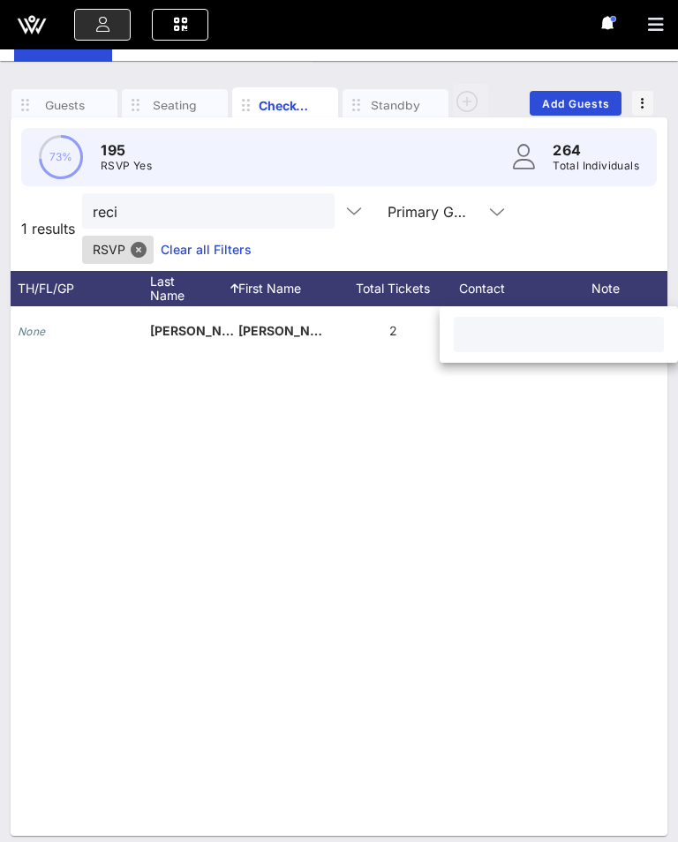
click at [611, 319] on div at bounding box center [558, 334] width 189 height 35
click at [549, 335] on input "text" at bounding box center [558, 334] width 189 height 23
type input "8"
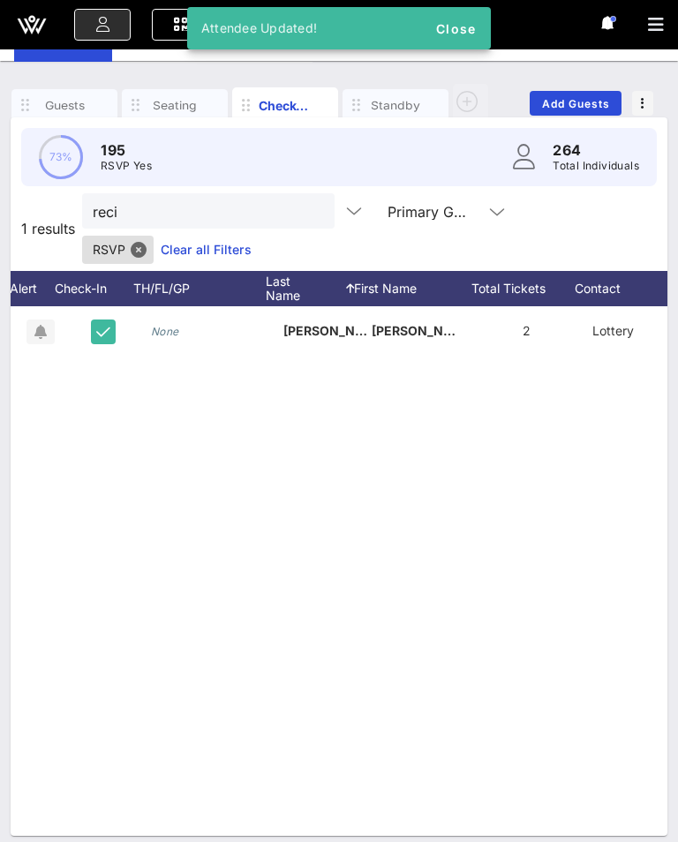
scroll to position [0, 27]
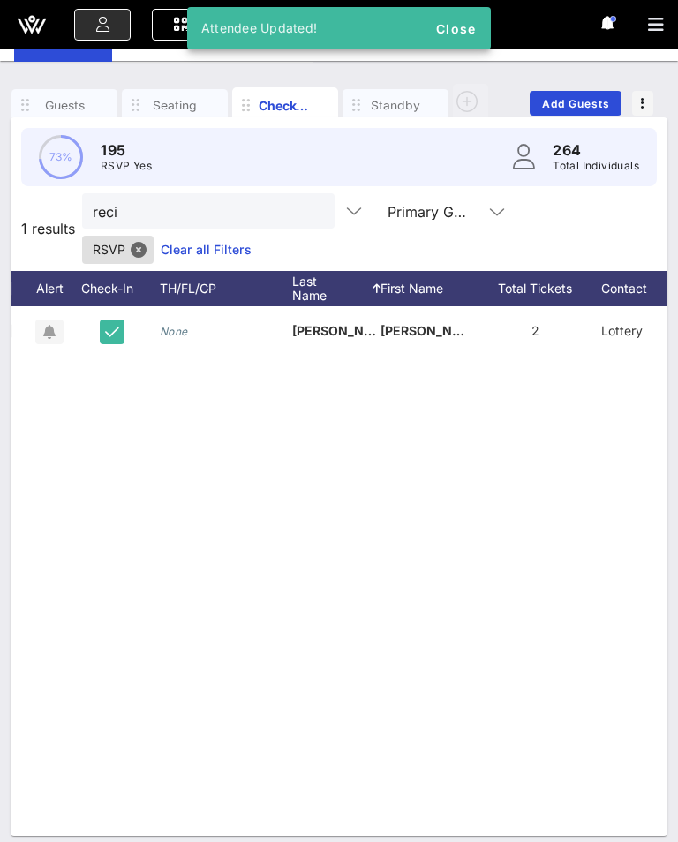
click at [308, 203] on button "clear icon" at bounding box center [313, 212] width 11 height 18
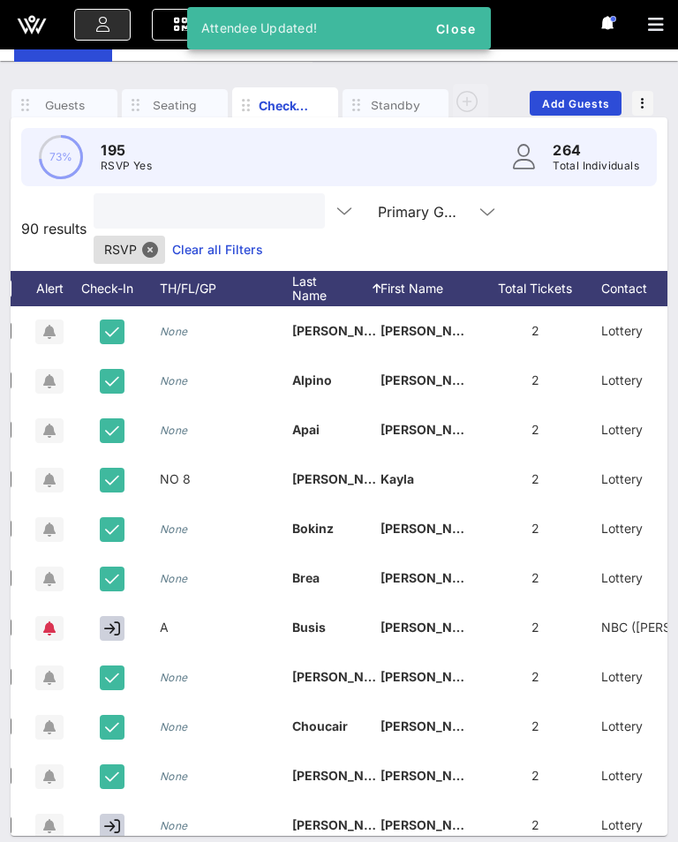
scroll to position [90, 0]
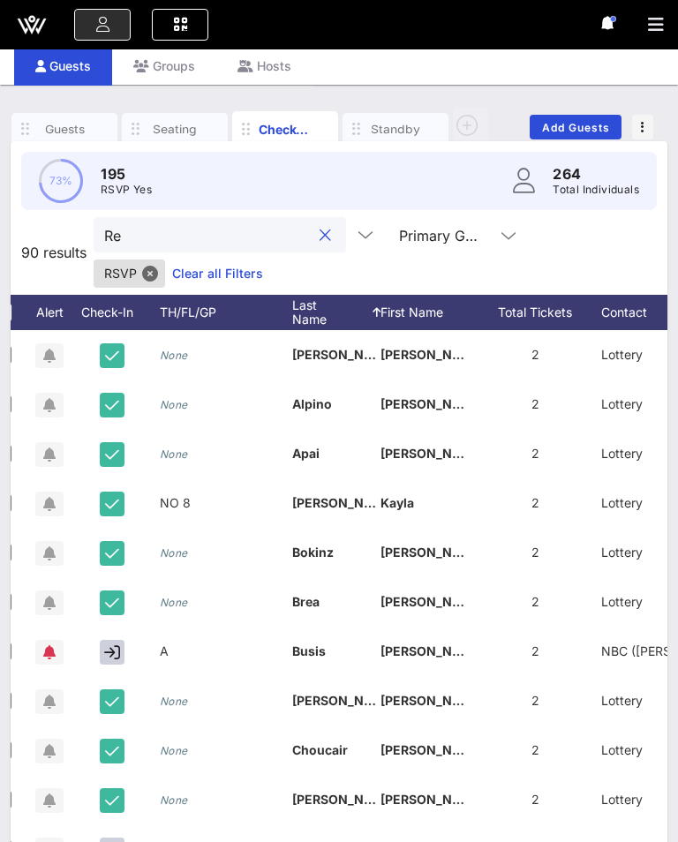
type input "R"
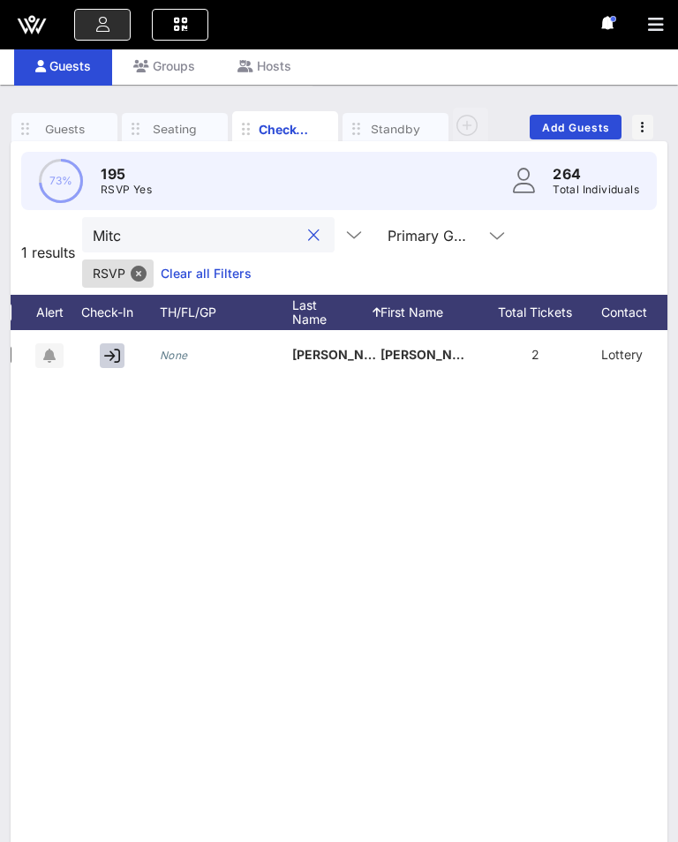
type input "Mitc"
click at [116, 367] on button "button" at bounding box center [112, 355] width 25 height 25
click at [308, 228] on button "clear icon" at bounding box center [313, 236] width 11 height 18
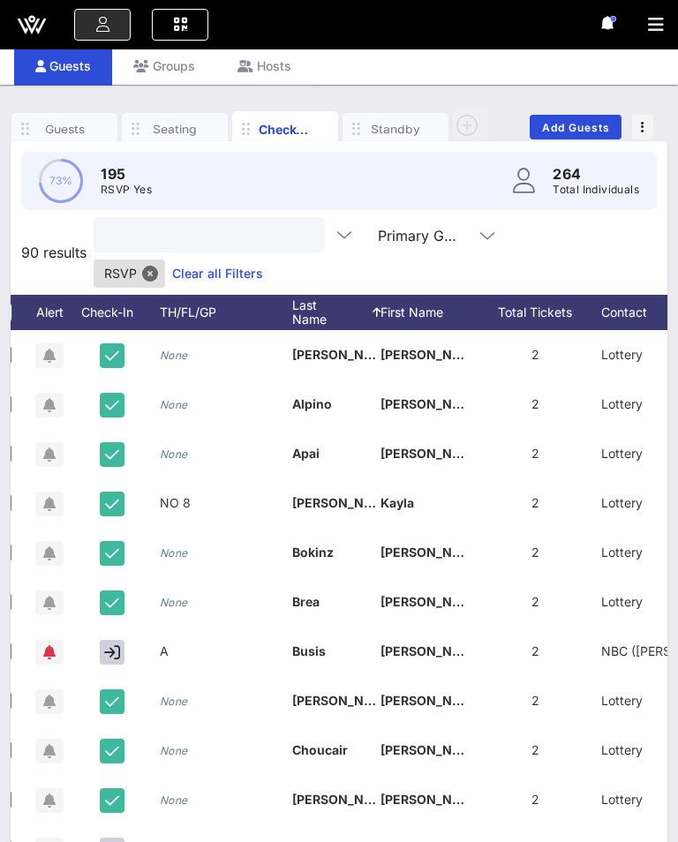
click at [238, 236] on input "text" at bounding box center [207, 234] width 206 height 23
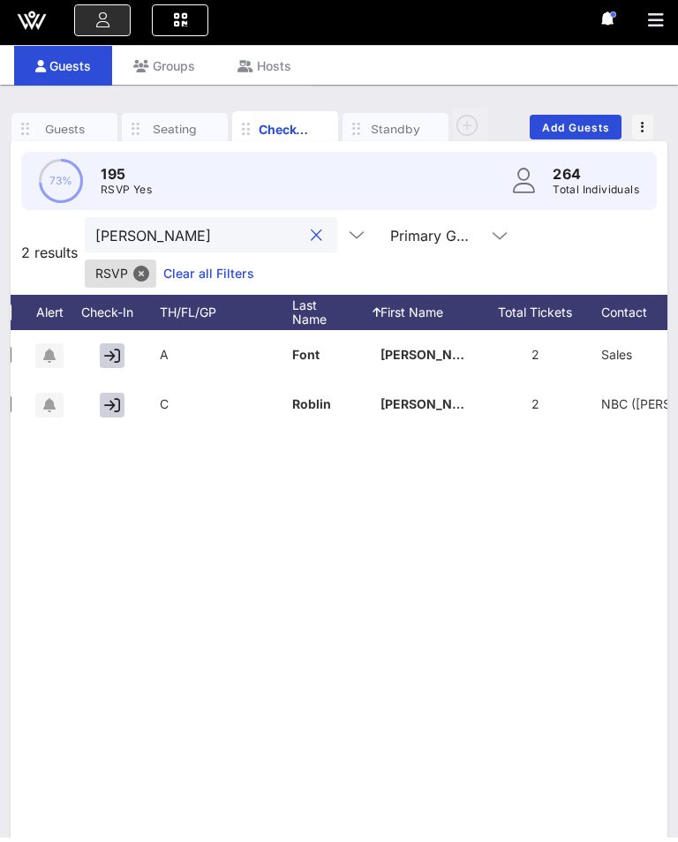
scroll to position [85, 0]
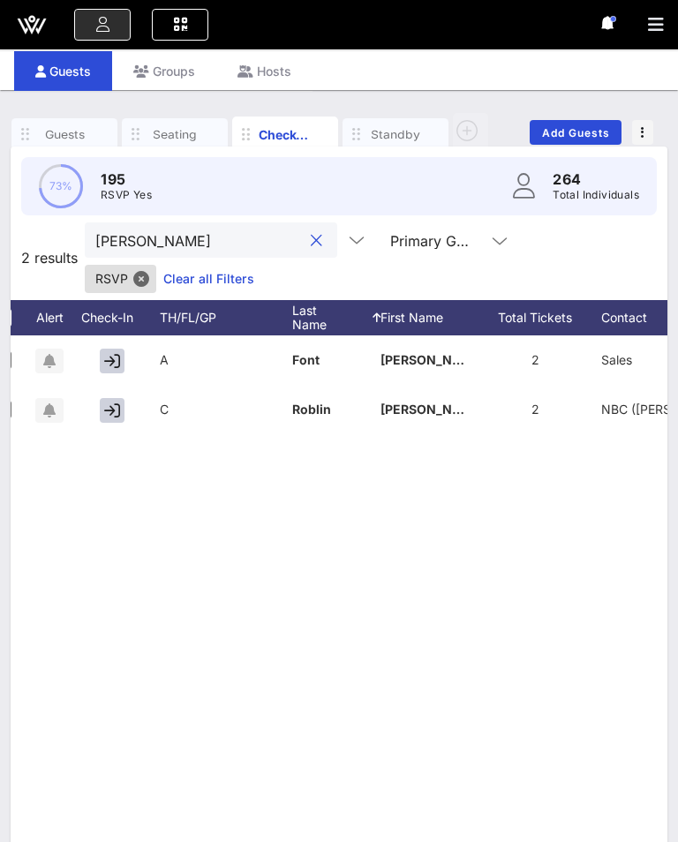
type input "[PERSON_NAME]"
click at [108, 407] on icon "button" at bounding box center [112, 410] width 16 height 16
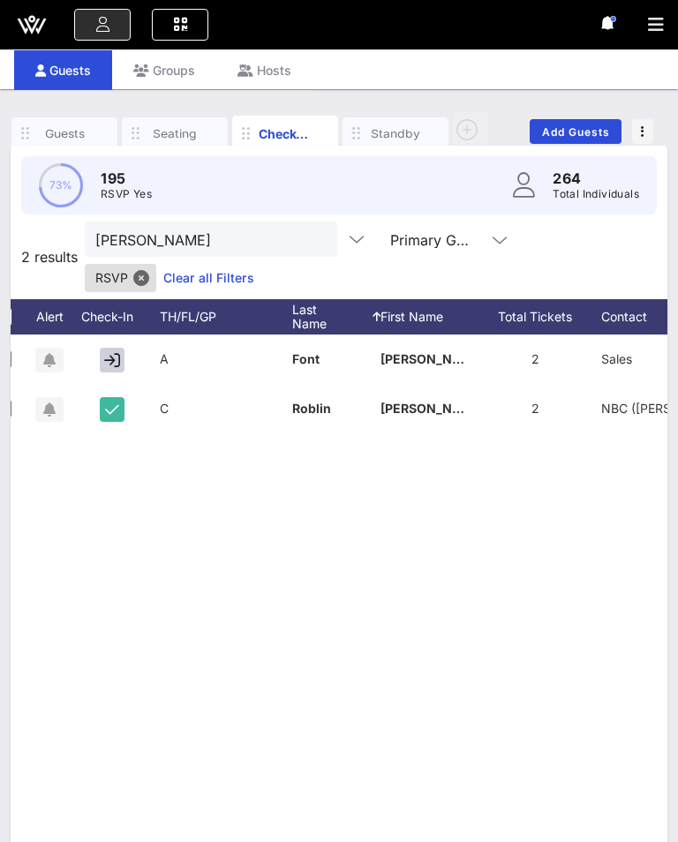
click at [311, 236] on button "clear icon" at bounding box center [316, 240] width 11 height 18
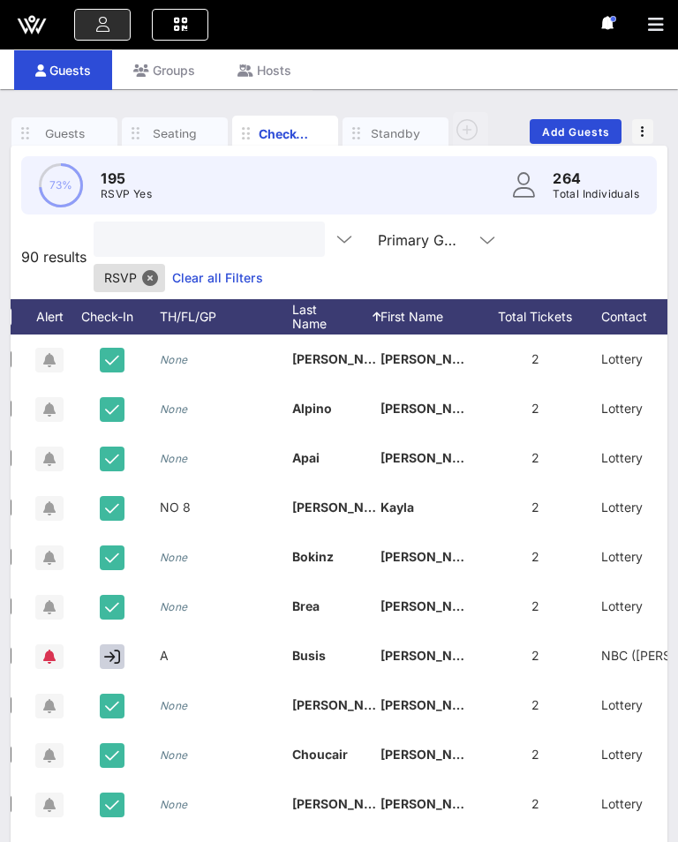
scroll to position [85, 0]
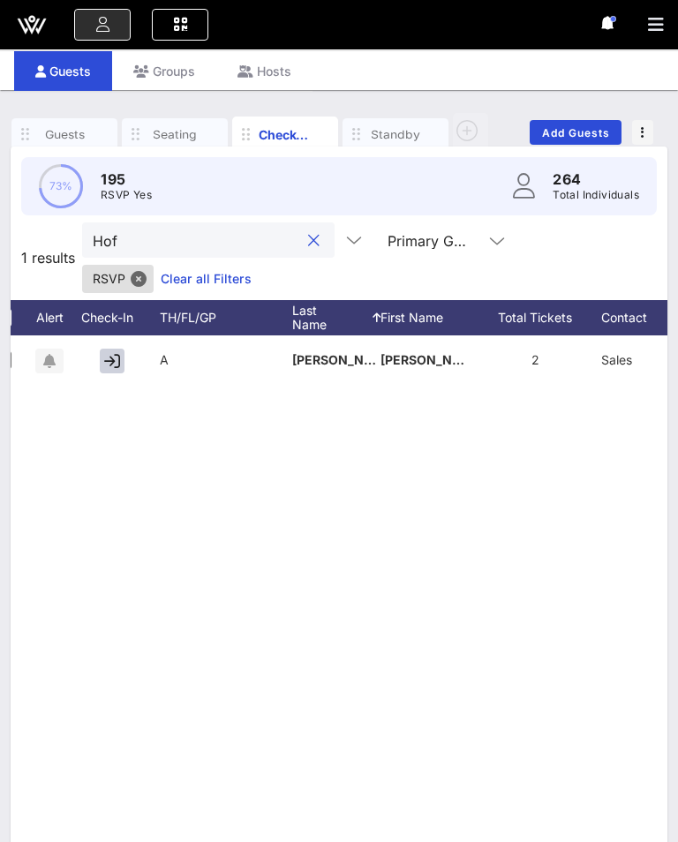
type input "Hof"
click at [110, 360] on icon "button" at bounding box center [112, 361] width 16 height 16
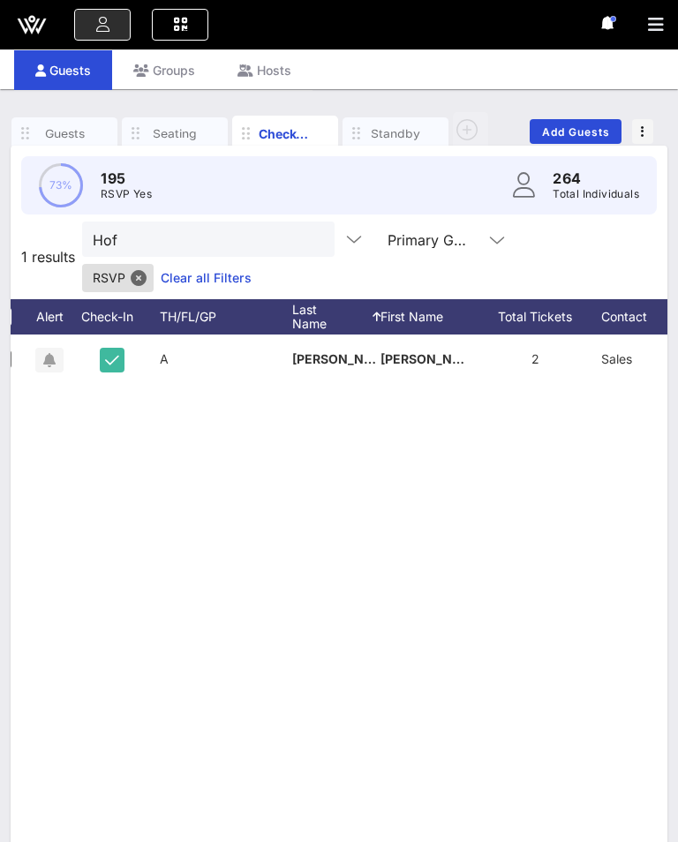
click at [308, 245] on button "clear icon" at bounding box center [313, 240] width 11 height 18
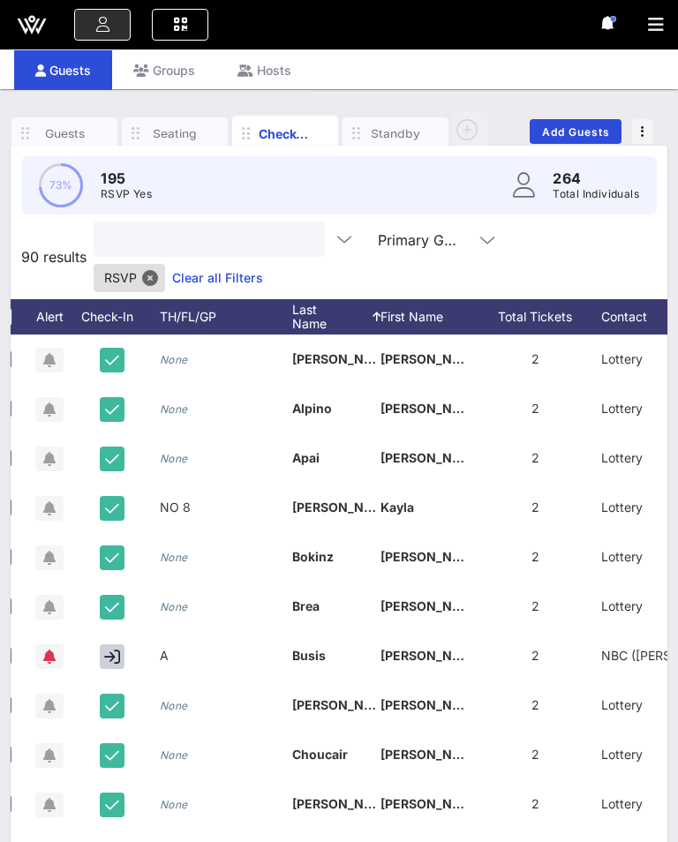
scroll to position [85, 0]
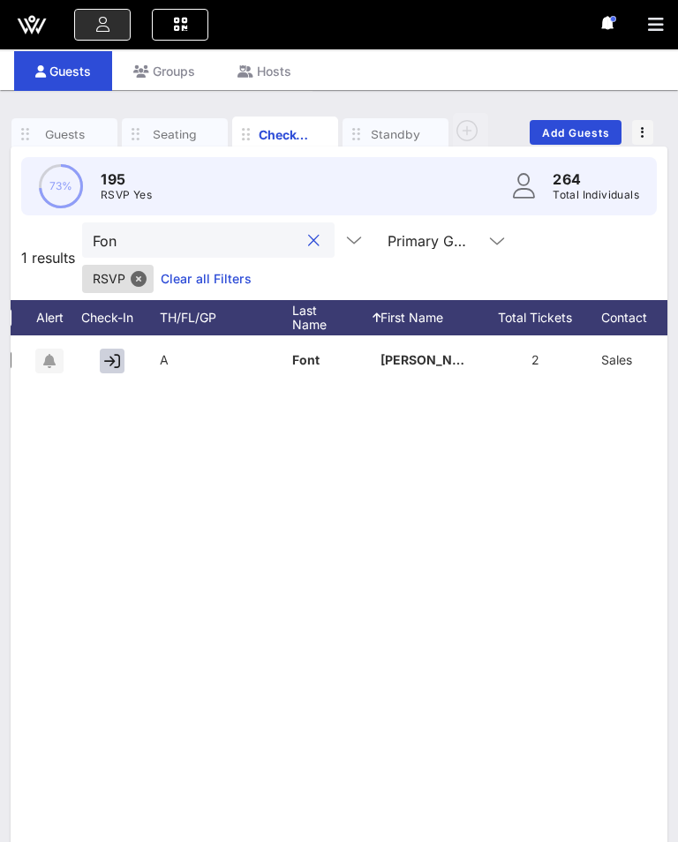
type input "Fon"
click at [102, 356] on button "button" at bounding box center [112, 361] width 25 height 25
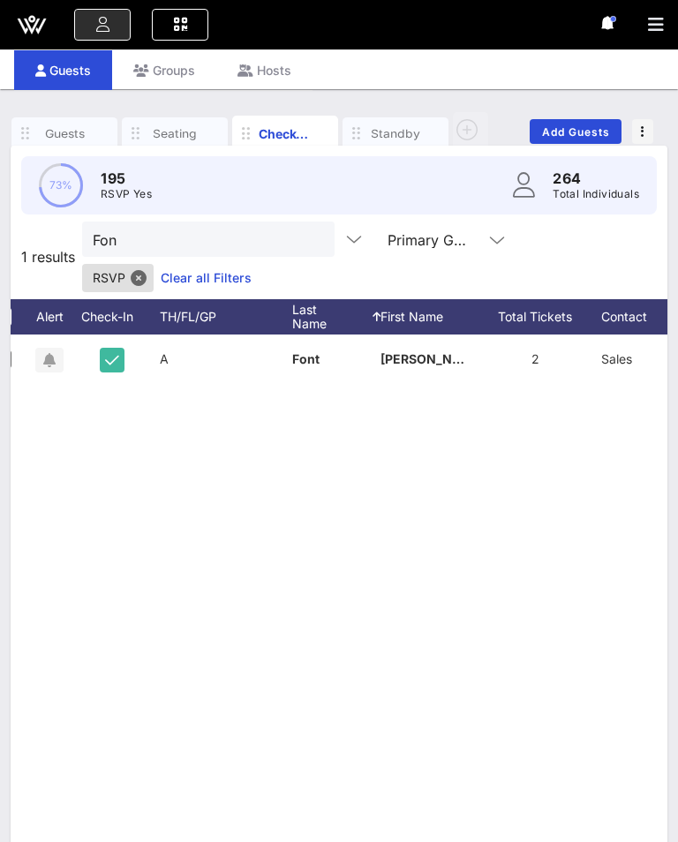
click at [308, 240] on button "clear icon" at bounding box center [313, 240] width 11 height 18
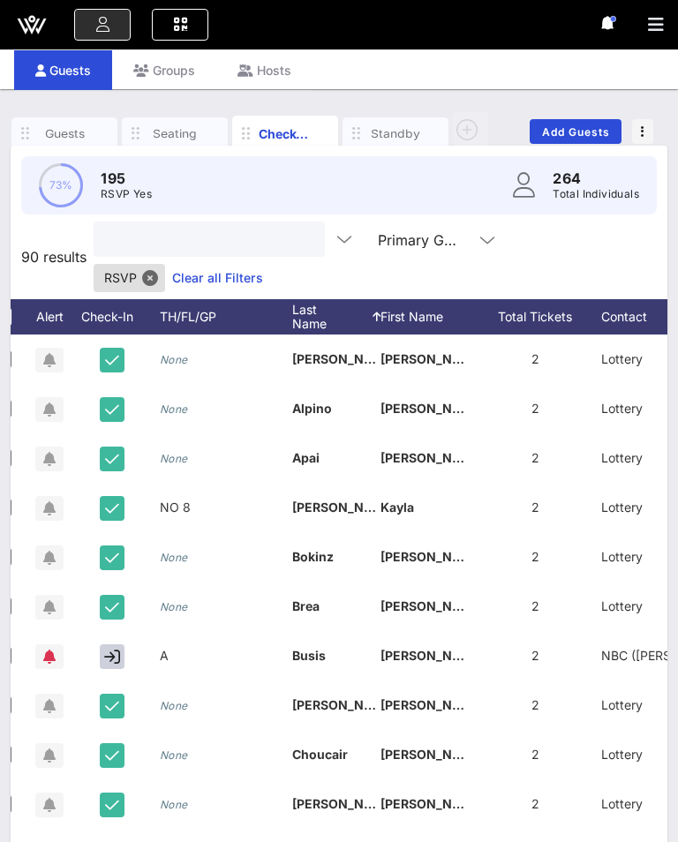
scroll to position [85, 0]
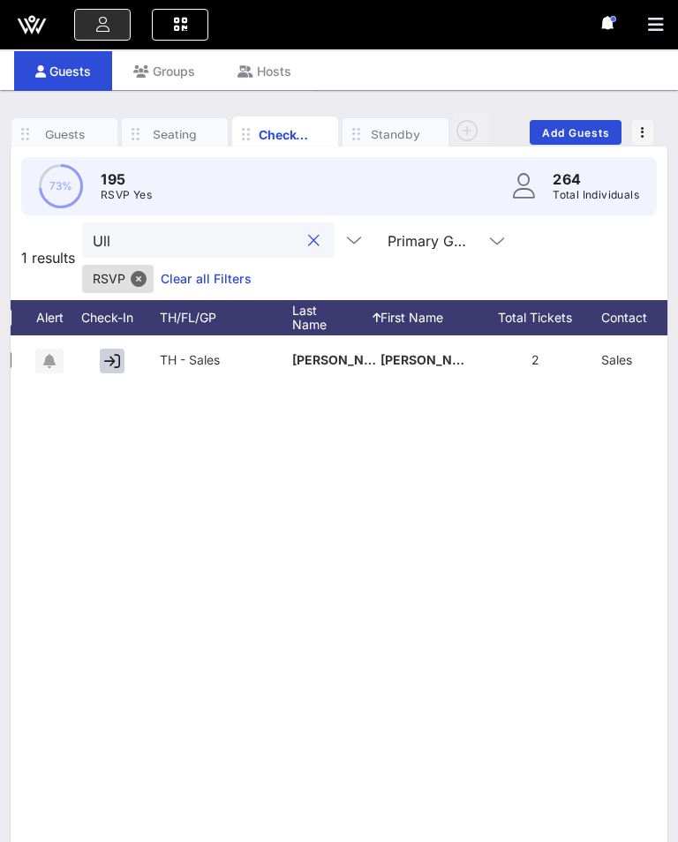
type input "Ull"
click at [99, 371] on div at bounding box center [115, 359] width 88 height 49
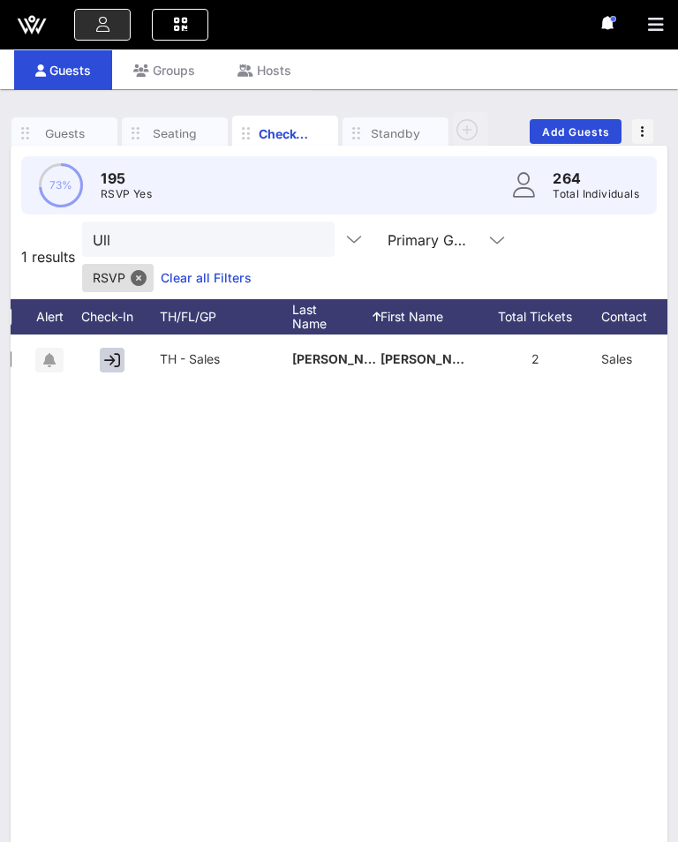
click at [108, 348] on button "button" at bounding box center [112, 360] width 25 height 25
click at [308, 240] on button "clear icon" at bounding box center [313, 240] width 11 height 18
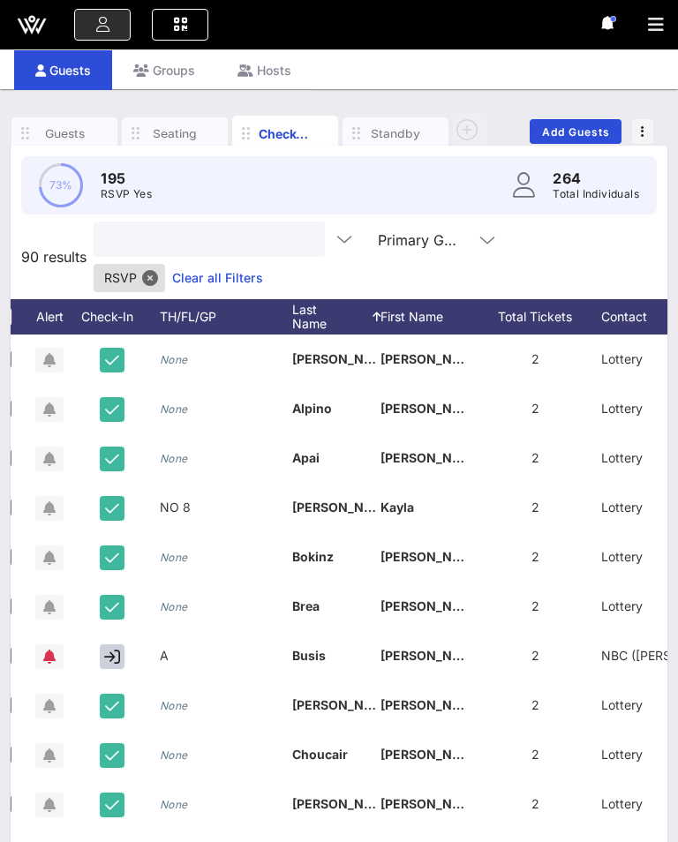
scroll to position [85, 0]
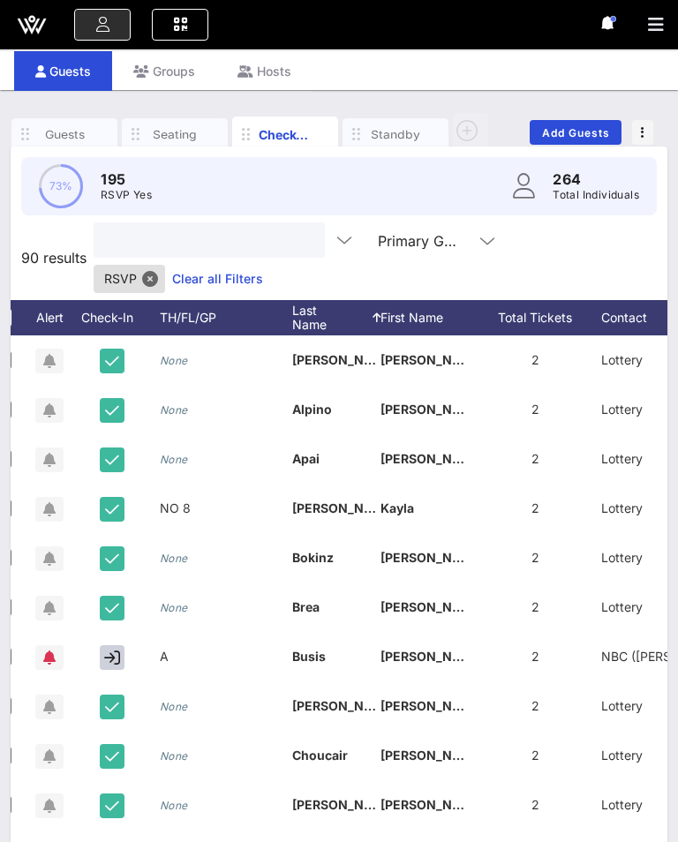
click at [297, 233] on div at bounding box center [209, 239] width 231 height 35
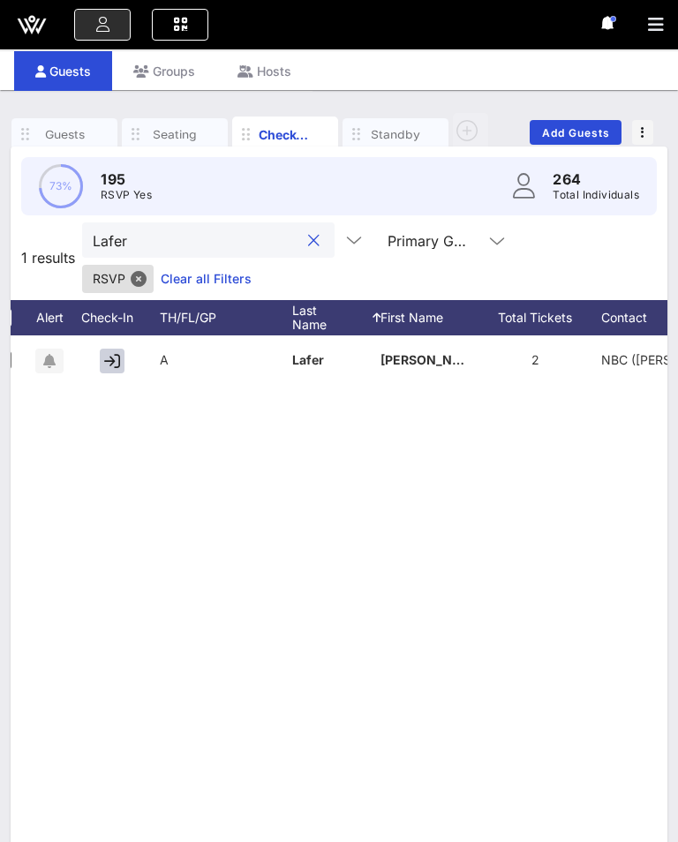
type input "Lafer"
click at [124, 365] on button "button" at bounding box center [112, 361] width 25 height 25
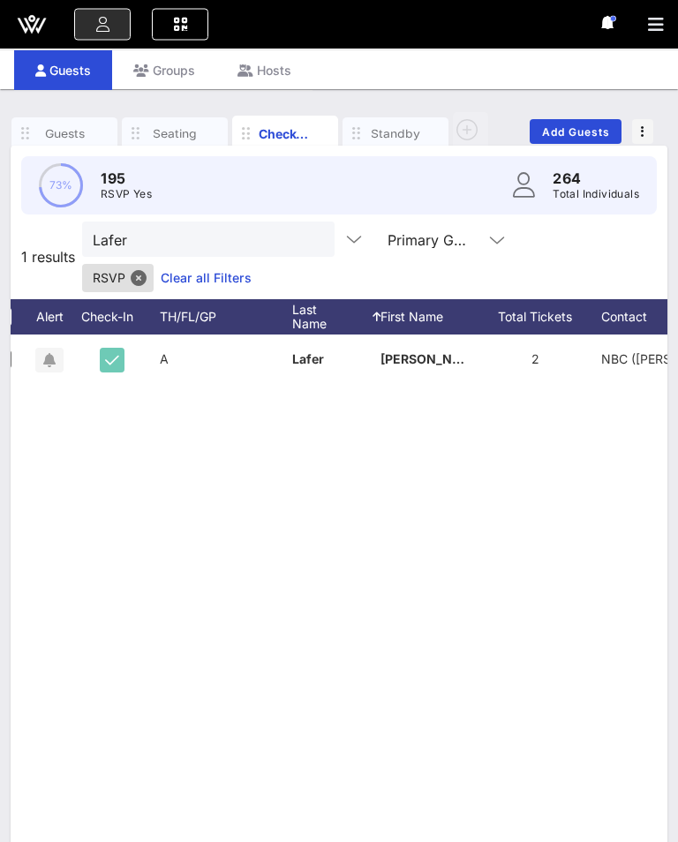
scroll to position [86, 0]
click at [308, 232] on button "clear icon" at bounding box center [313, 240] width 11 height 18
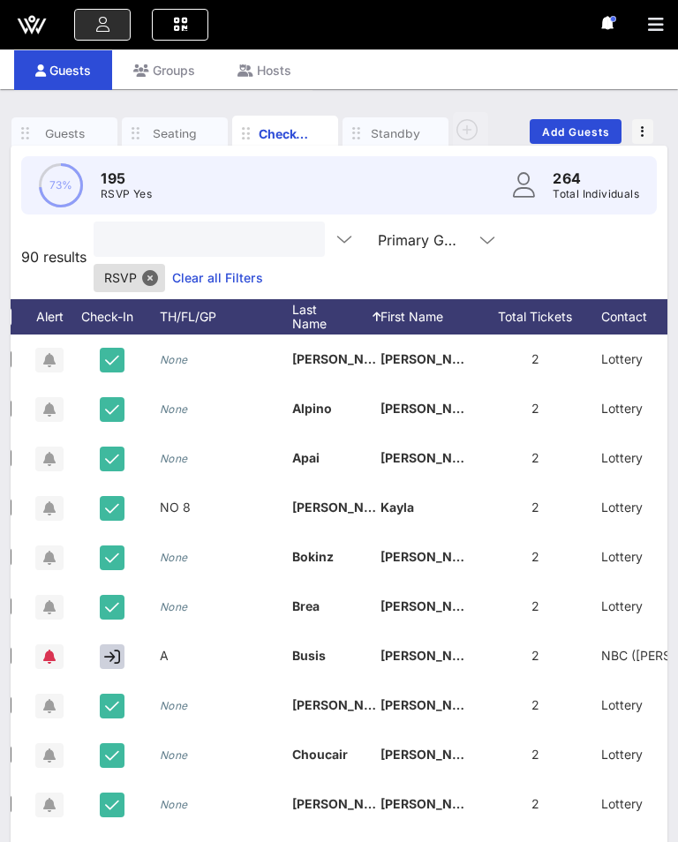
scroll to position [85, 0]
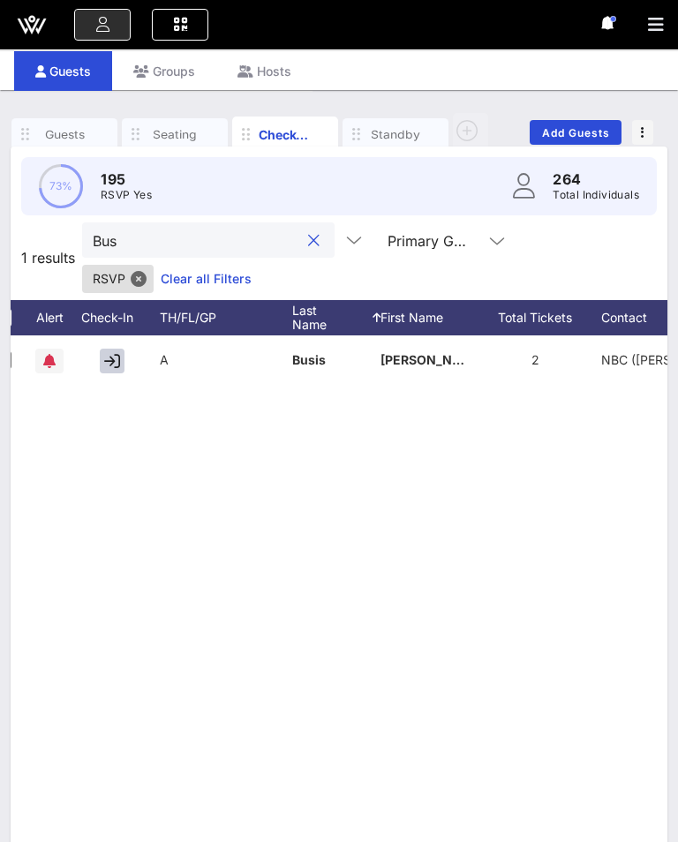
type input "Bus"
click at [107, 356] on icon "button" at bounding box center [112, 361] width 16 height 16
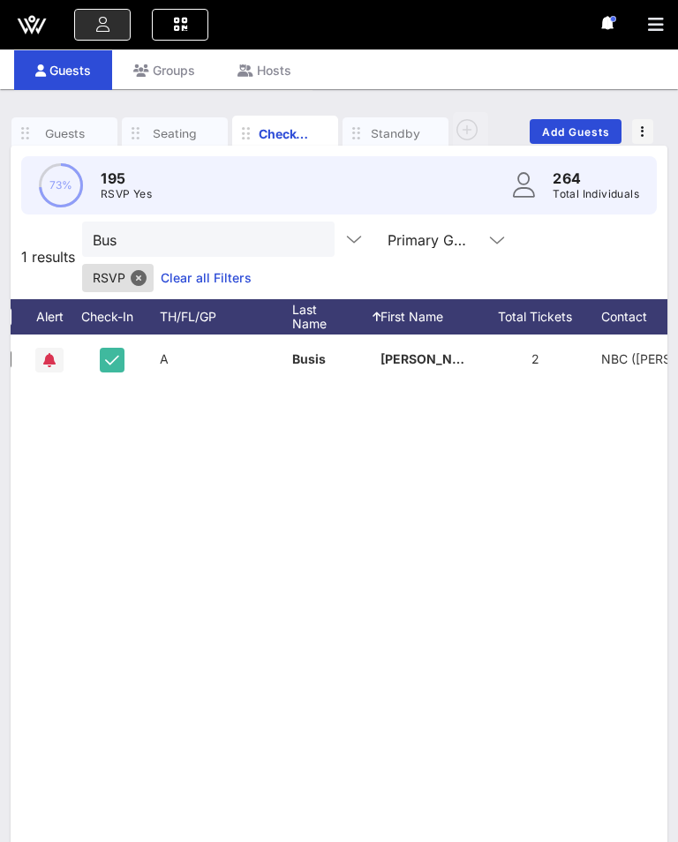
click at [308, 238] on button "clear icon" at bounding box center [313, 240] width 11 height 18
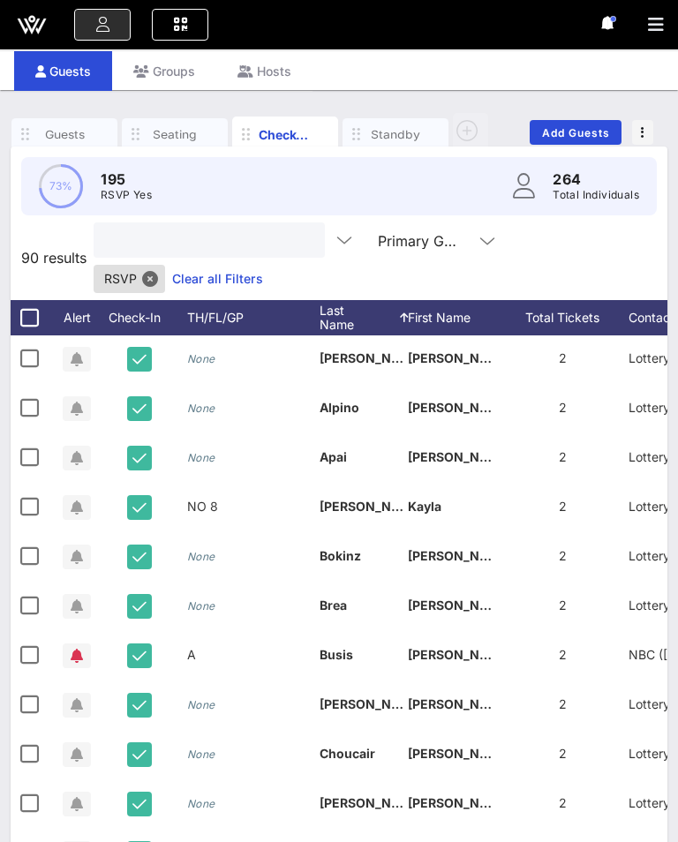
scroll to position [2, 0]
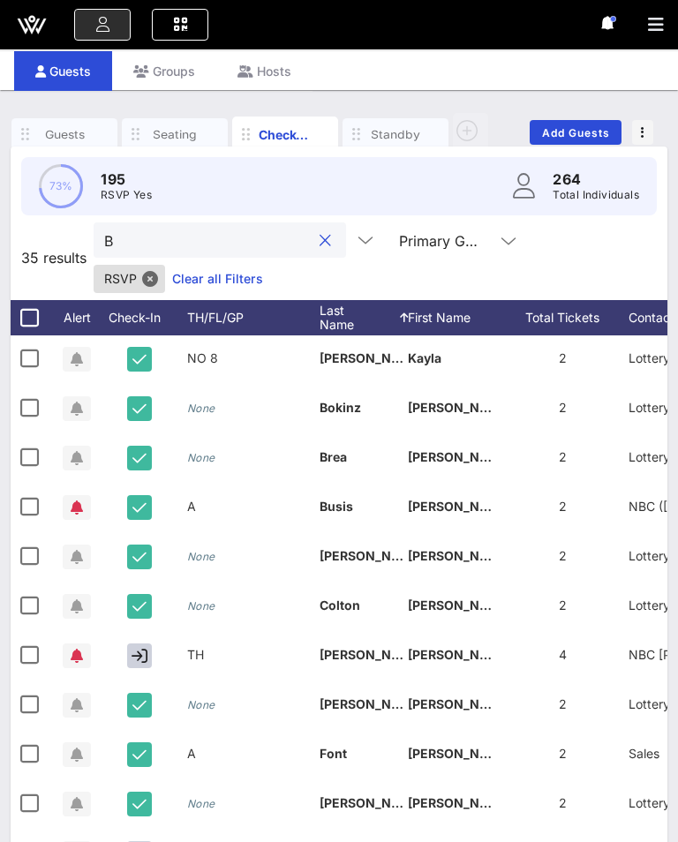
type input "Bu"
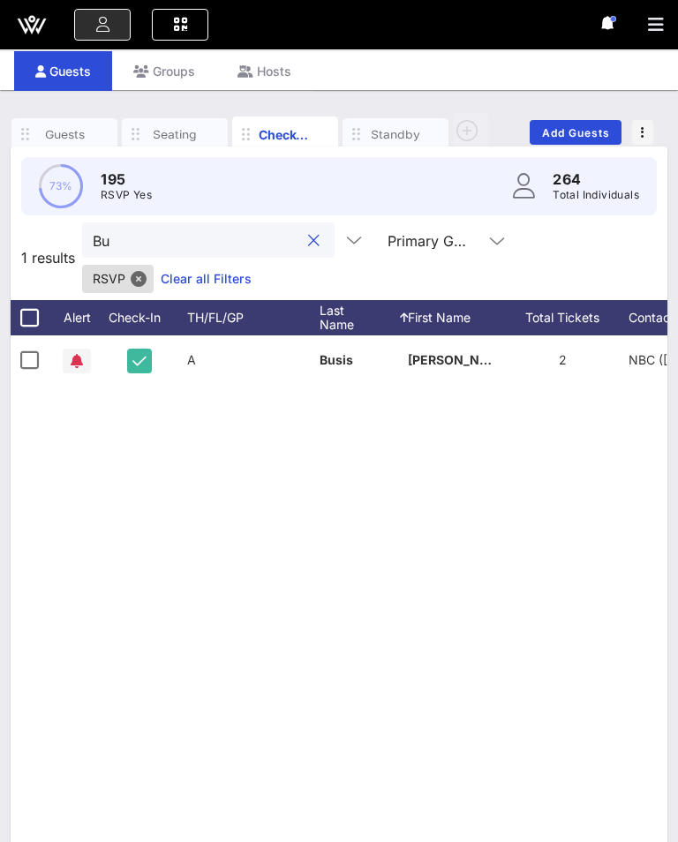
click at [236, 229] on input "Bu" at bounding box center [196, 240] width 206 height 23
click at [308, 240] on button "clear icon" at bounding box center [313, 241] width 11 height 18
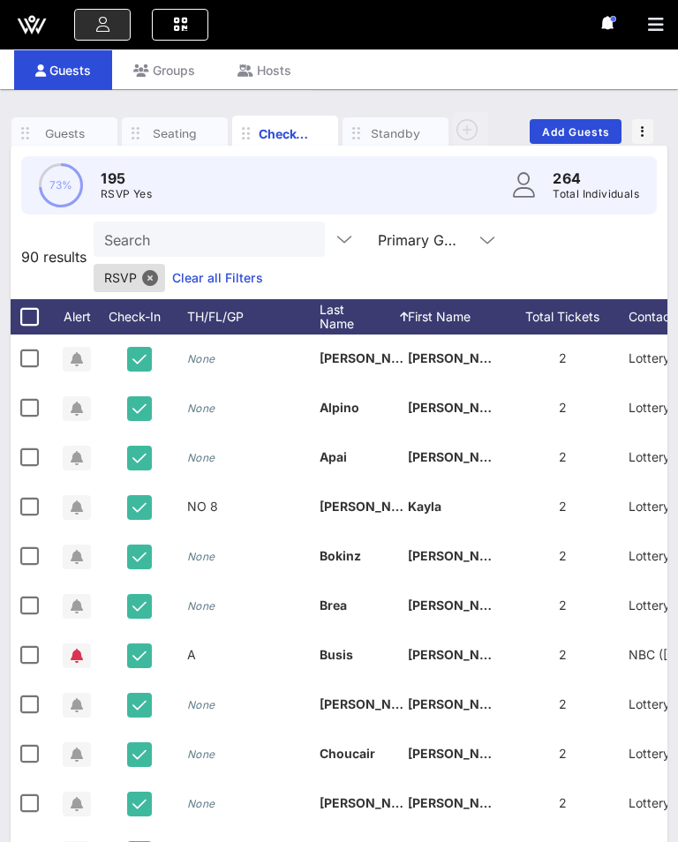
scroll to position [1, 0]
click at [65, 184] on circle at bounding box center [61, 185] width 41 height 41
click at [64, 186] on circle at bounding box center [61, 185] width 41 height 41
click at [143, 299] on div "Check-In" at bounding box center [143, 316] width 88 height 35
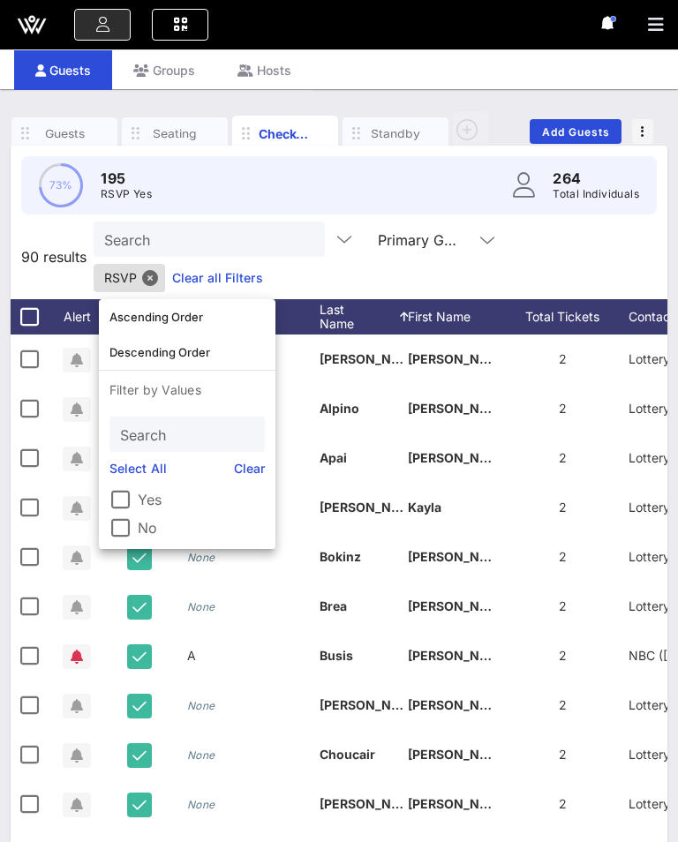
click at [133, 535] on div at bounding box center [120, 528] width 30 height 30
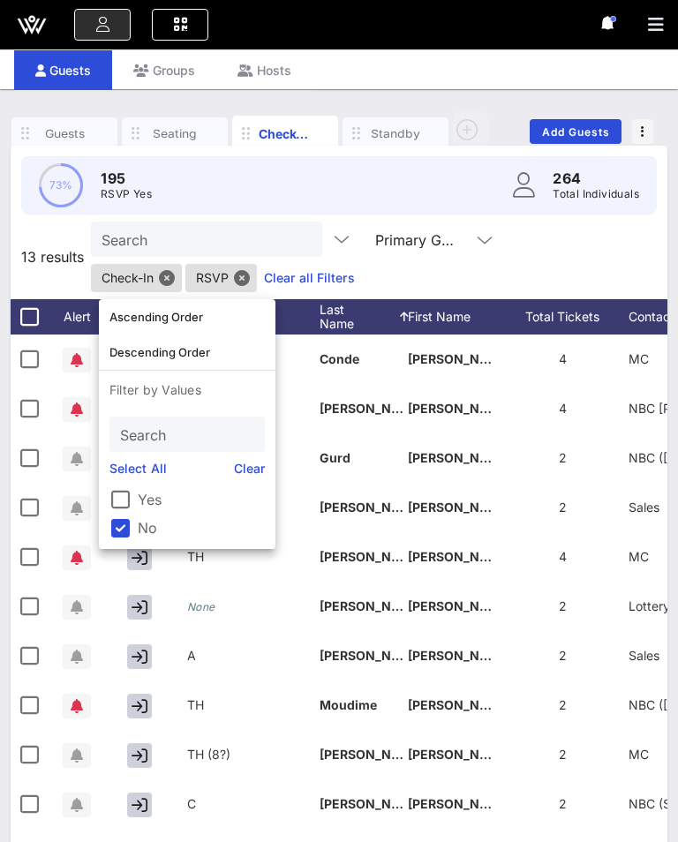
click at [572, 264] on div "Search Primary Guests Check-In RSVP Clear all Filters" at bounding box center [377, 256] width 573 height 71
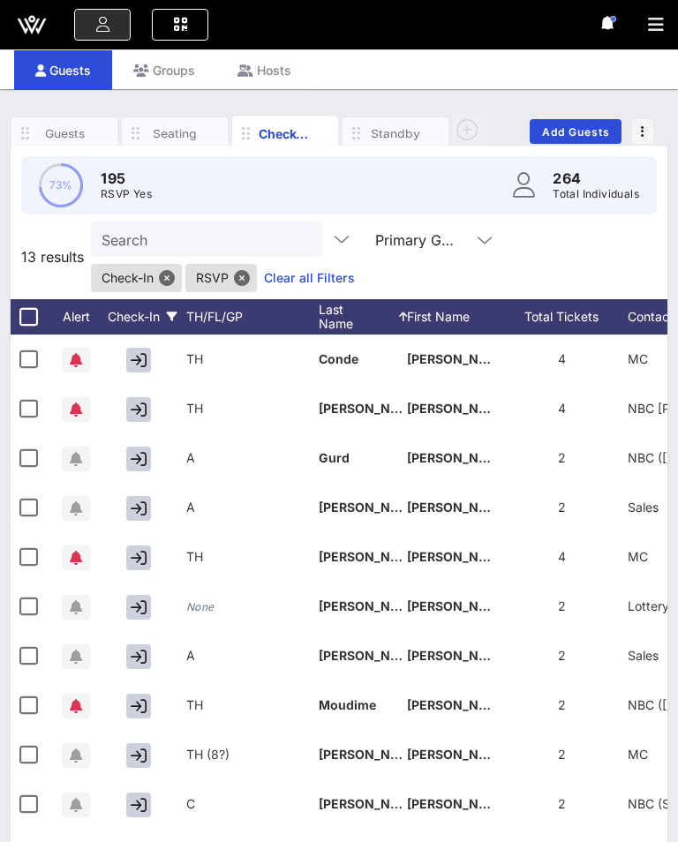
scroll to position [0, 1]
click at [128, 560] on button "button" at bounding box center [138, 557] width 25 height 25
click at [141, 694] on button "button" at bounding box center [138, 706] width 25 height 25
click at [135, 323] on div "Check-In" at bounding box center [142, 316] width 88 height 35
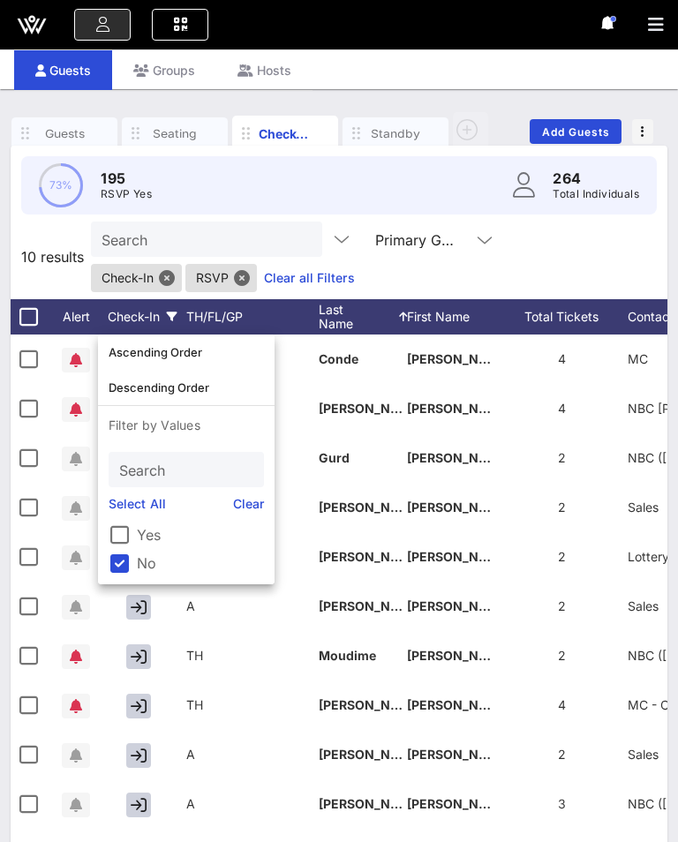
click at [487, 257] on div "Search Primary Guests Check-In RSVP Clear all Filters" at bounding box center [377, 256] width 573 height 71
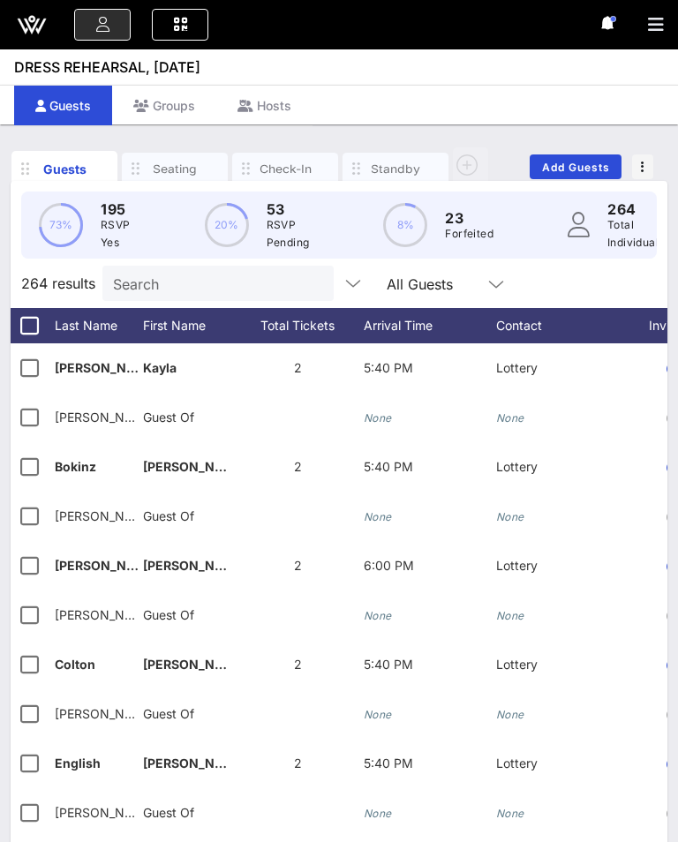
click at [286, 171] on div "Check-In" at bounding box center [285, 169] width 53 height 17
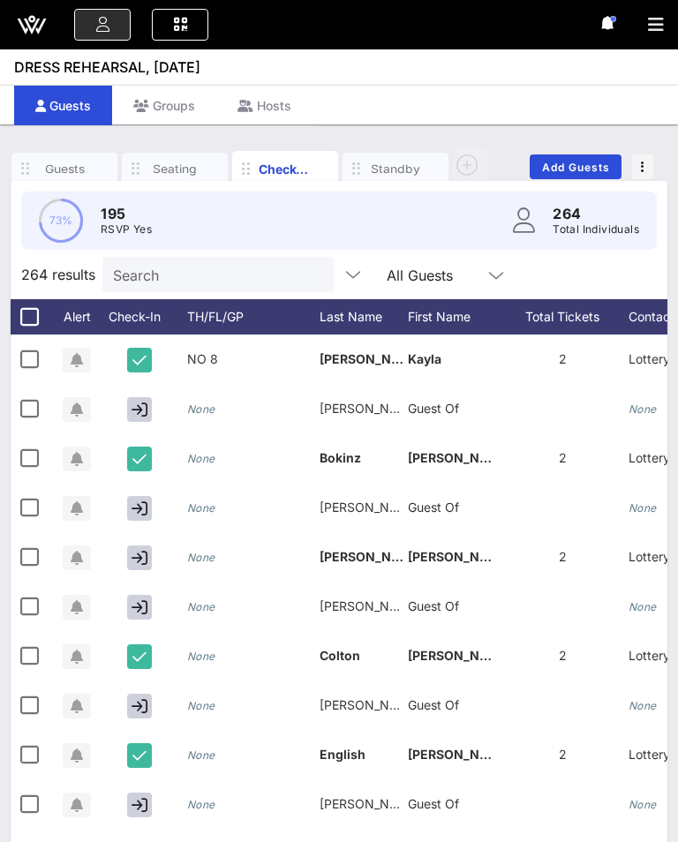
click at [133, 328] on div "Check-In" at bounding box center [143, 316] width 88 height 35
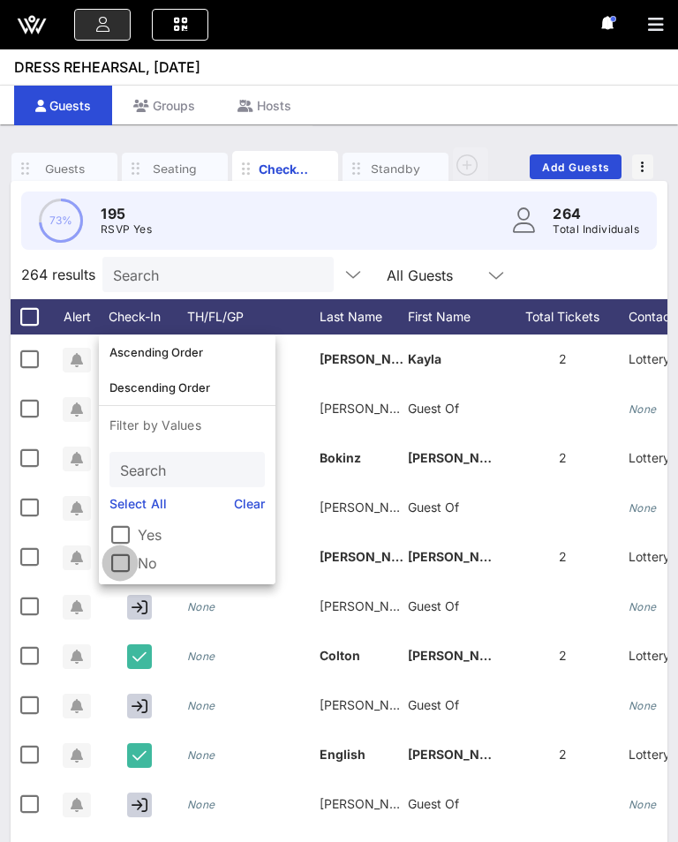
click at [119, 562] on div at bounding box center [120, 563] width 30 height 30
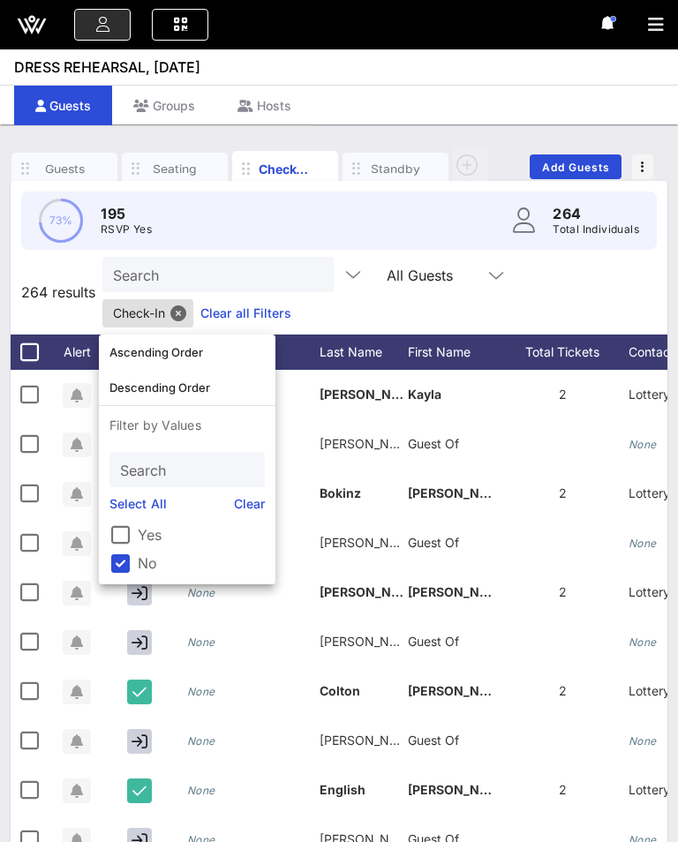
click at [407, 280] on div "All Guests" at bounding box center [419, 275] width 66 height 16
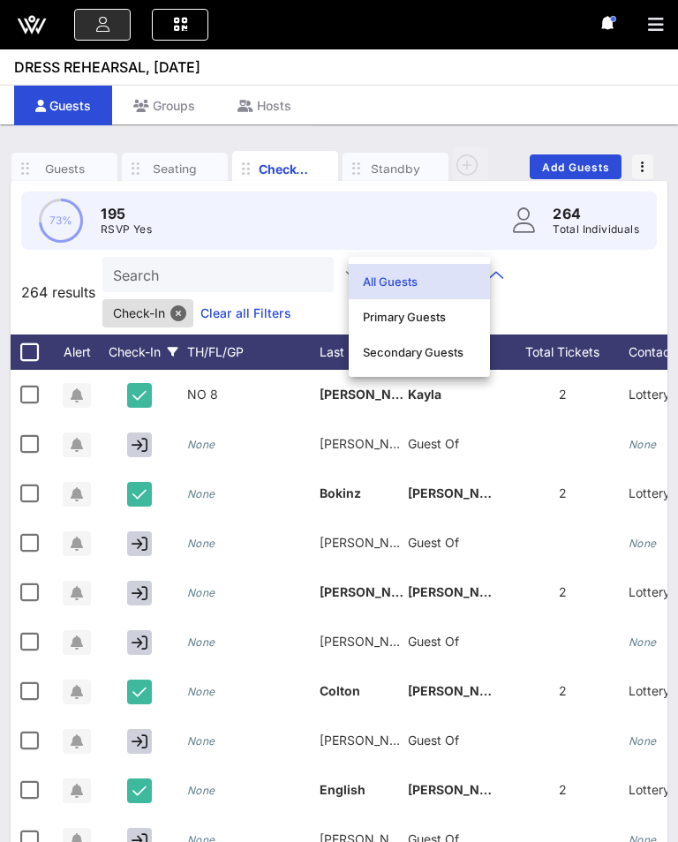
click at [437, 319] on div "Primary Guests" at bounding box center [419, 317] width 113 height 14
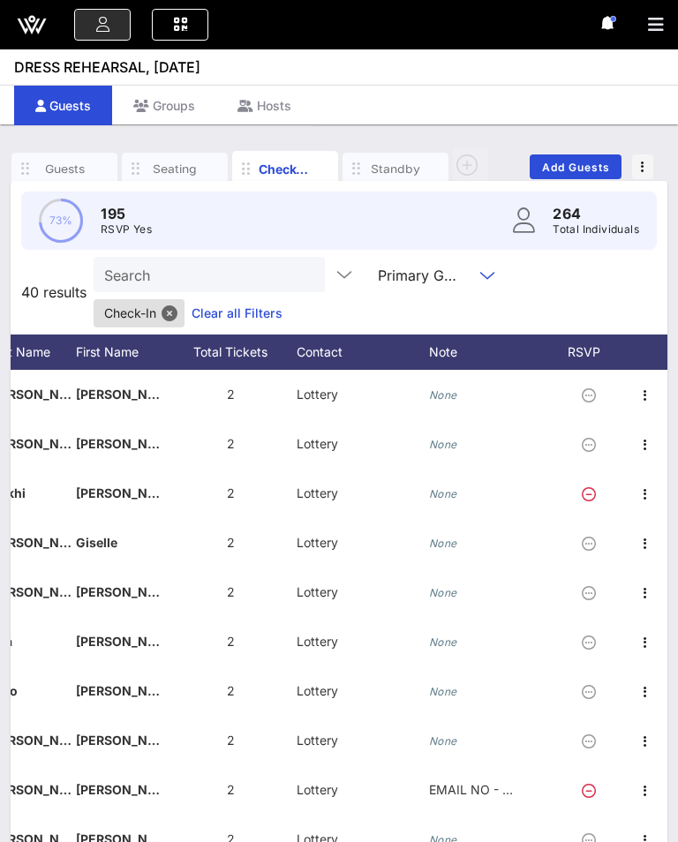
click at [569, 350] on div "RSVP" at bounding box center [592, 351] width 62 height 35
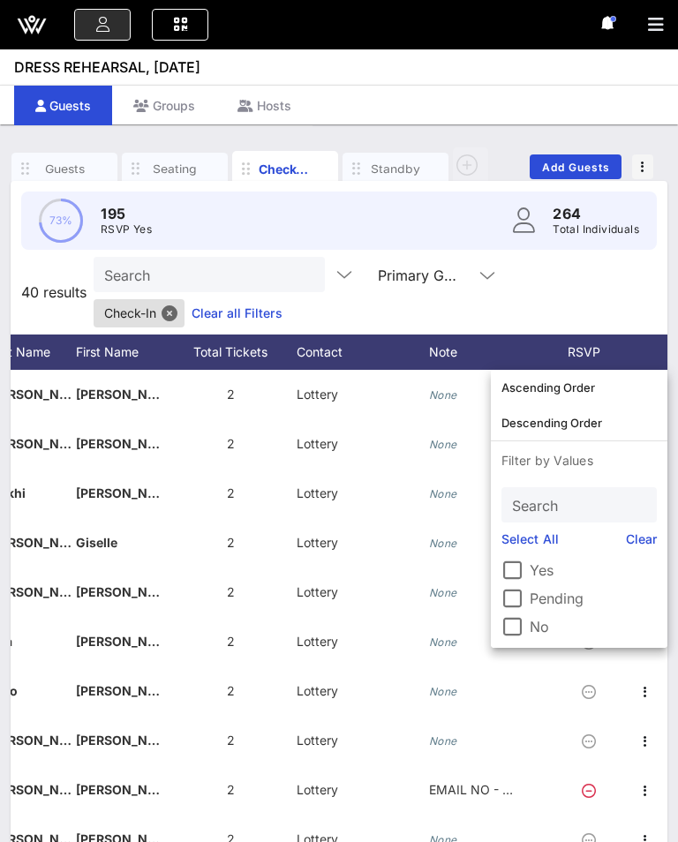
click at [514, 636] on div at bounding box center [512, 626] width 30 height 30
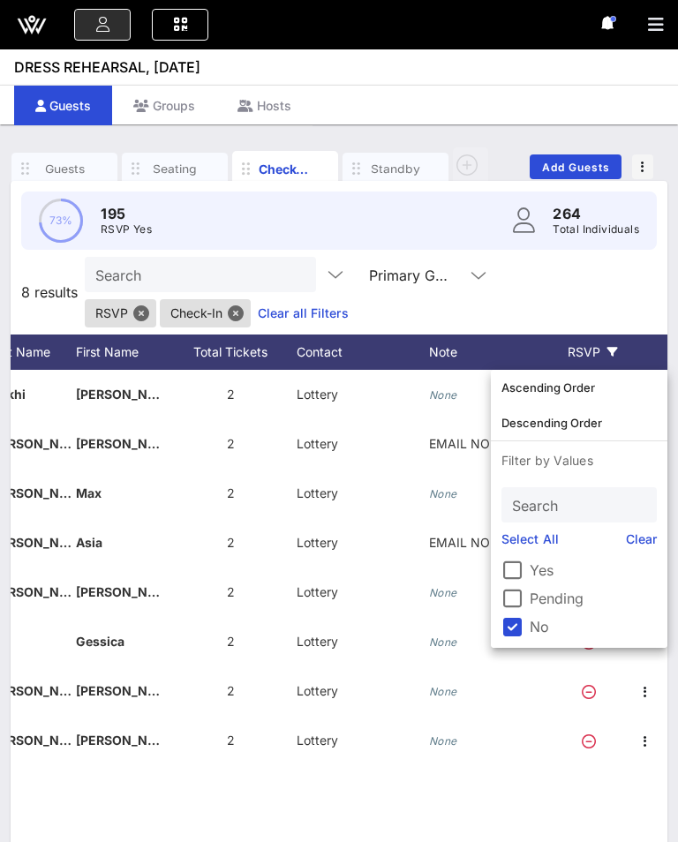
click at [566, 303] on div "Search Primary Guests RSVP Check-In Clear all Filters" at bounding box center [374, 292] width 579 height 71
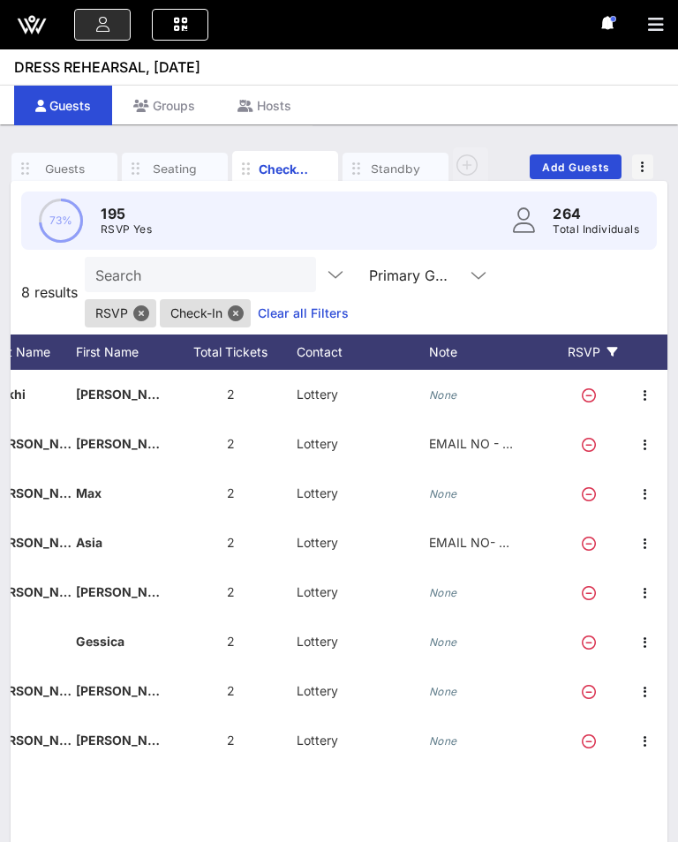
click at [589, 359] on div "RSVP" at bounding box center [592, 351] width 62 height 35
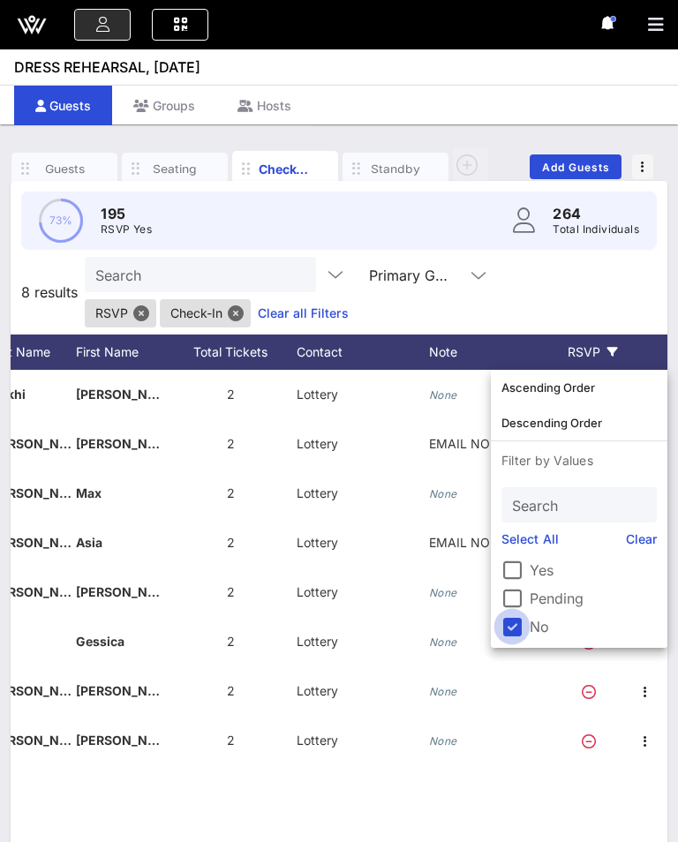
click at [517, 629] on div at bounding box center [512, 626] width 30 height 30
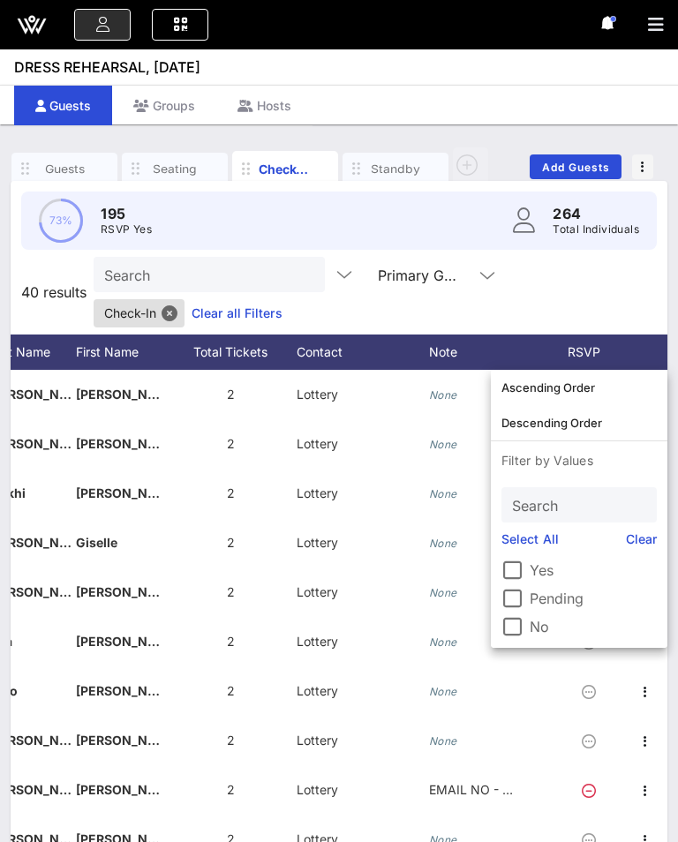
click at [514, 574] on div at bounding box center [512, 570] width 30 height 30
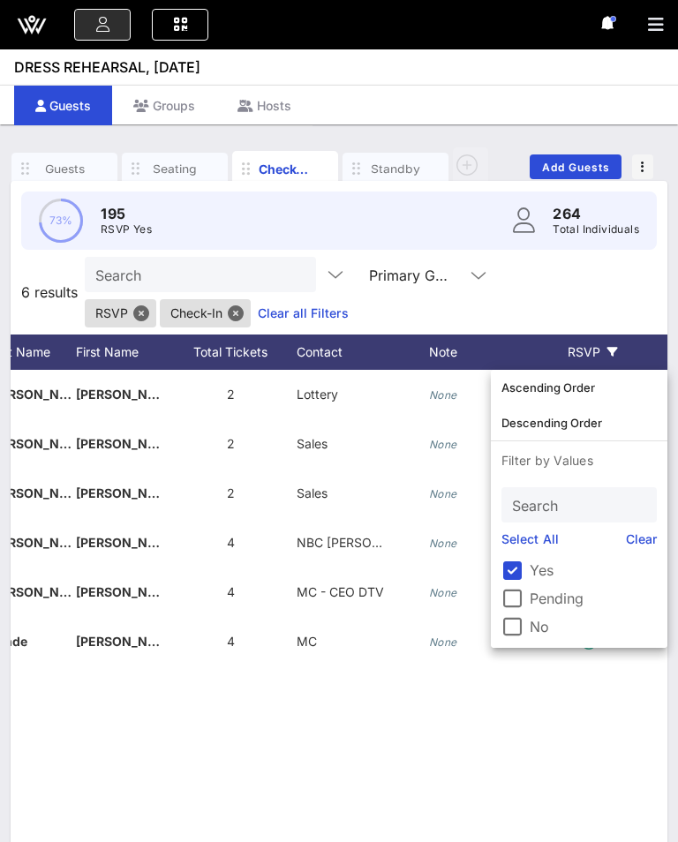
click at [630, 311] on div "Search Primary Guests RSVP Check-In Clear all Filters" at bounding box center [374, 292] width 579 height 71
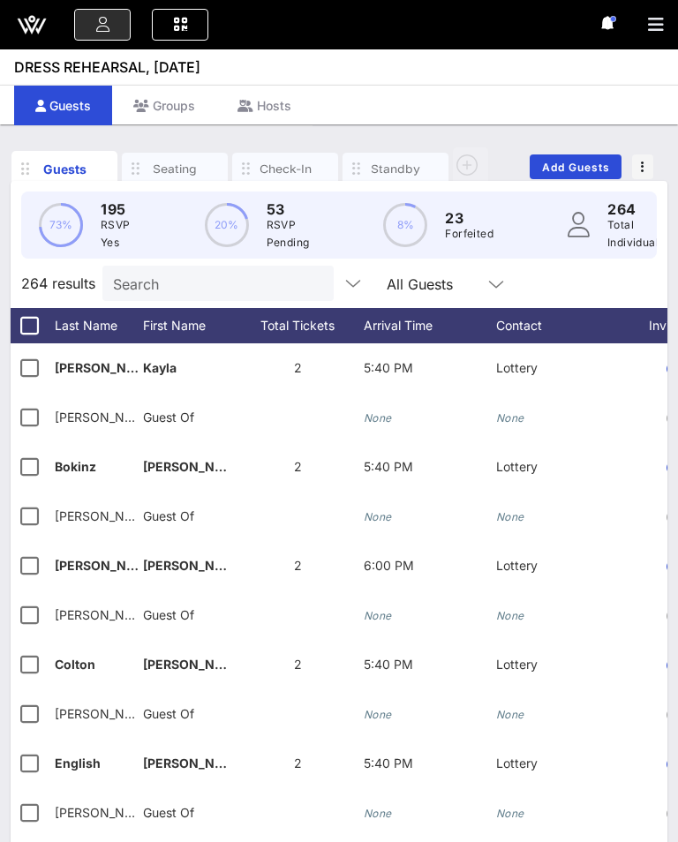
click at [293, 176] on div "Check-In" at bounding box center [285, 169] width 53 height 17
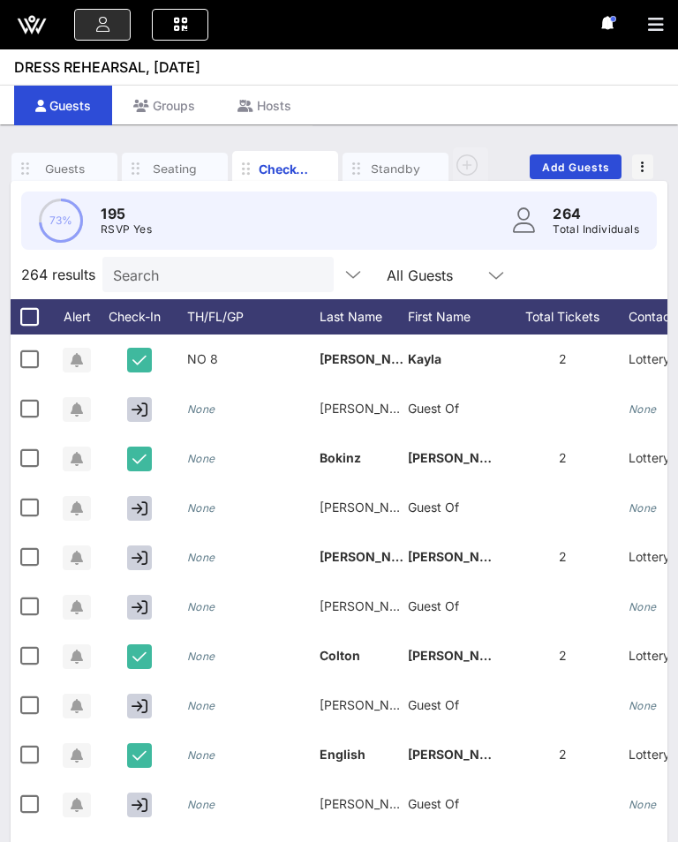
click at [285, 176] on div "Check-In" at bounding box center [285, 169] width 53 height 19
click at [140, 319] on div "Check-In" at bounding box center [143, 316] width 88 height 35
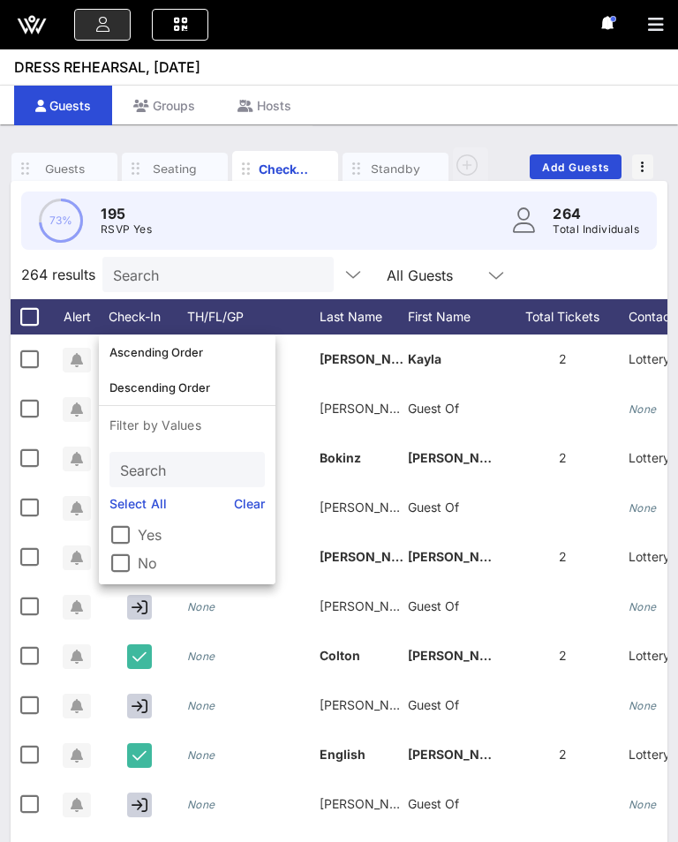
click at [128, 557] on div at bounding box center [120, 563] width 30 height 30
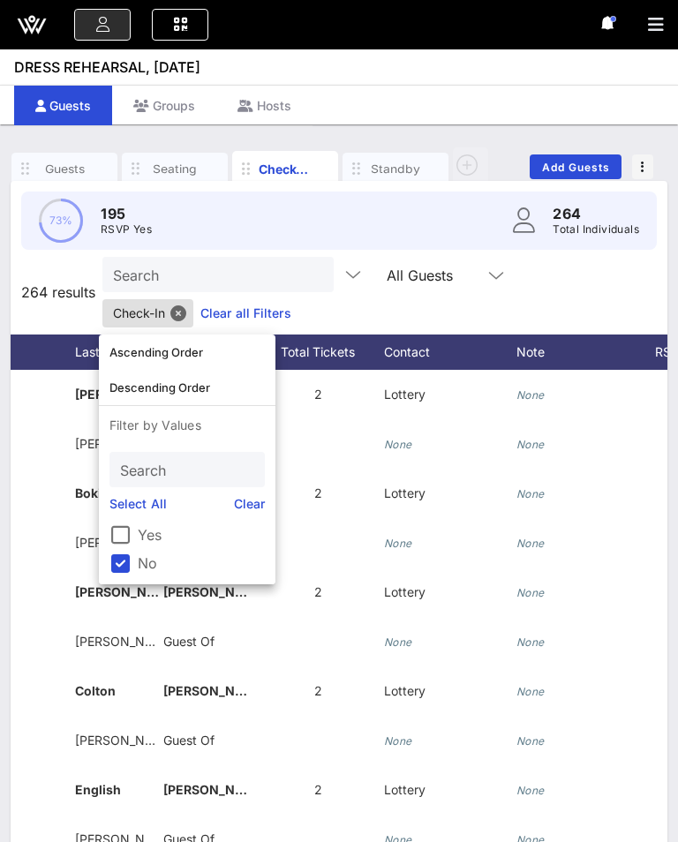
scroll to position [0, 280]
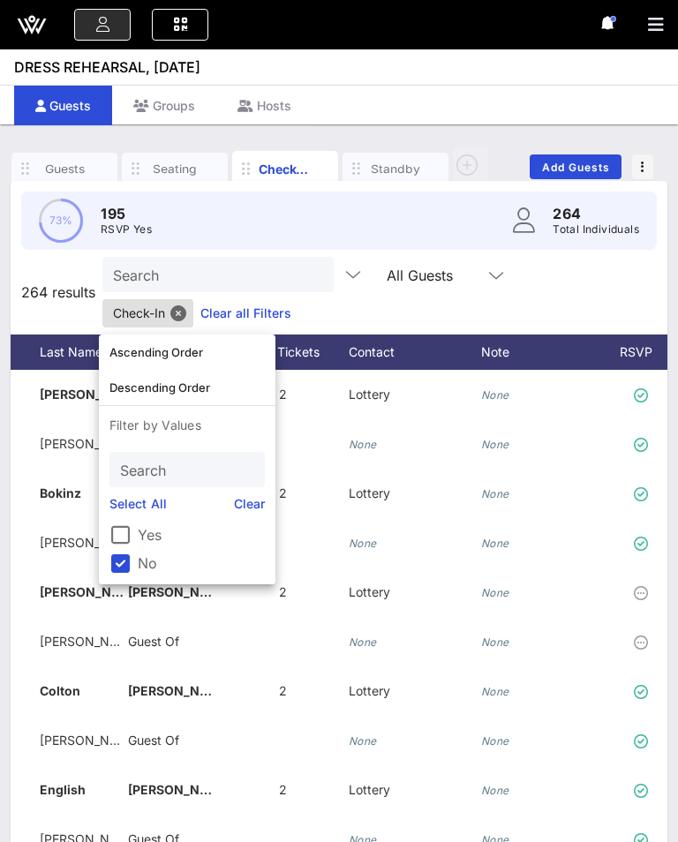
click at [619, 352] on div "RSVP" at bounding box center [644, 351] width 62 height 35
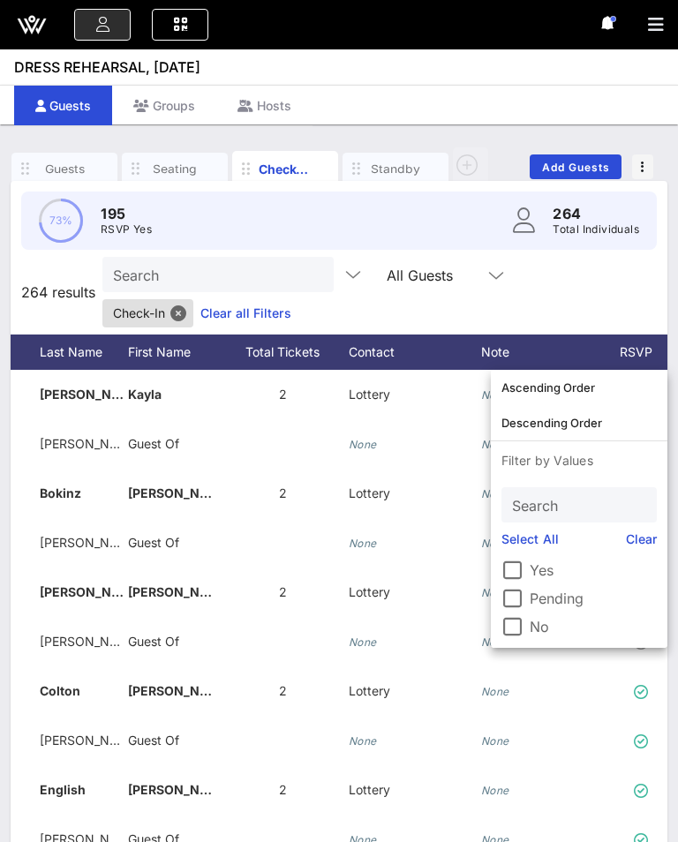
click at [503, 560] on div at bounding box center [512, 570] width 30 height 30
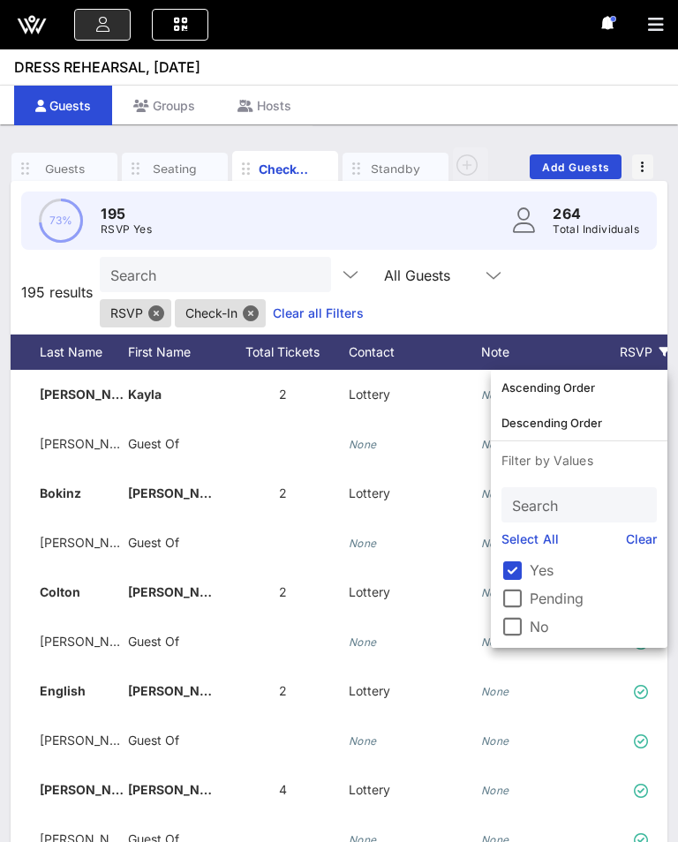
click at [413, 274] on div "All Guests" at bounding box center [417, 275] width 66 height 16
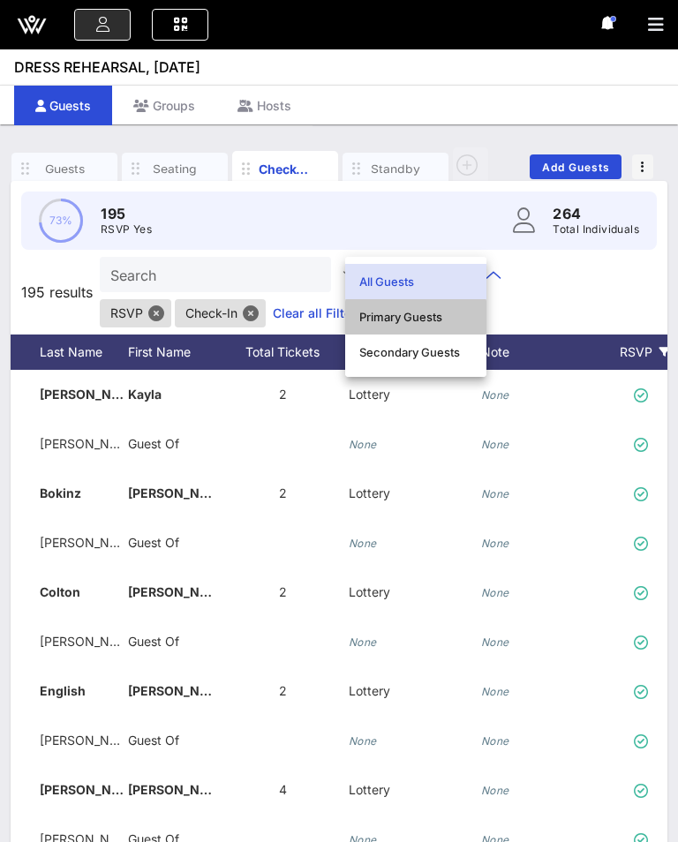
click at [440, 319] on div "Primary Guests" at bounding box center [415, 317] width 113 height 14
